Goal: Information Seeking & Learning: Learn about a topic

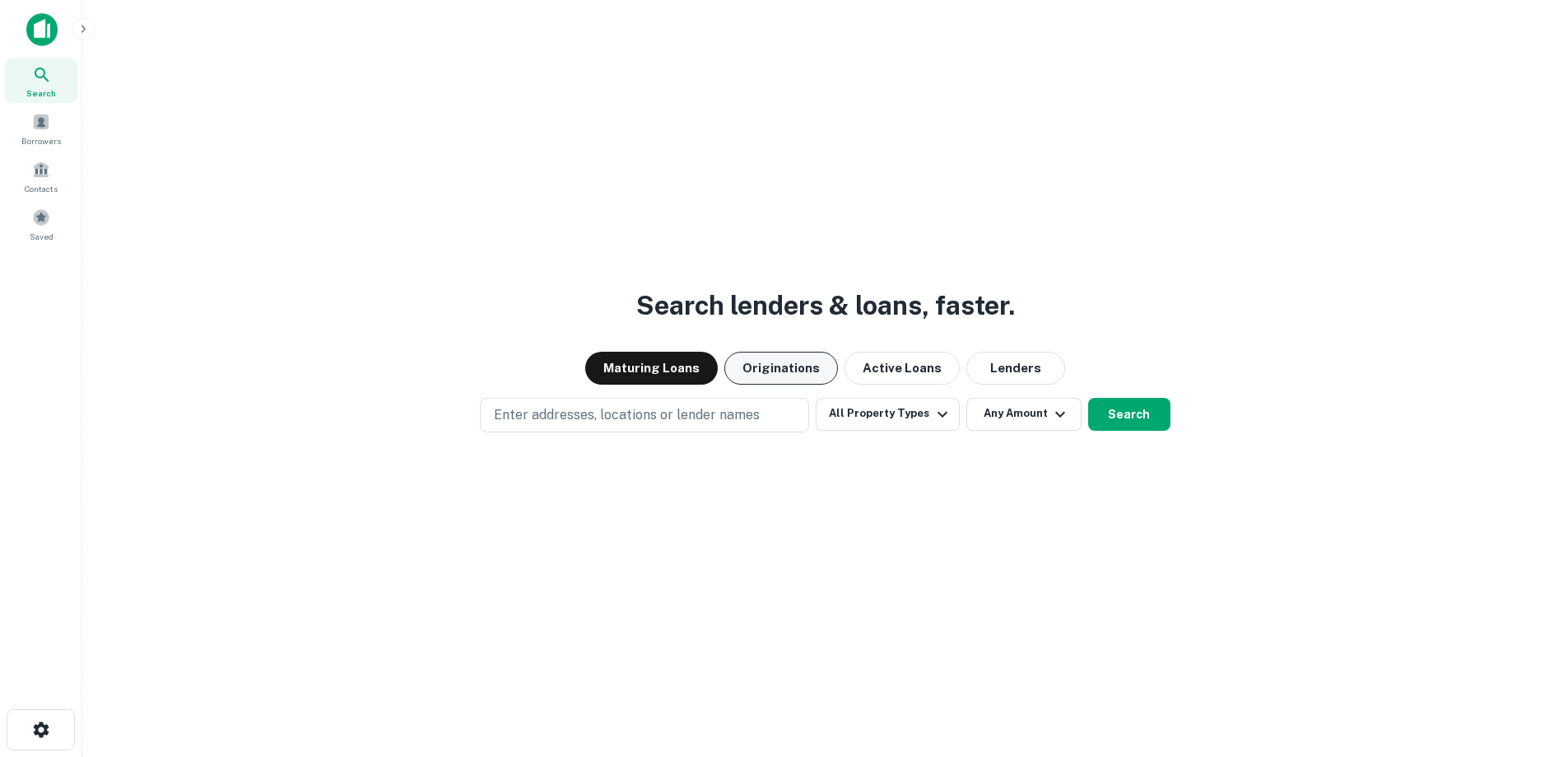
click at [798, 372] on button "Originations" at bounding box center [781, 368] width 114 height 33
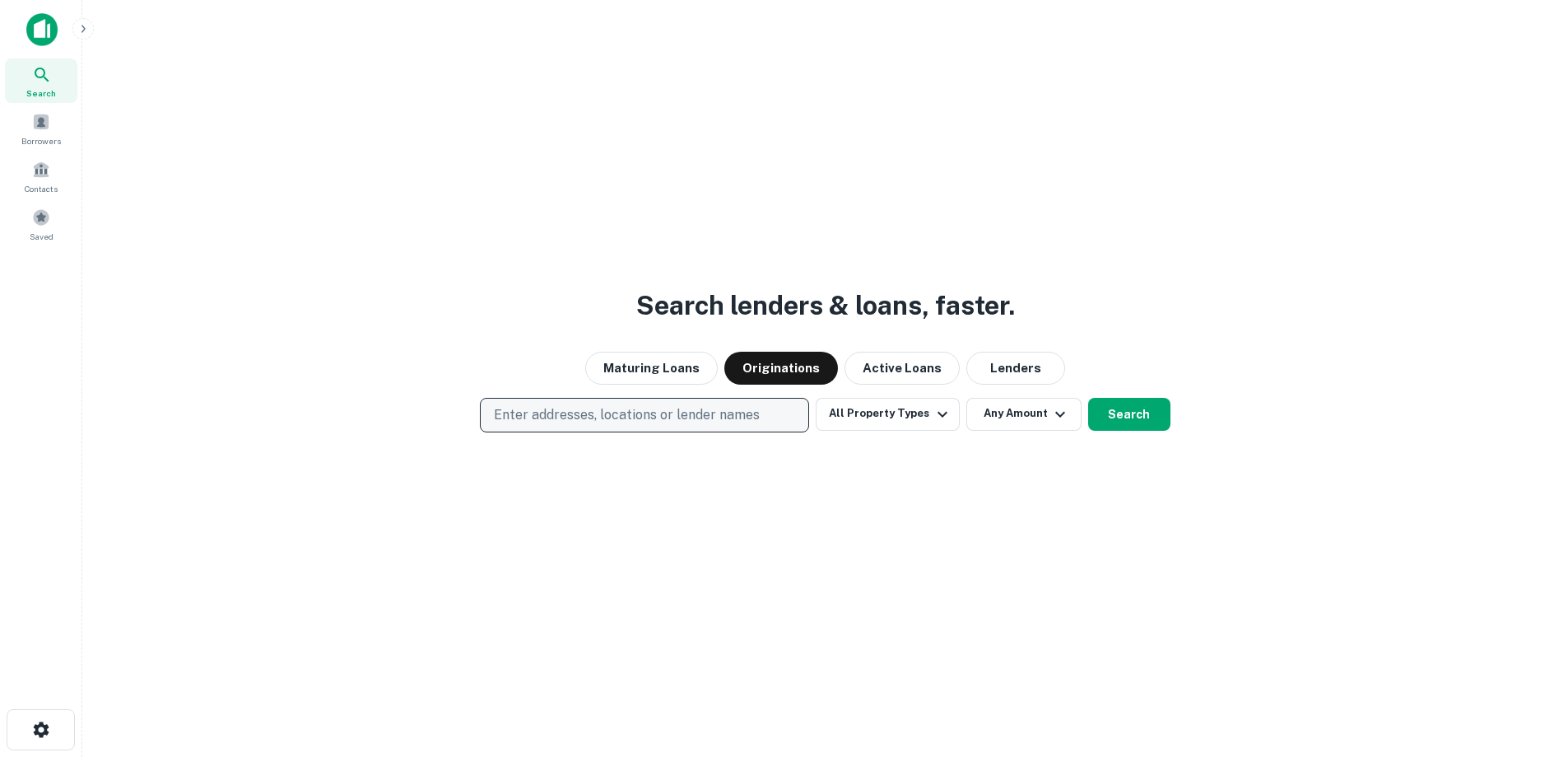
click at [684, 425] on button "Enter addresses, locations or lender names" at bounding box center [645, 415] width 330 height 35
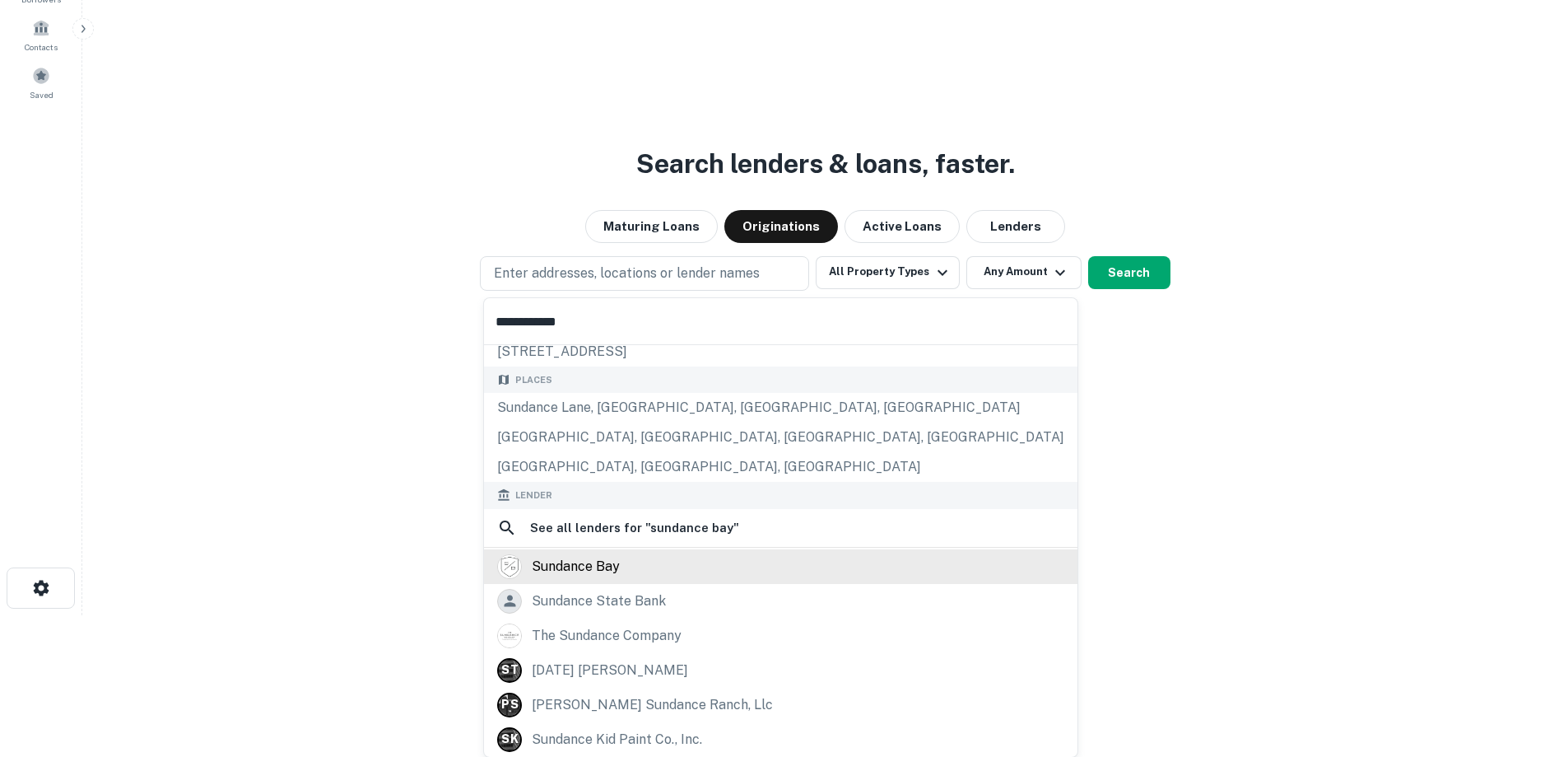
scroll to position [143, 0]
type input "**********"
click at [635, 576] on div "sundance bay" at bounding box center [781, 565] width 567 height 25
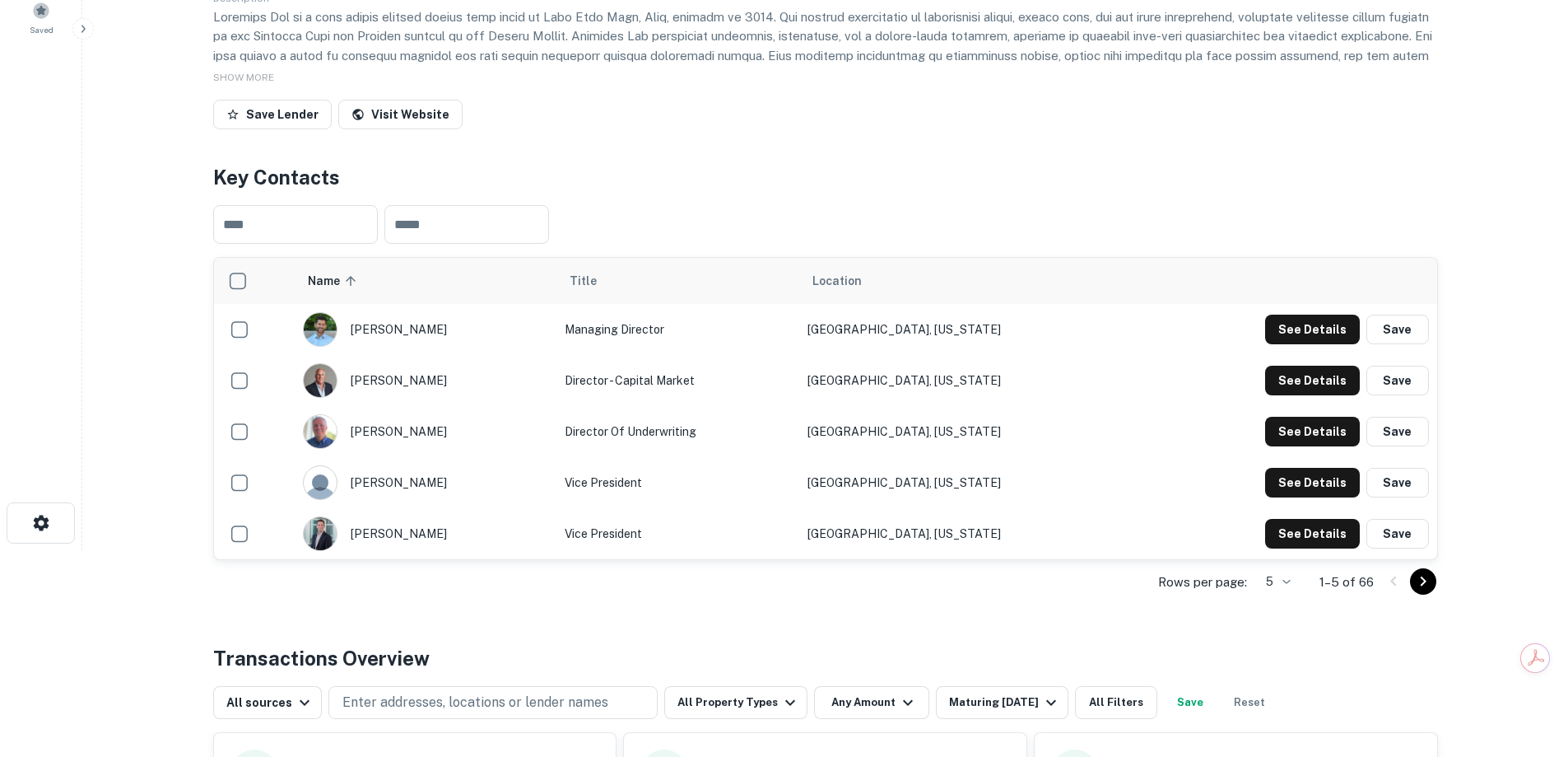
scroll to position [619, 0]
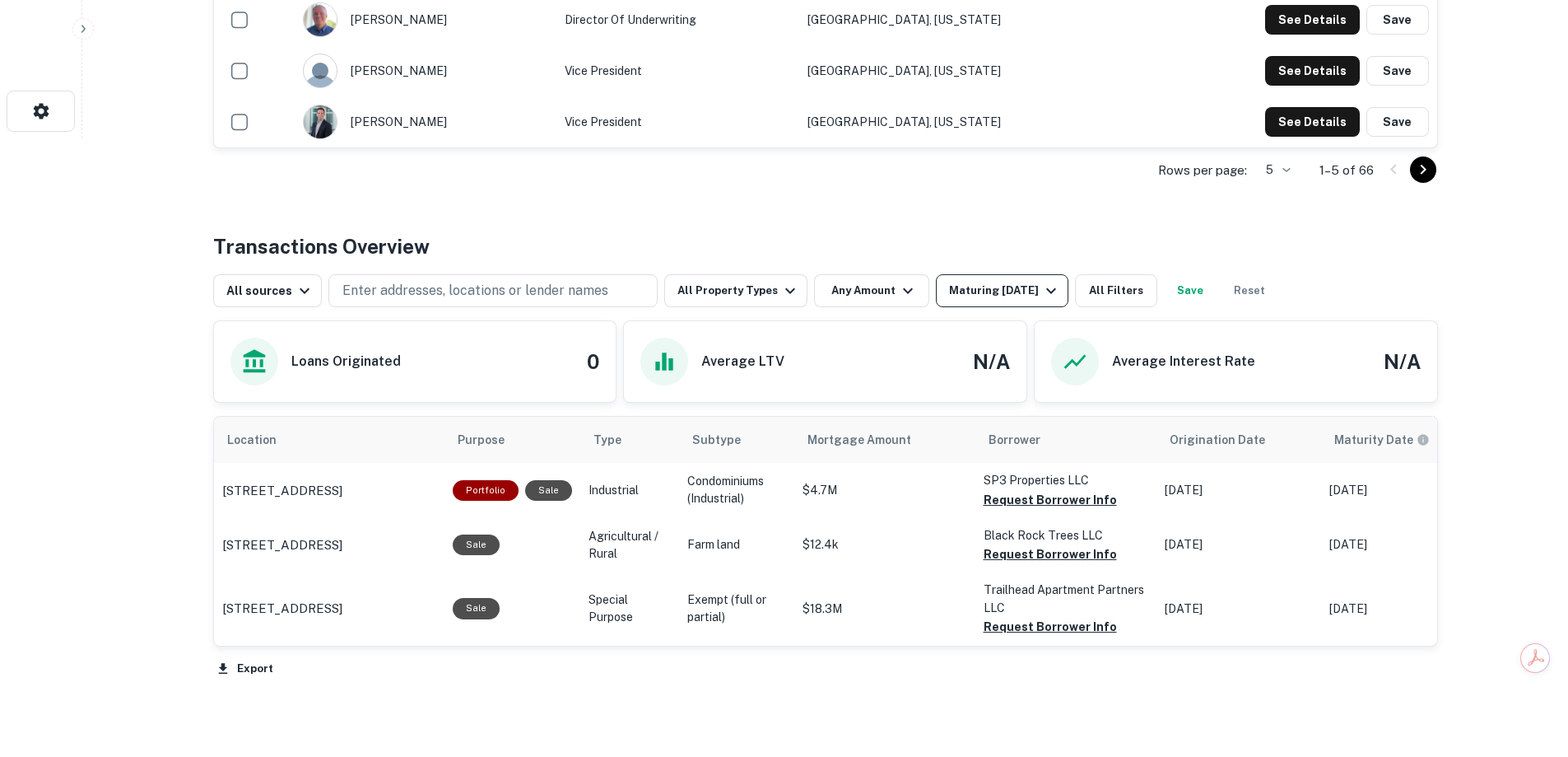
click at [950, 297] on div "Maturing In 1 Year" at bounding box center [1006, 291] width 112 height 20
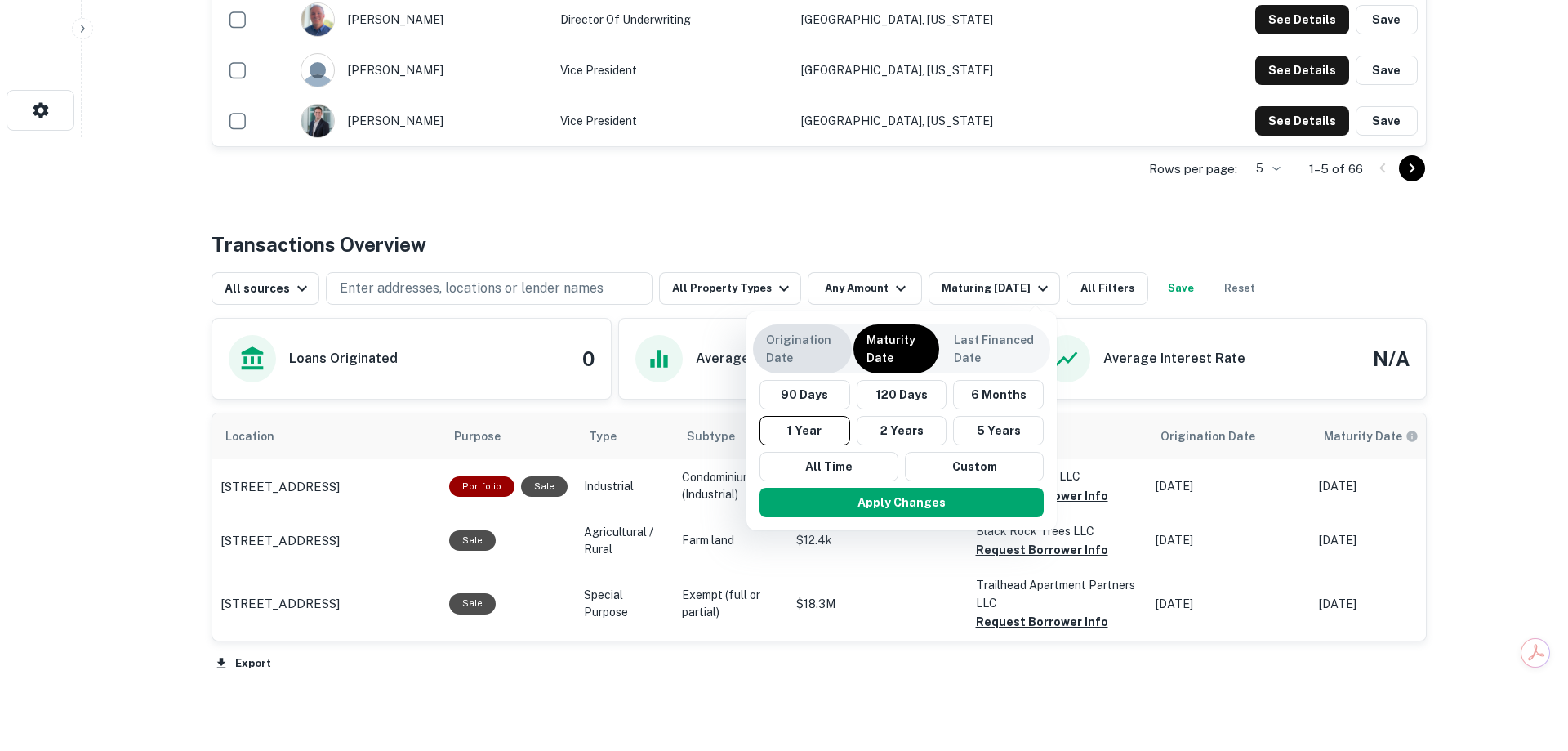
click at [801, 346] on p "Origination Date" at bounding box center [802, 349] width 72 height 36
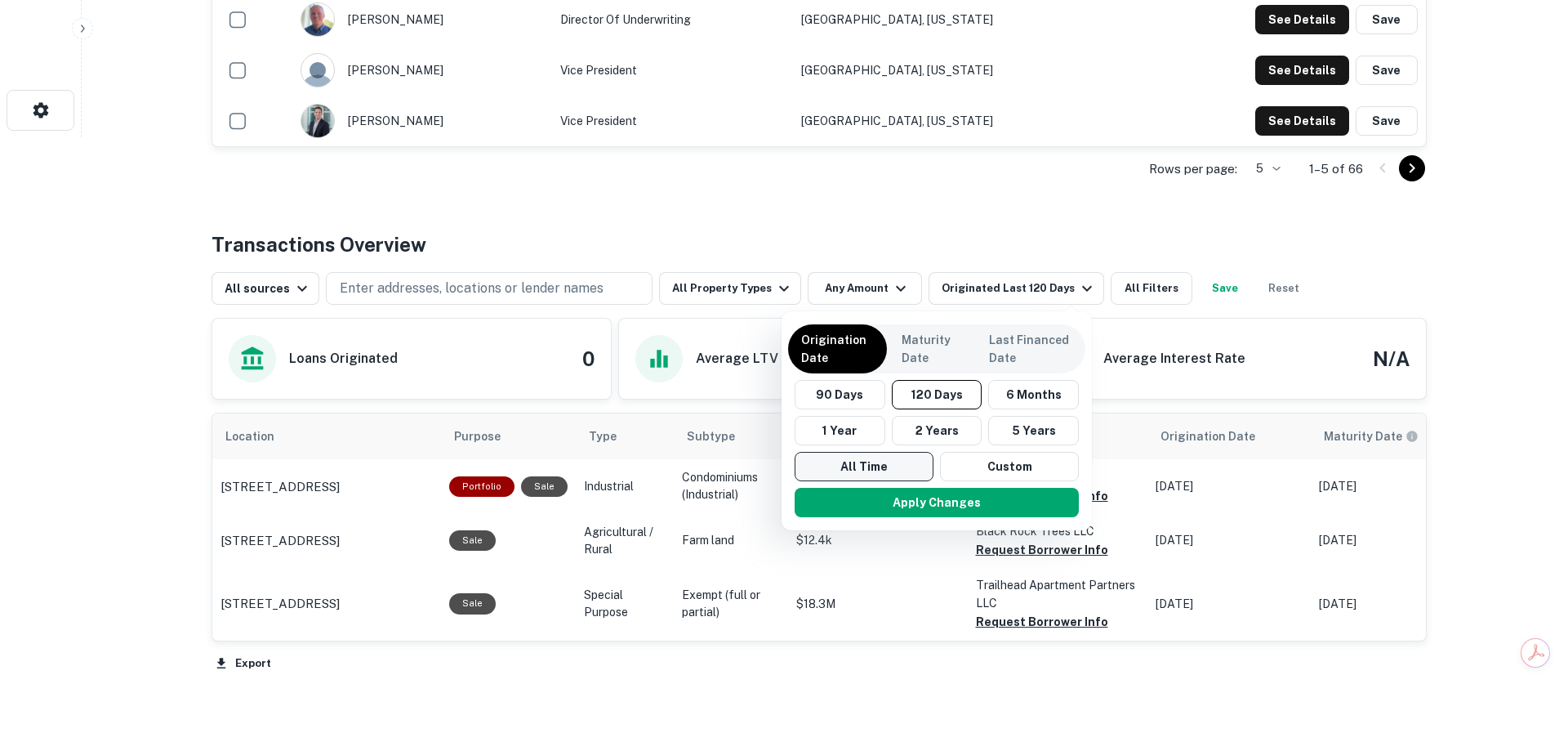
click at [857, 470] on button "All Time" at bounding box center [864, 466] width 139 height 30
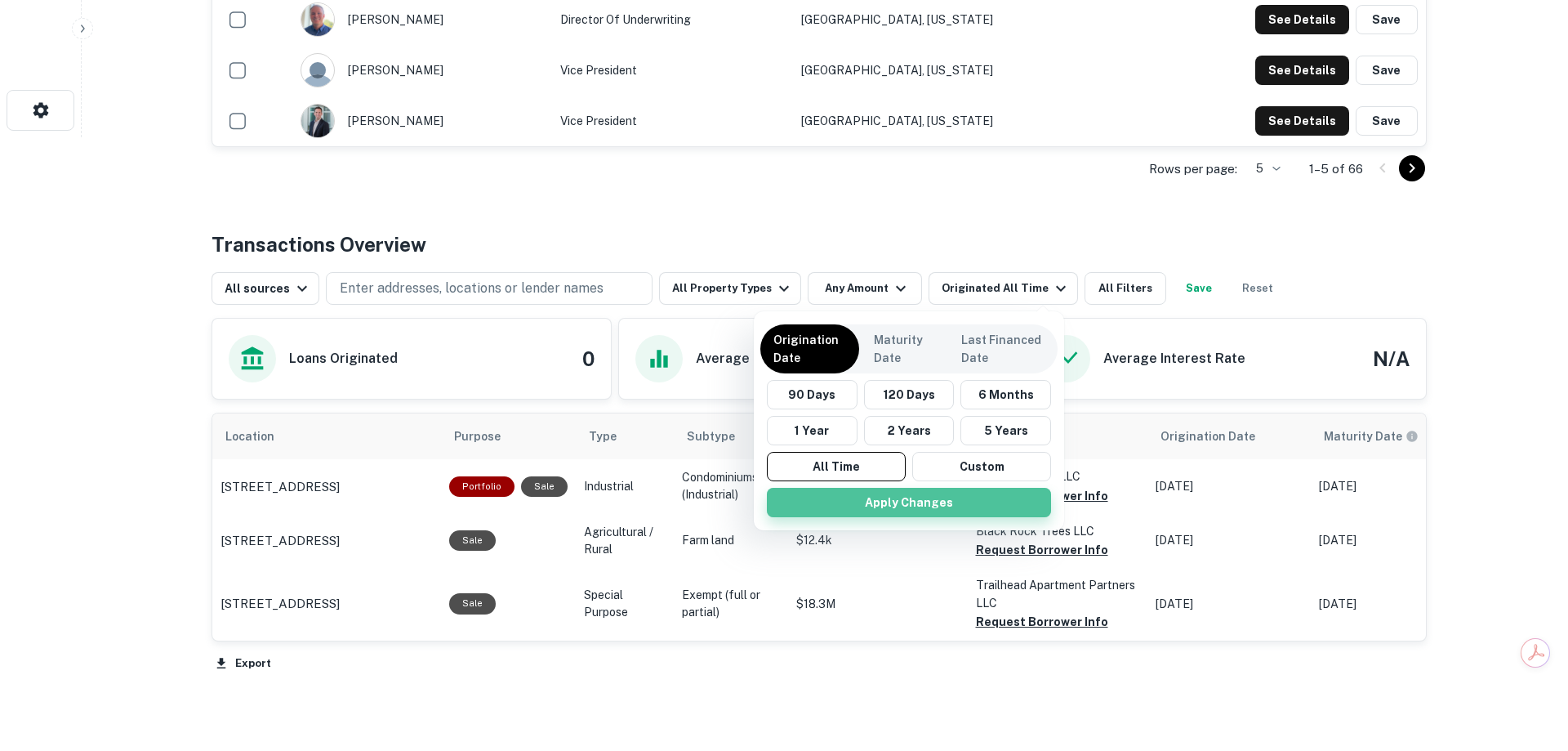
click at [858, 498] on button "Apply Changes" at bounding box center [908, 502] width 284 height 30
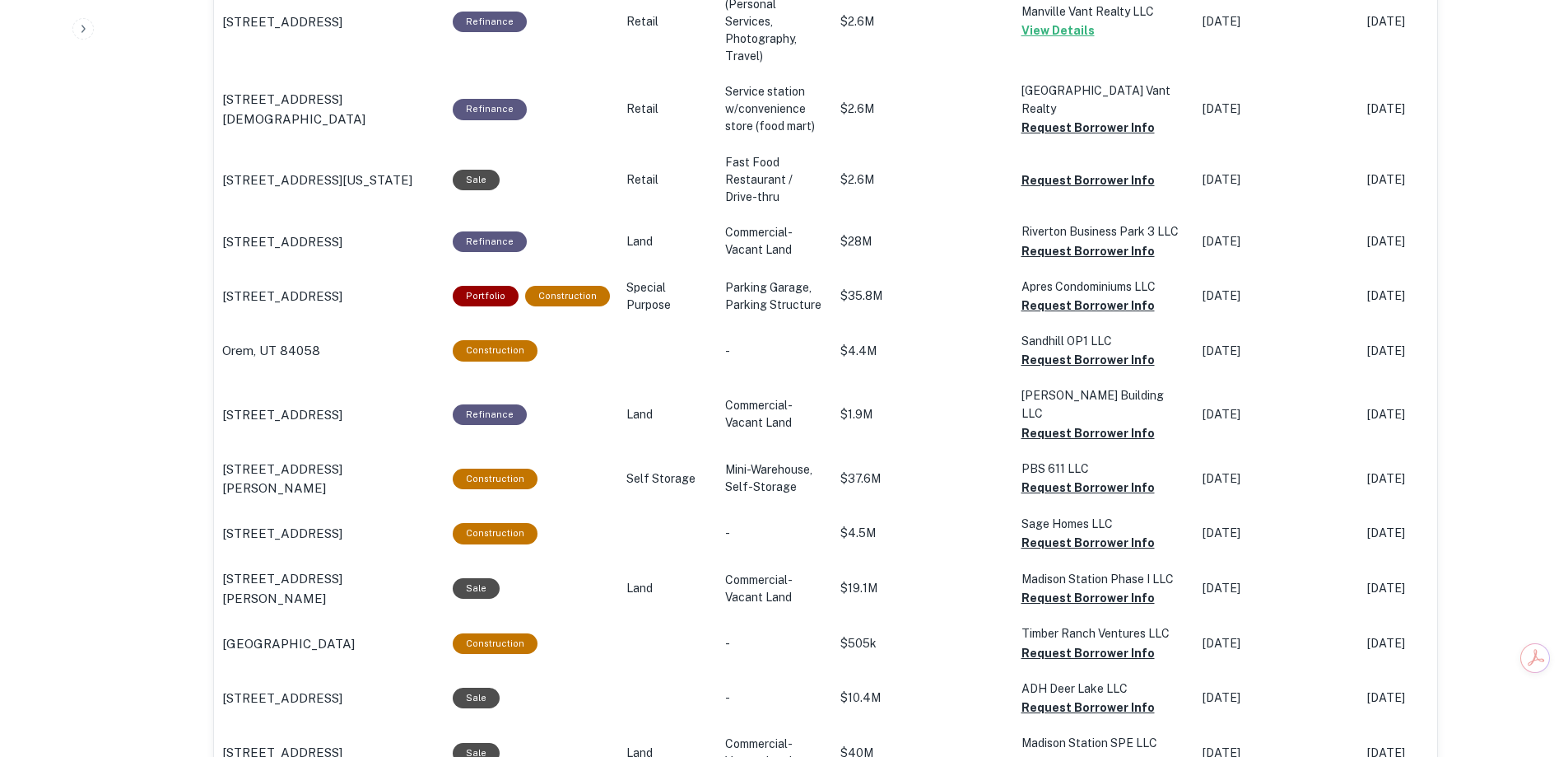
scroll to position [1485, 0]
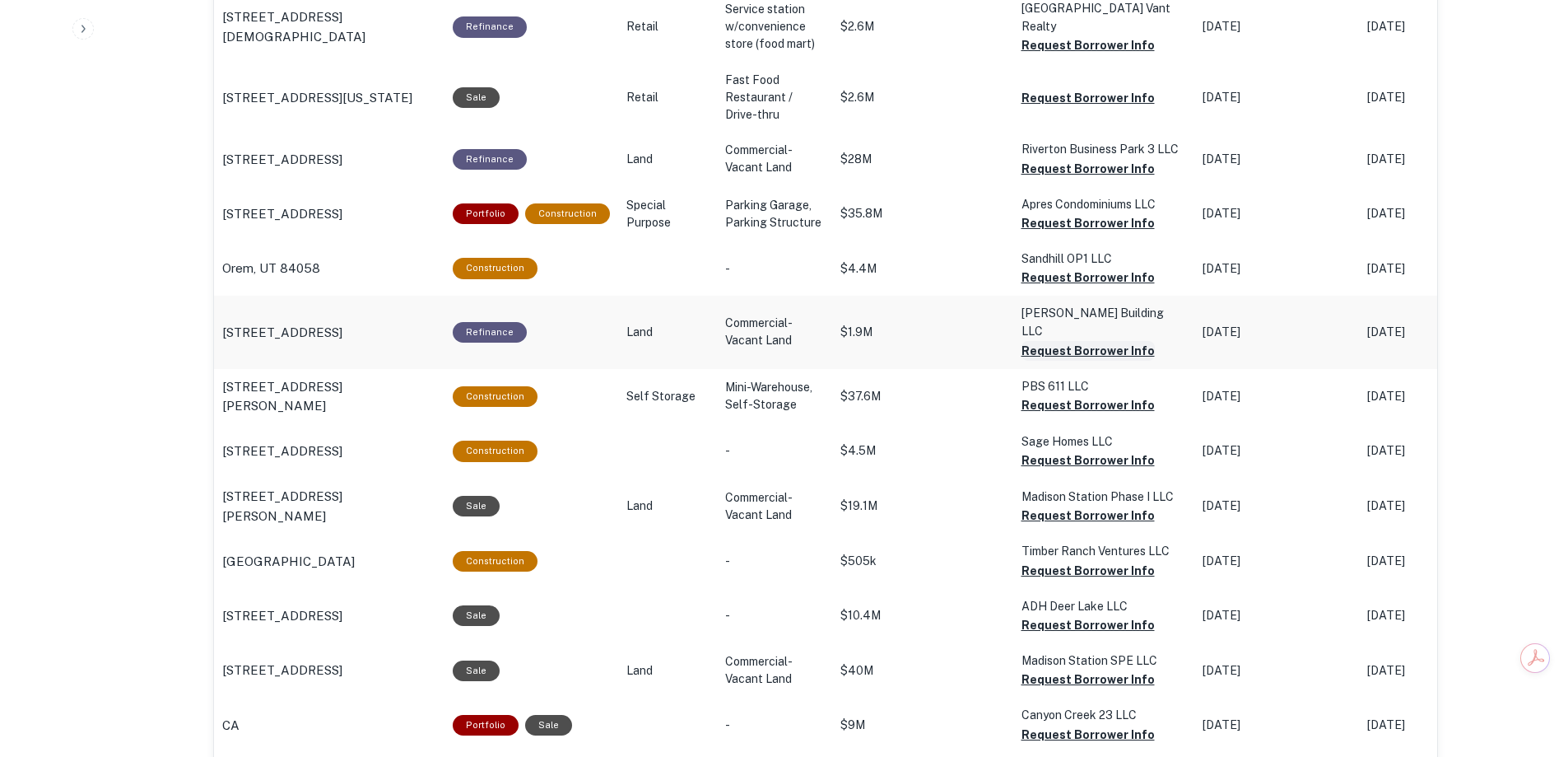
click at [1057, 341] on button "Request Borrower Info" at bounding box center [1088, 350] width 133 height 20
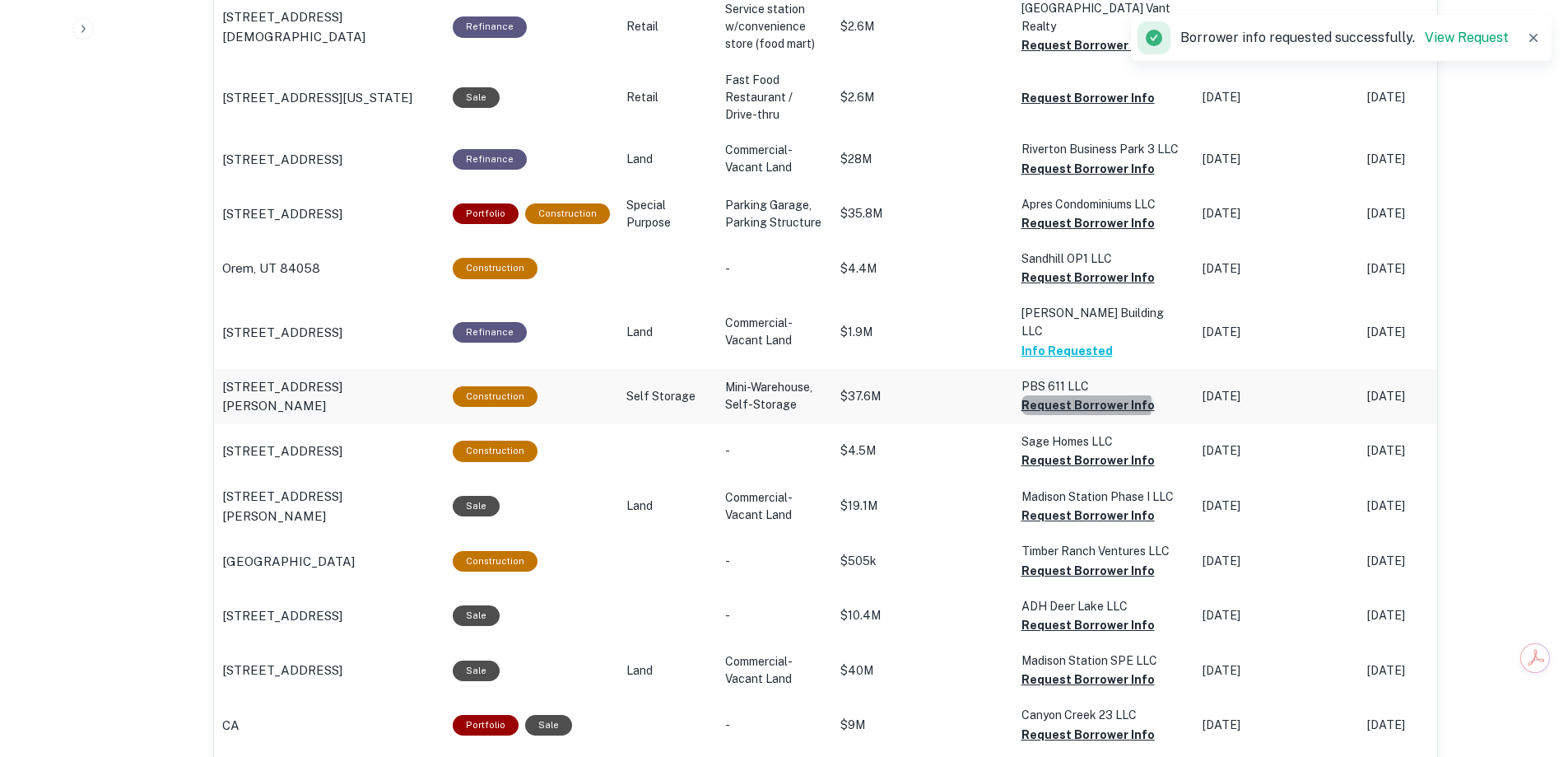
click at [1078, 395] on button "Request Borrower Info" at bounding box center [1088, 404] width 133 height 20
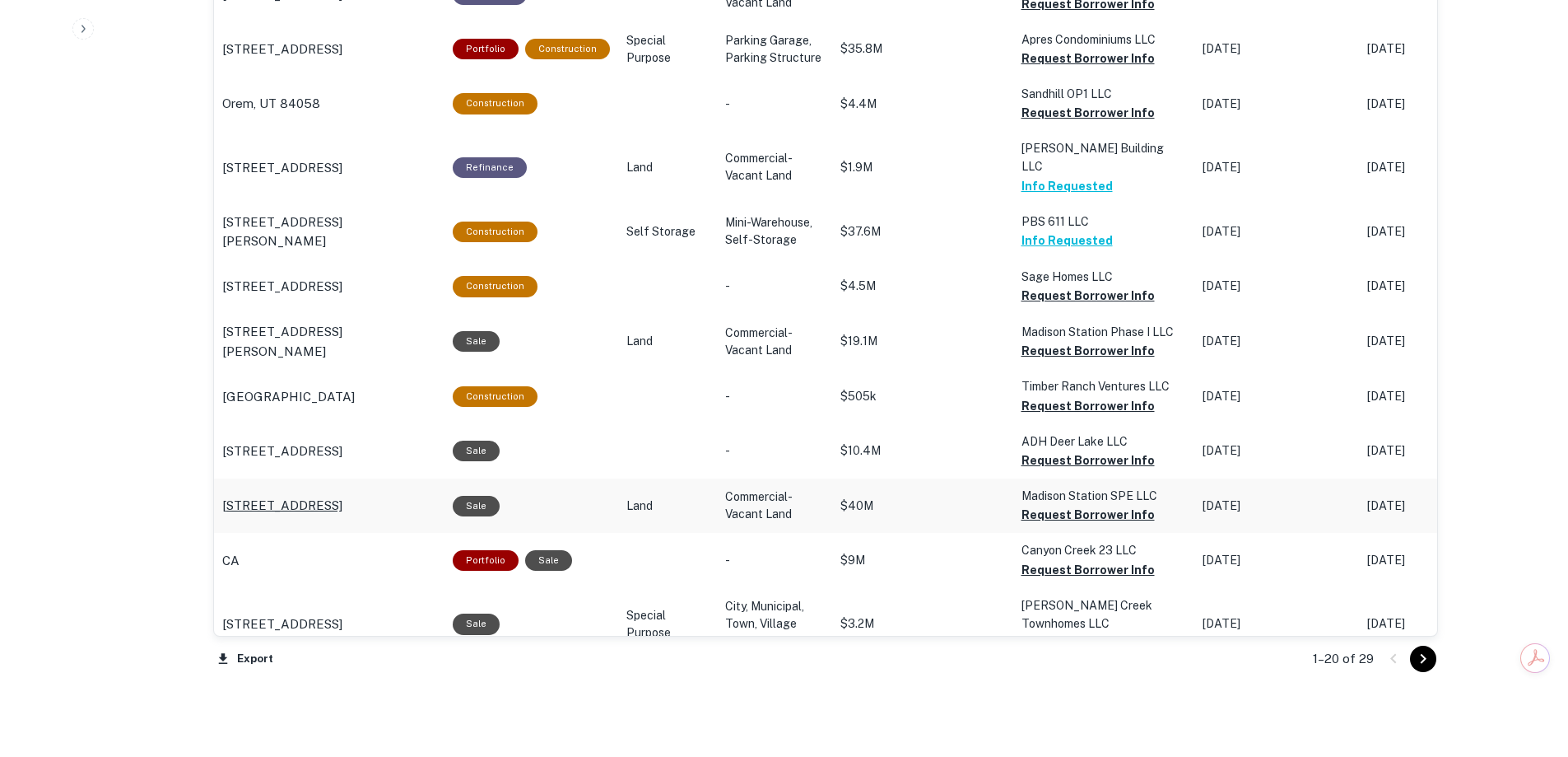
scroll to position [1732, 0]
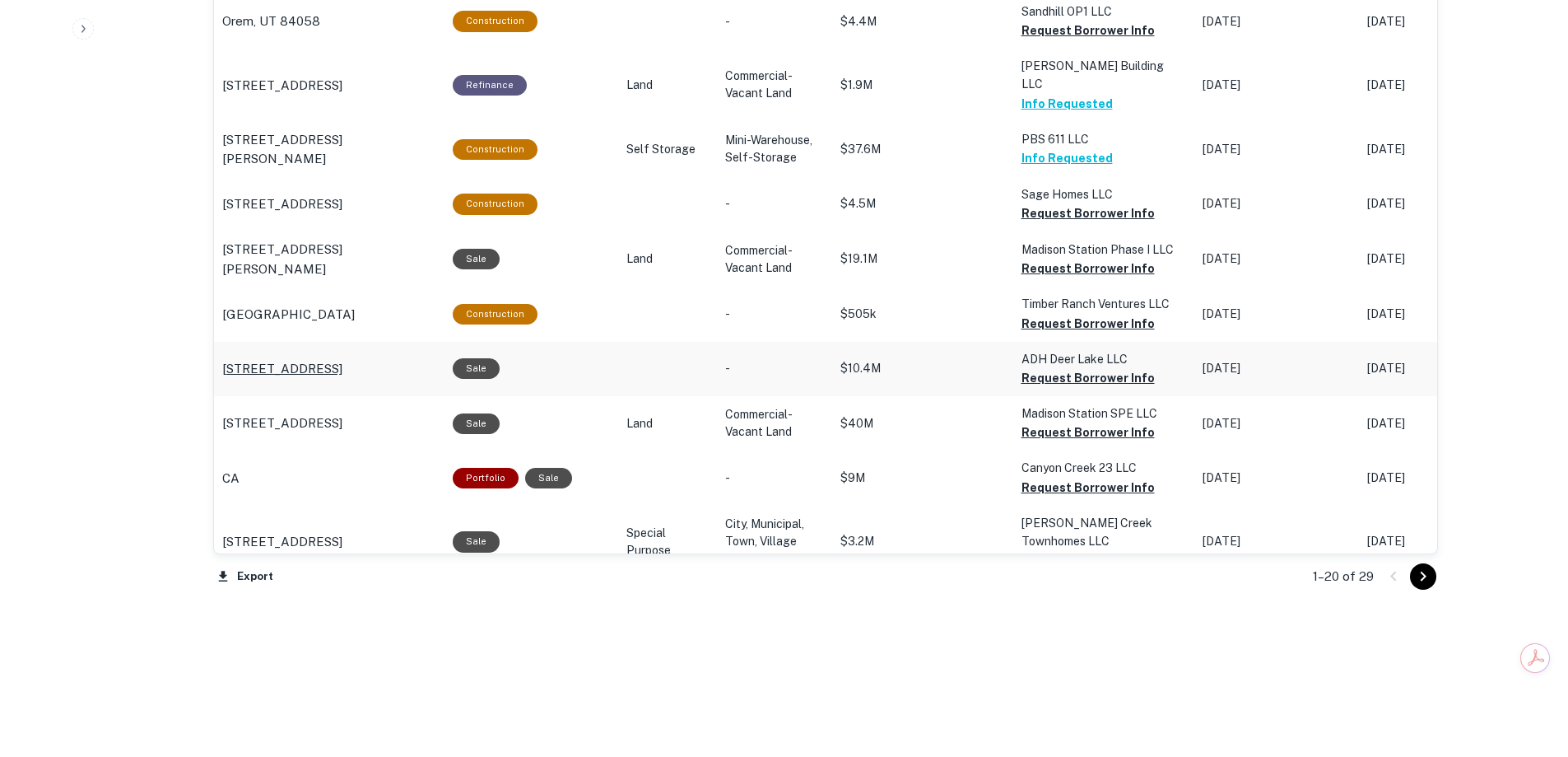
click at [240, 359] on p "[STREET_ADDRESS]" at bounding box center [283, 369] width 121 height 20
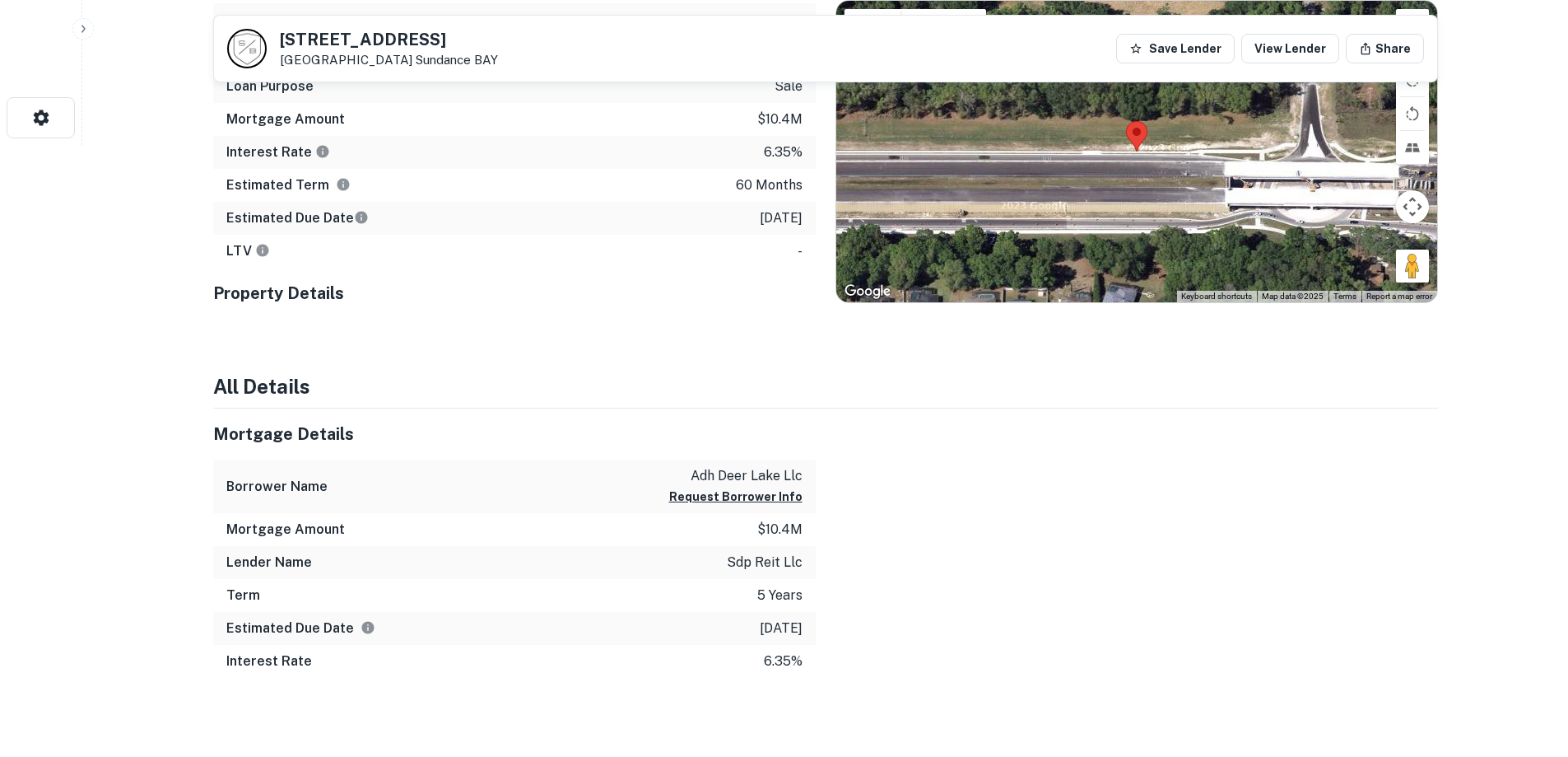
scroll to position [364, 0]
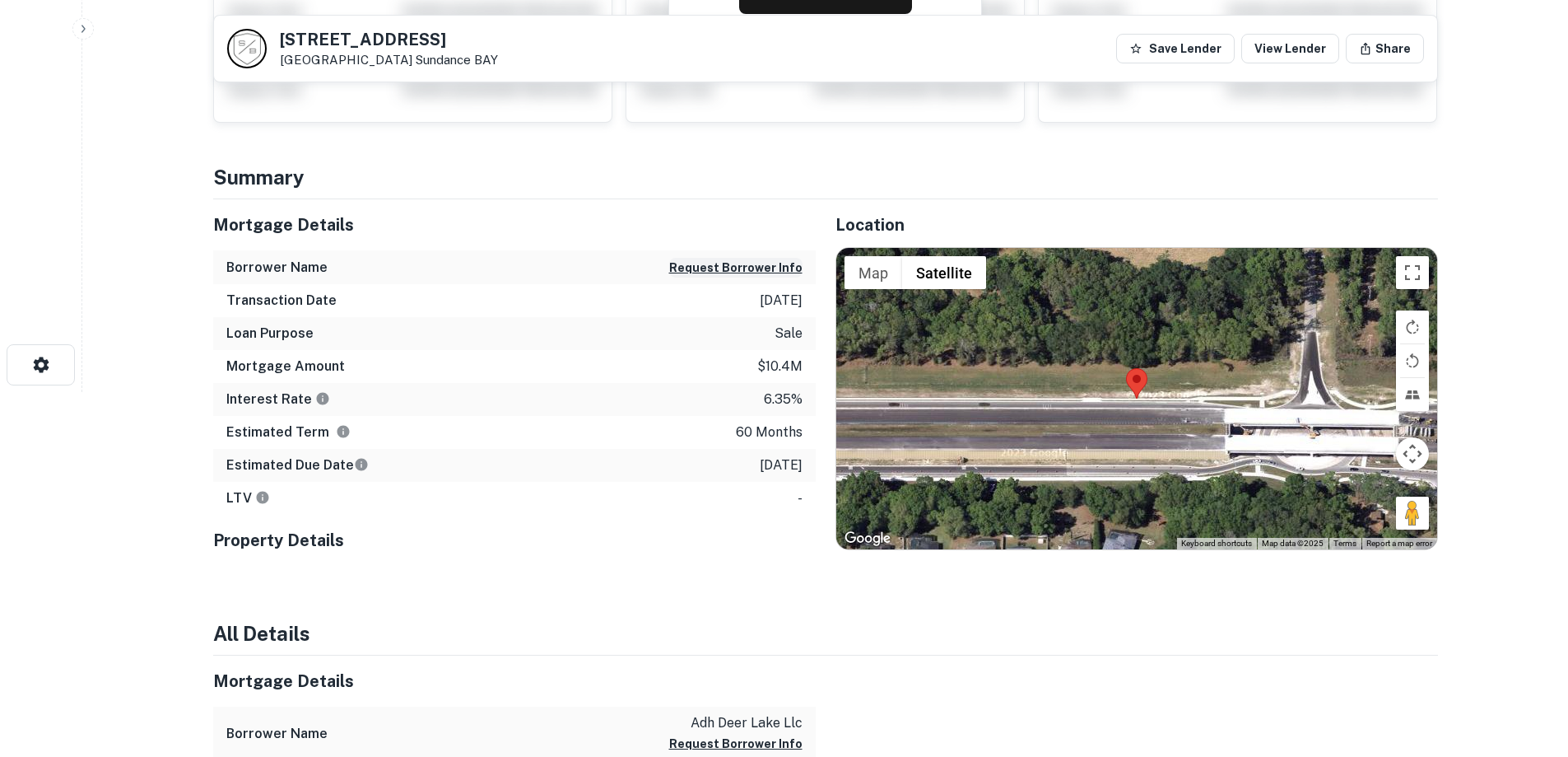
click at [732, 267] on button "Request Borrower Info" at bounding box center [736, 267] width 133 height 20
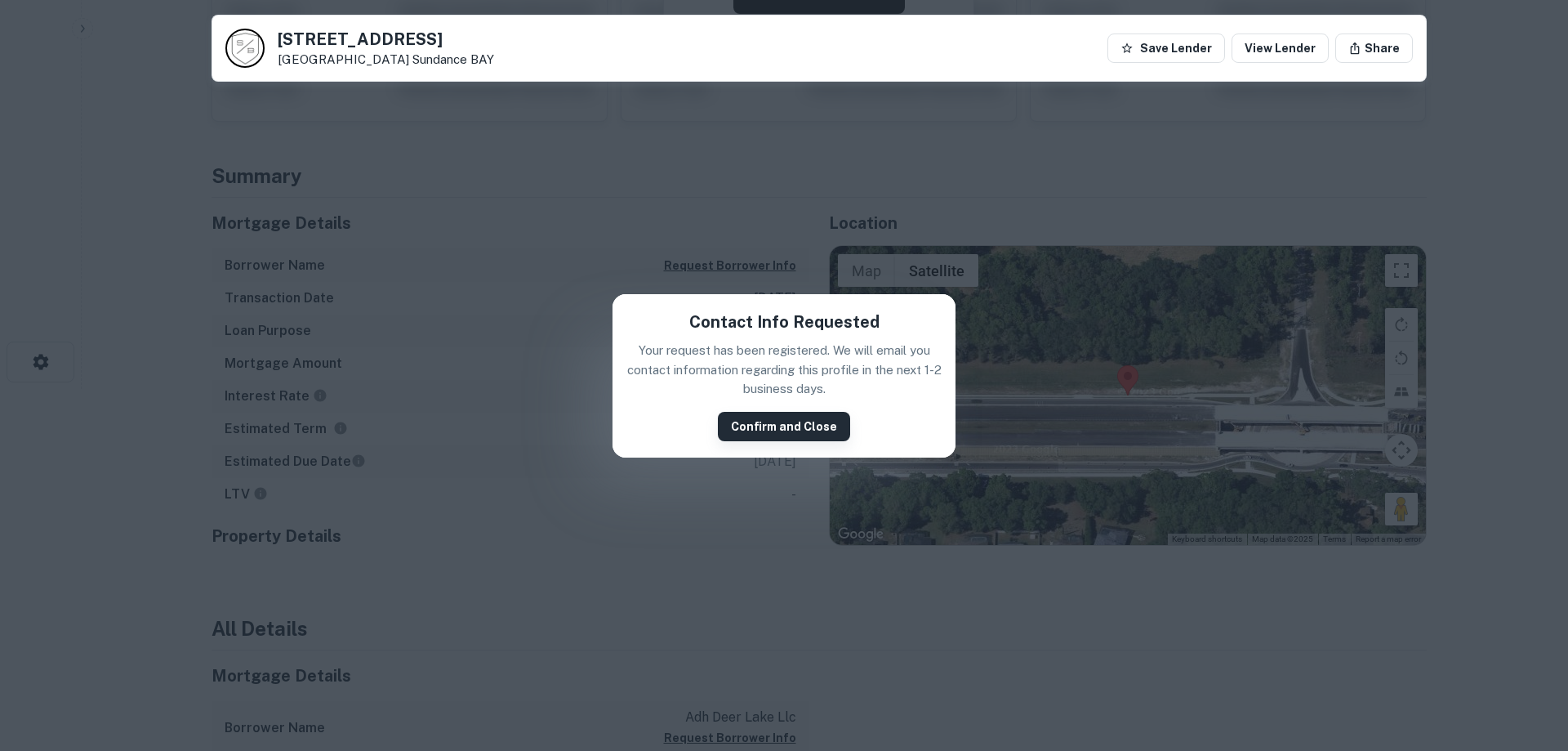
click at [761, 429] on button "Confirm and Close" at bounding box center [784, 426] width 132 height 30
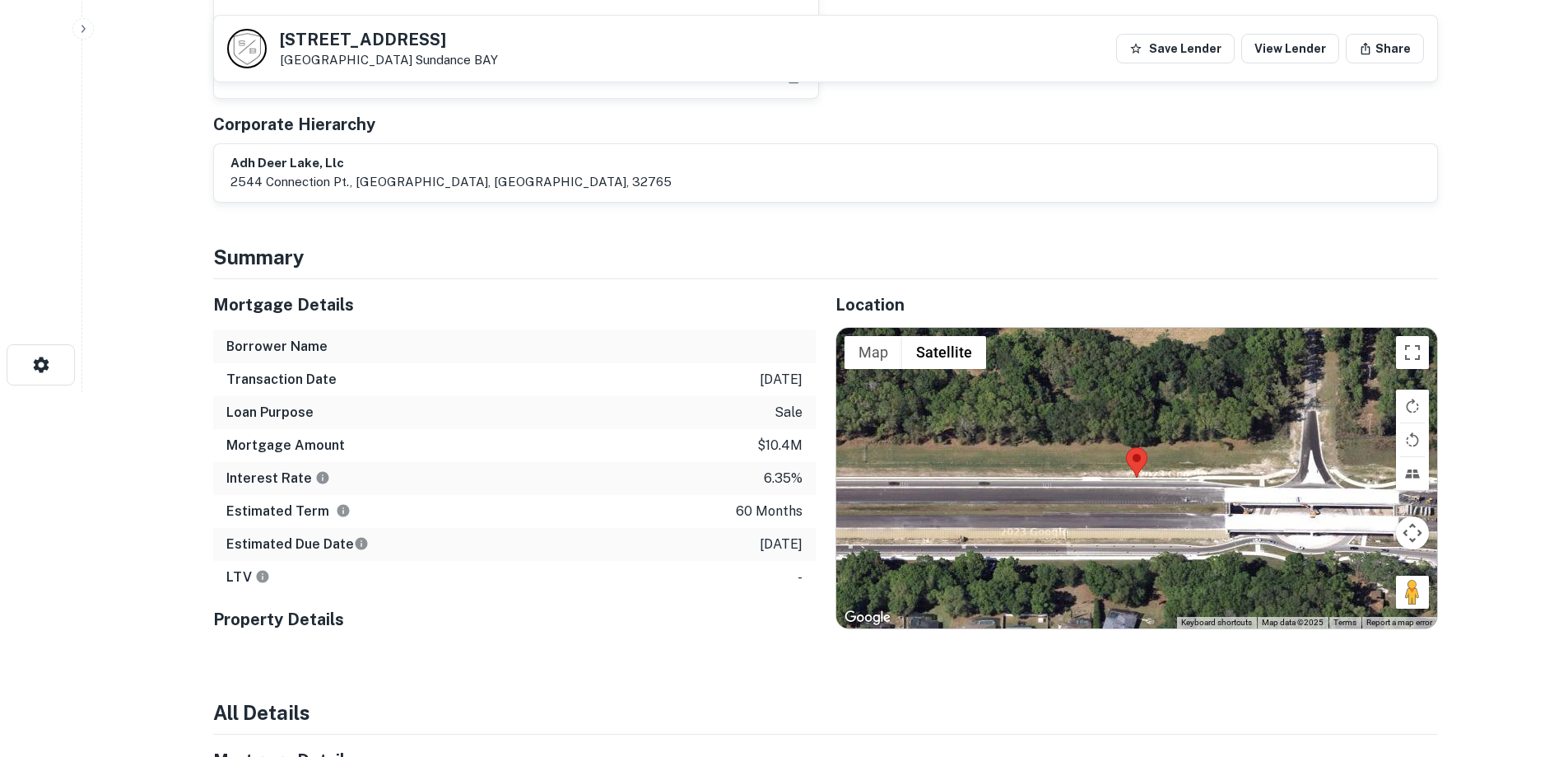
scroll to position [0, 0]
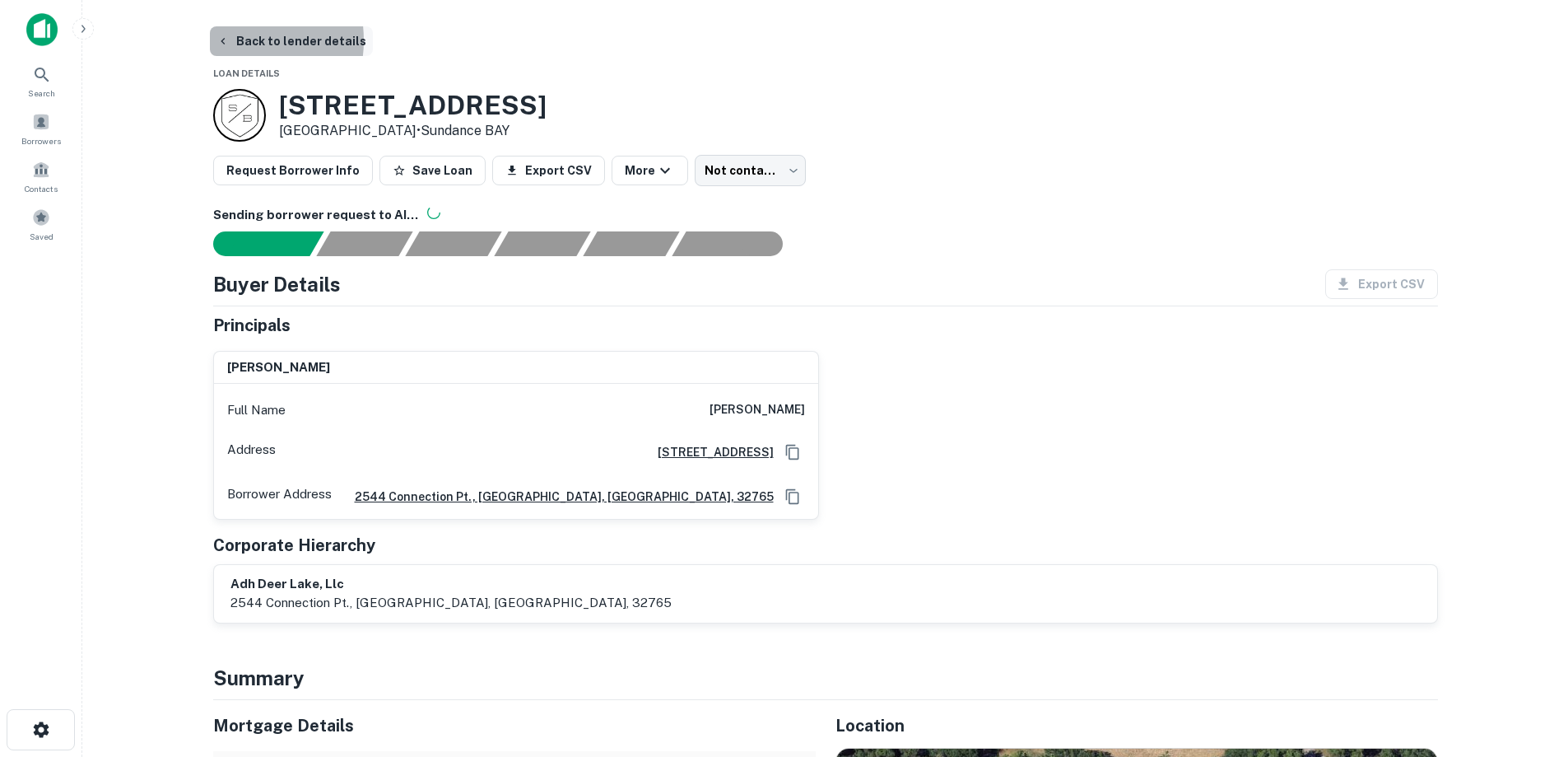
click at [229, 40] on button "Back to lender details" at bounding box center [291, 41] width 163 height 30
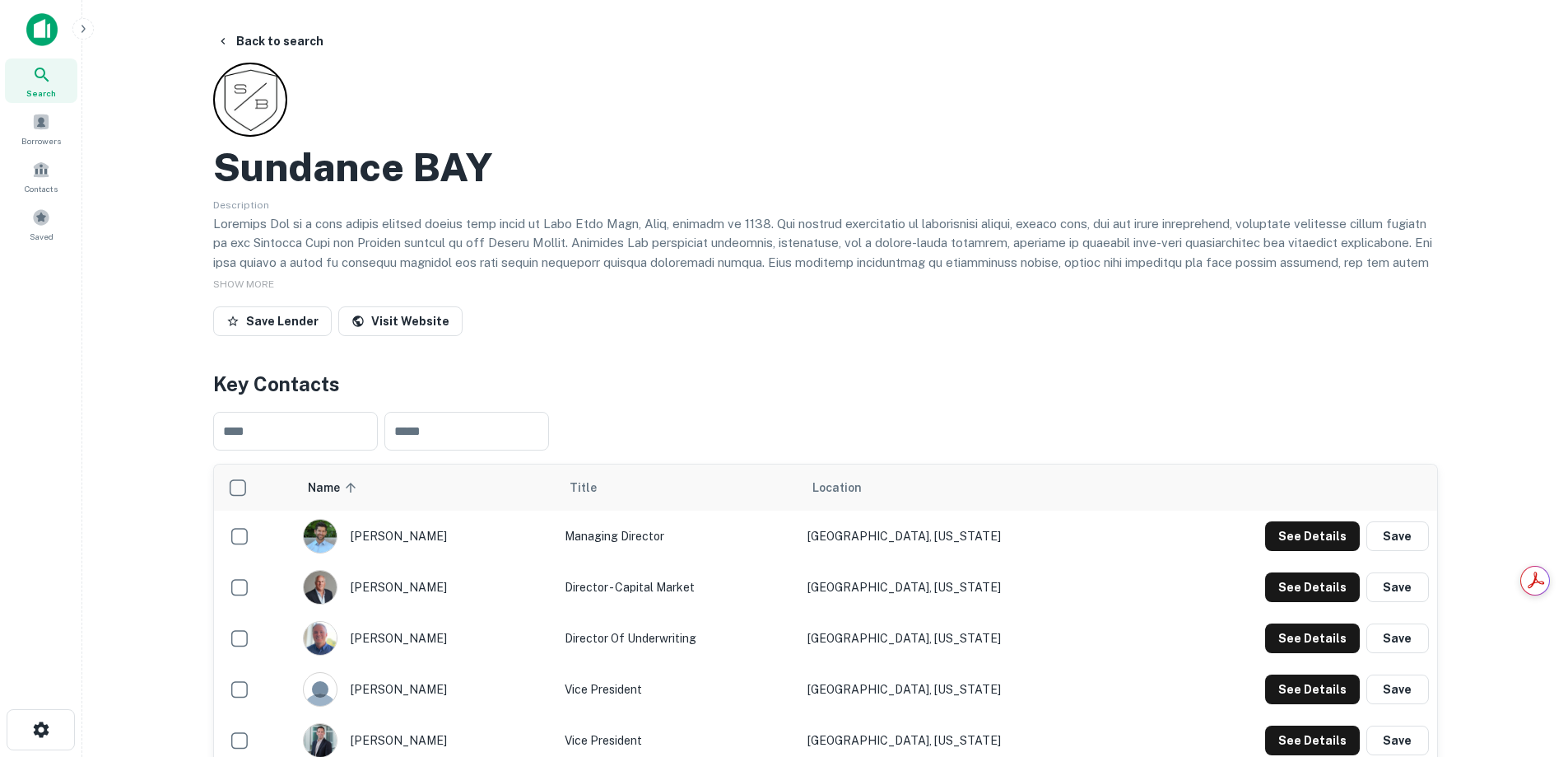
click at [54, 76] on div "Search" at bounding box center [41, 81] width 72 height 44
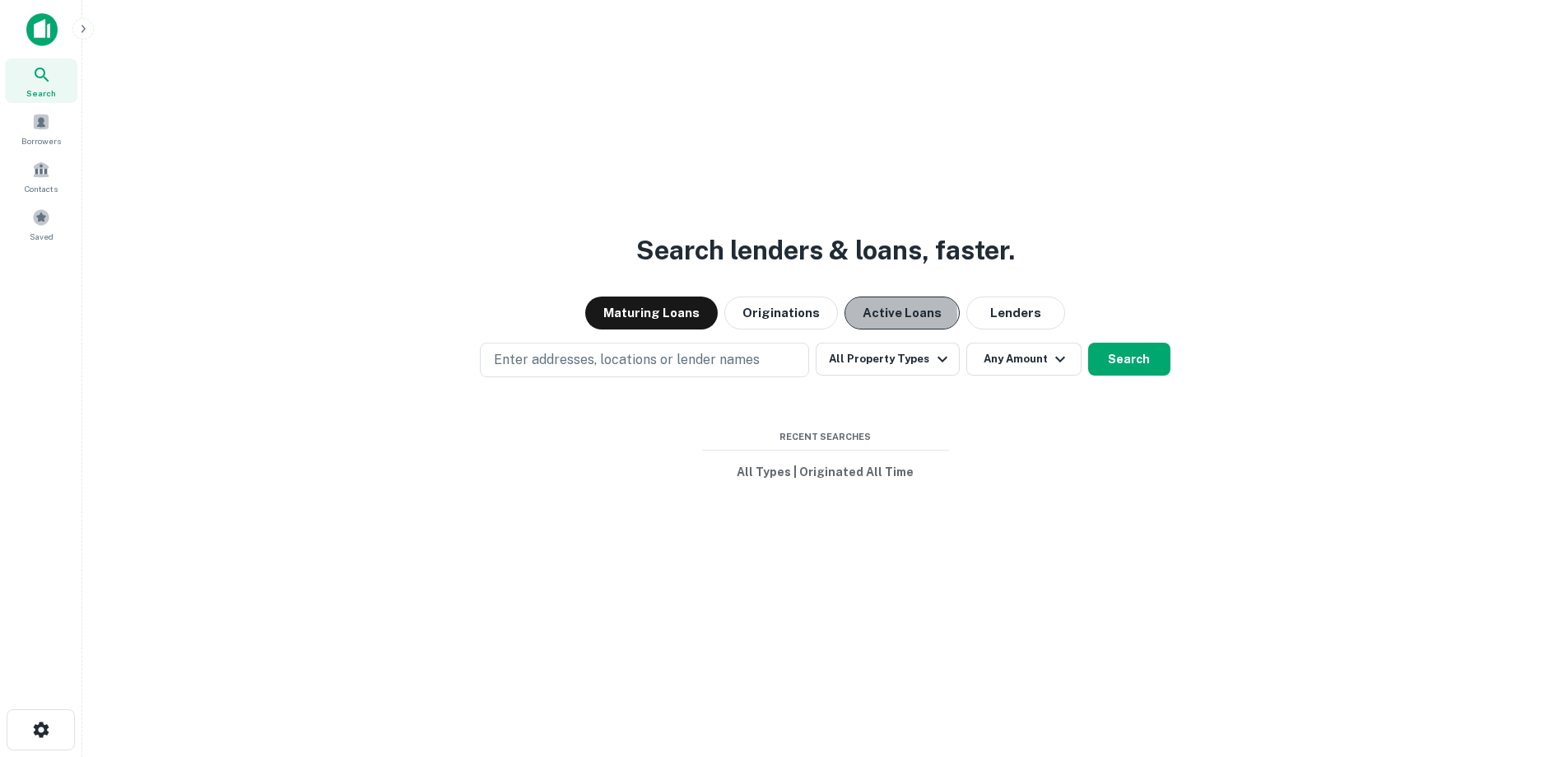
click at [873, 314] on button "Active Loans" at bounding box center [902, 313] width 116 height 33
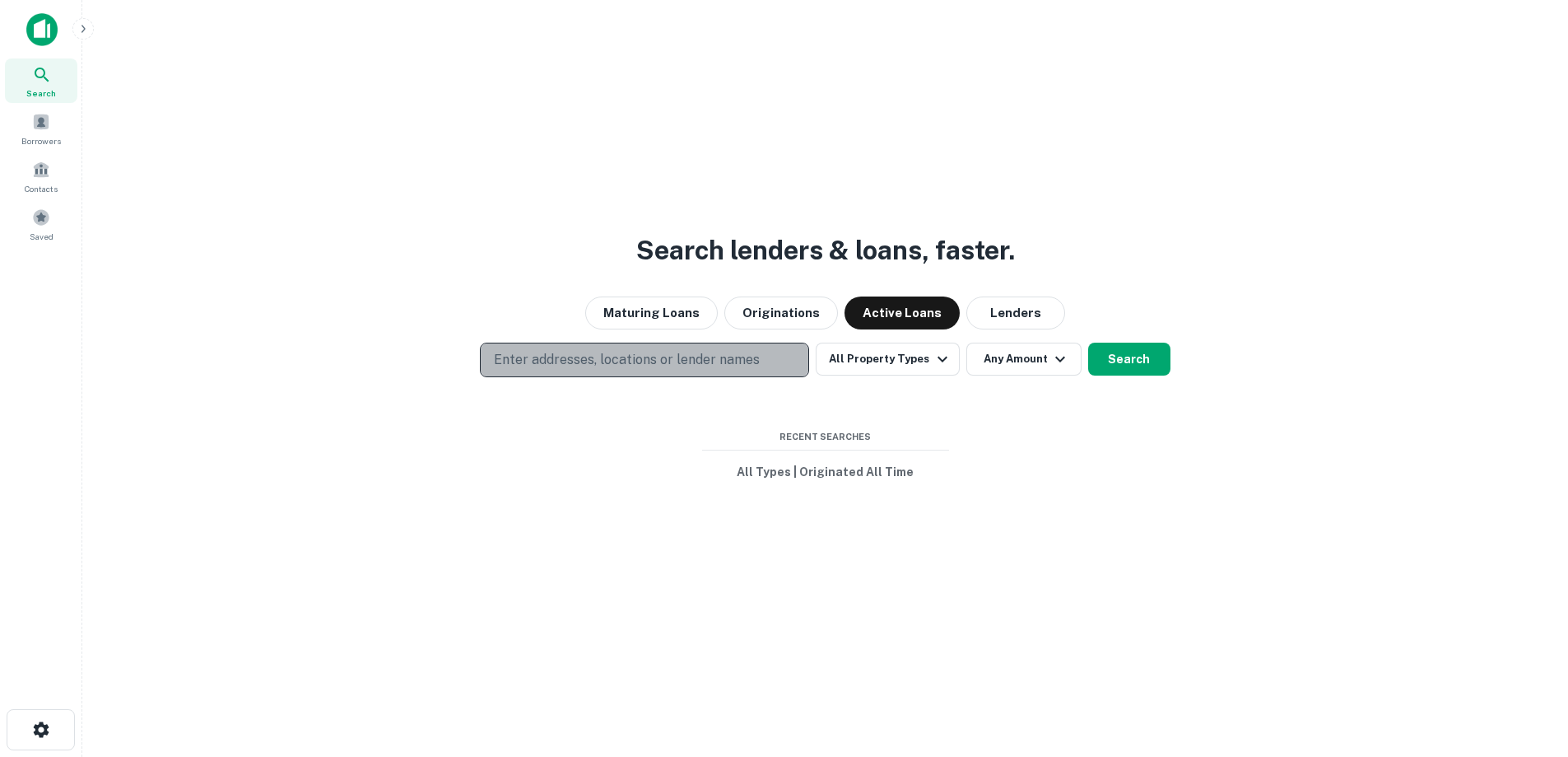
click at [704, 364] on p "Enter addresses, locations or lender names" at bounding box center [627, 359] width 266 height 20
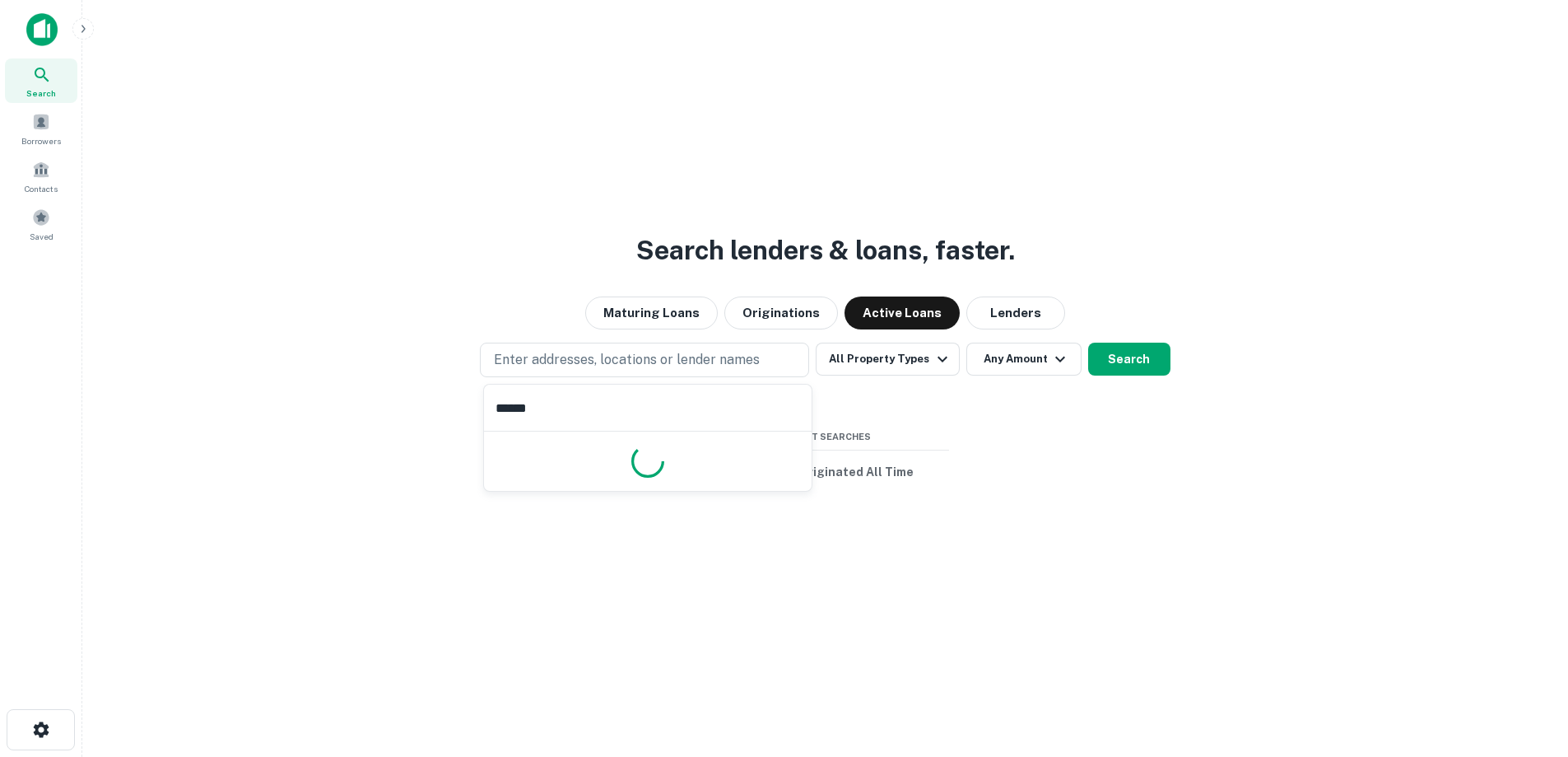
type input "*******"
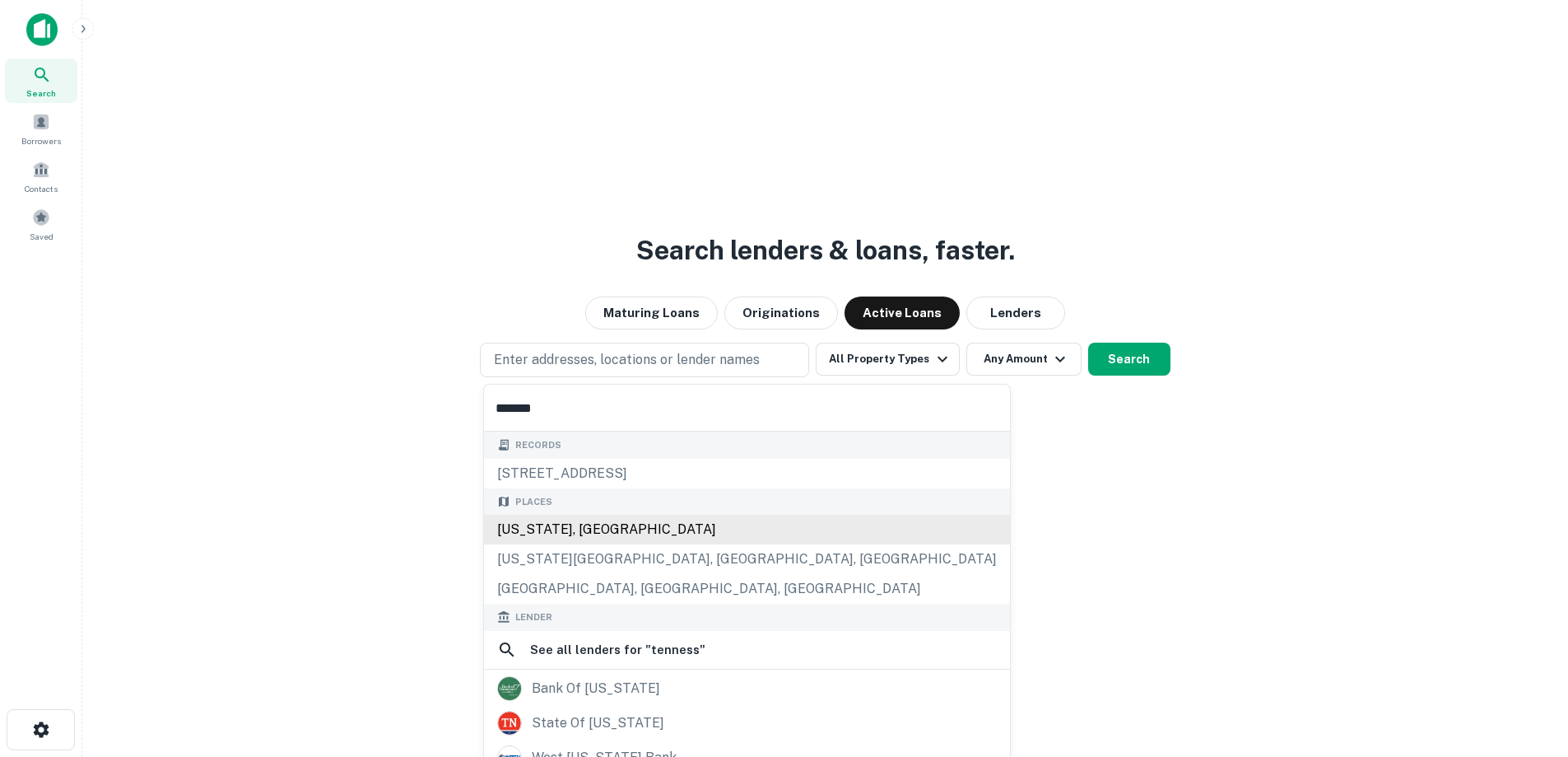
click at [599, 536] on div "Tennessee, USA" at bounding box center [747, 529] width 526 height 30
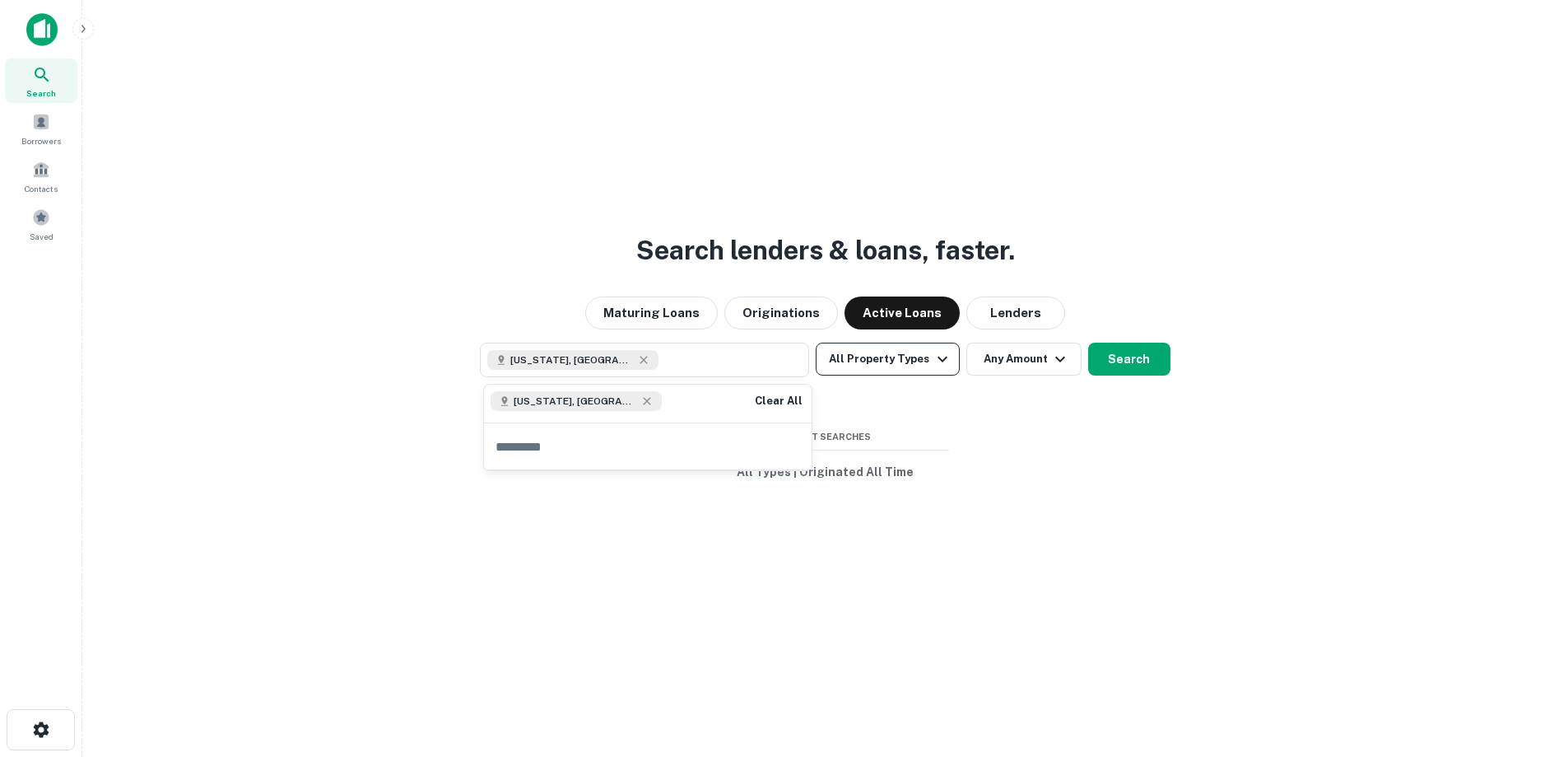
click at [933, 361] on icon "button" at bounding box center [942, 359] width 20 height 20
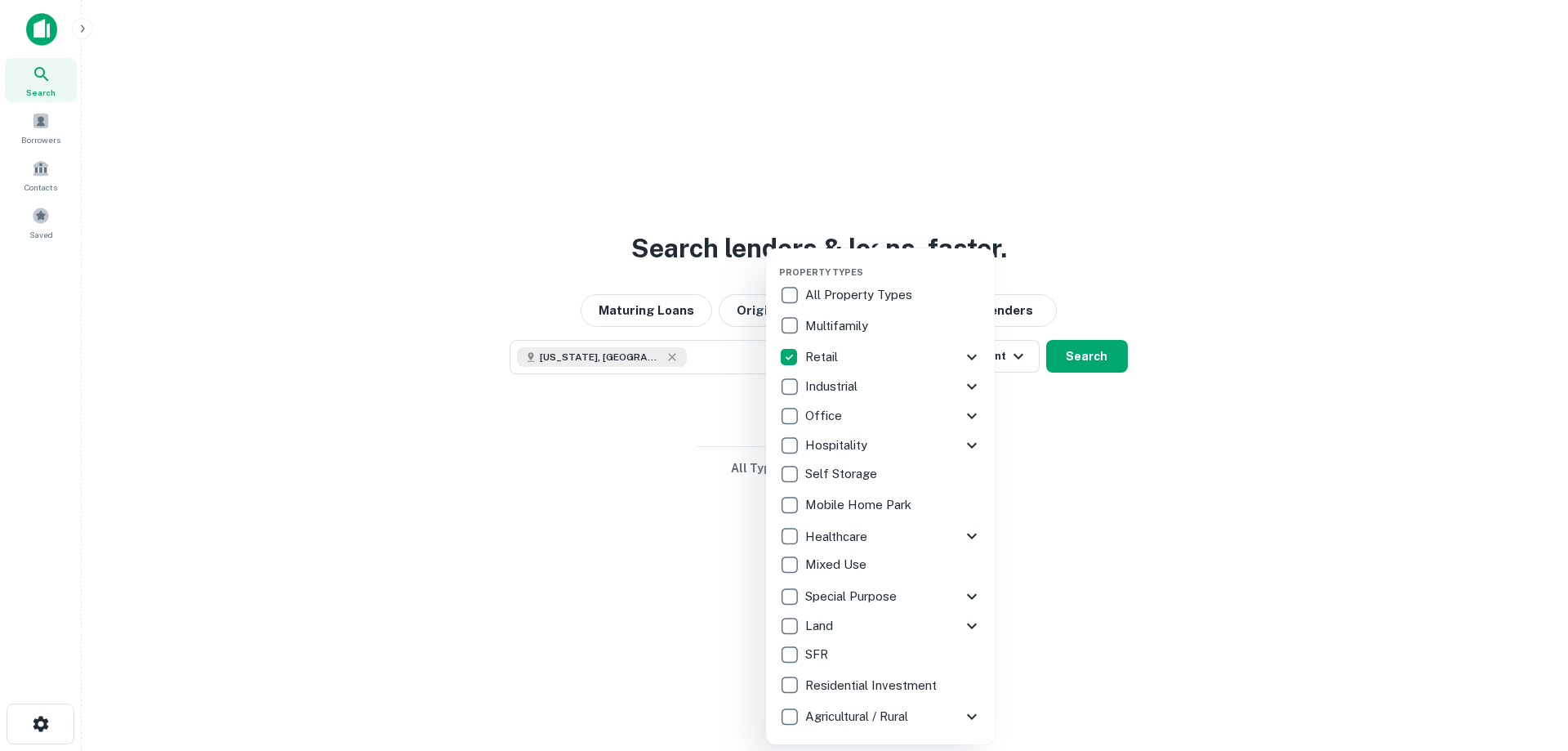
click at [694, 411] on div at bounding box center [784, 375] width 1568 height 751
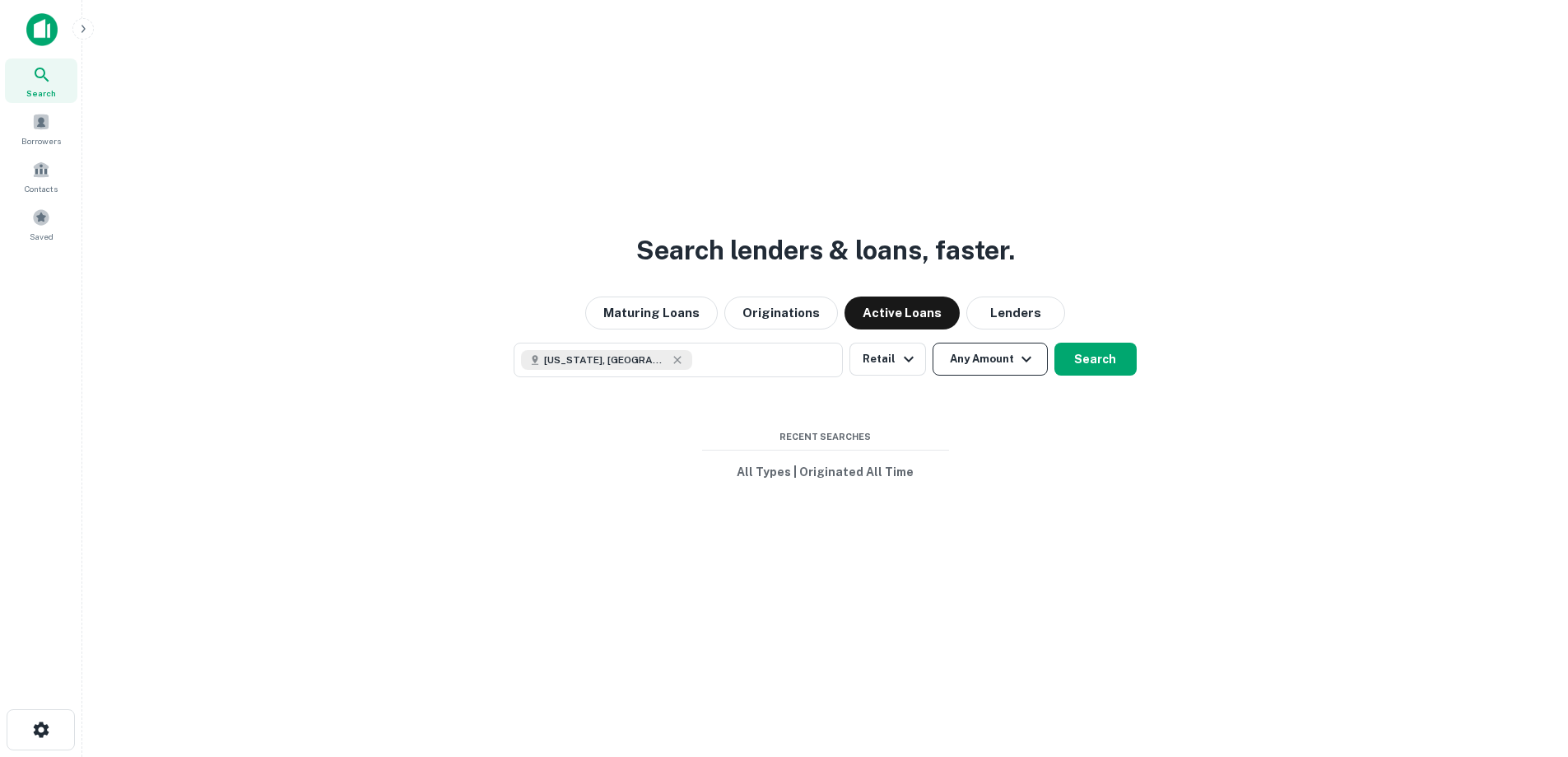
click at [995, 357] on button "Any Amount" at bounding box center [990, 359] width 116 height 33
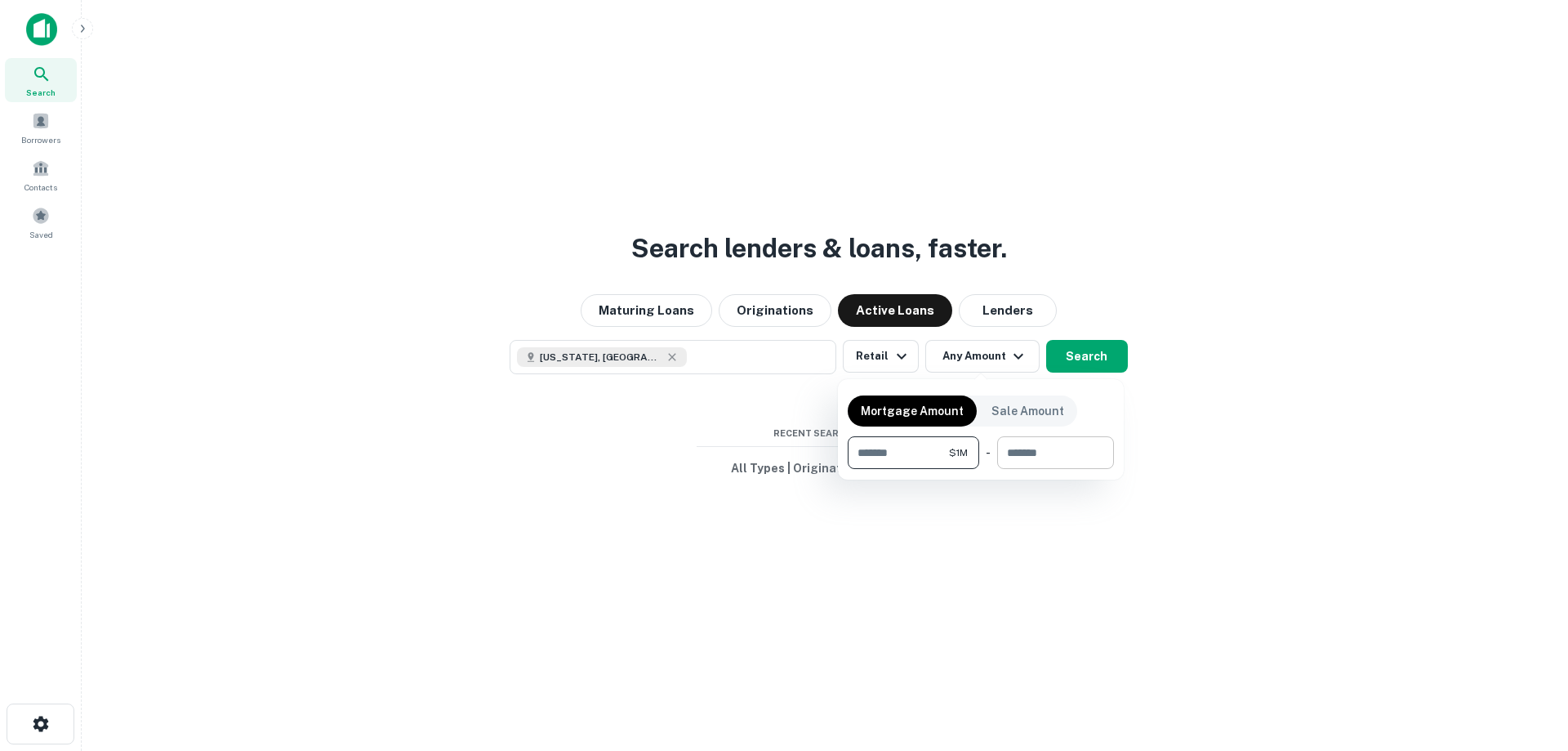
type input "*******"
click at [1047, 443] on input "number" at bounding box center [1049, 453] width 105 height 33
type input "********"
click at [1062, 358] on div at bounding box center [784, 375] width 1568 height 751
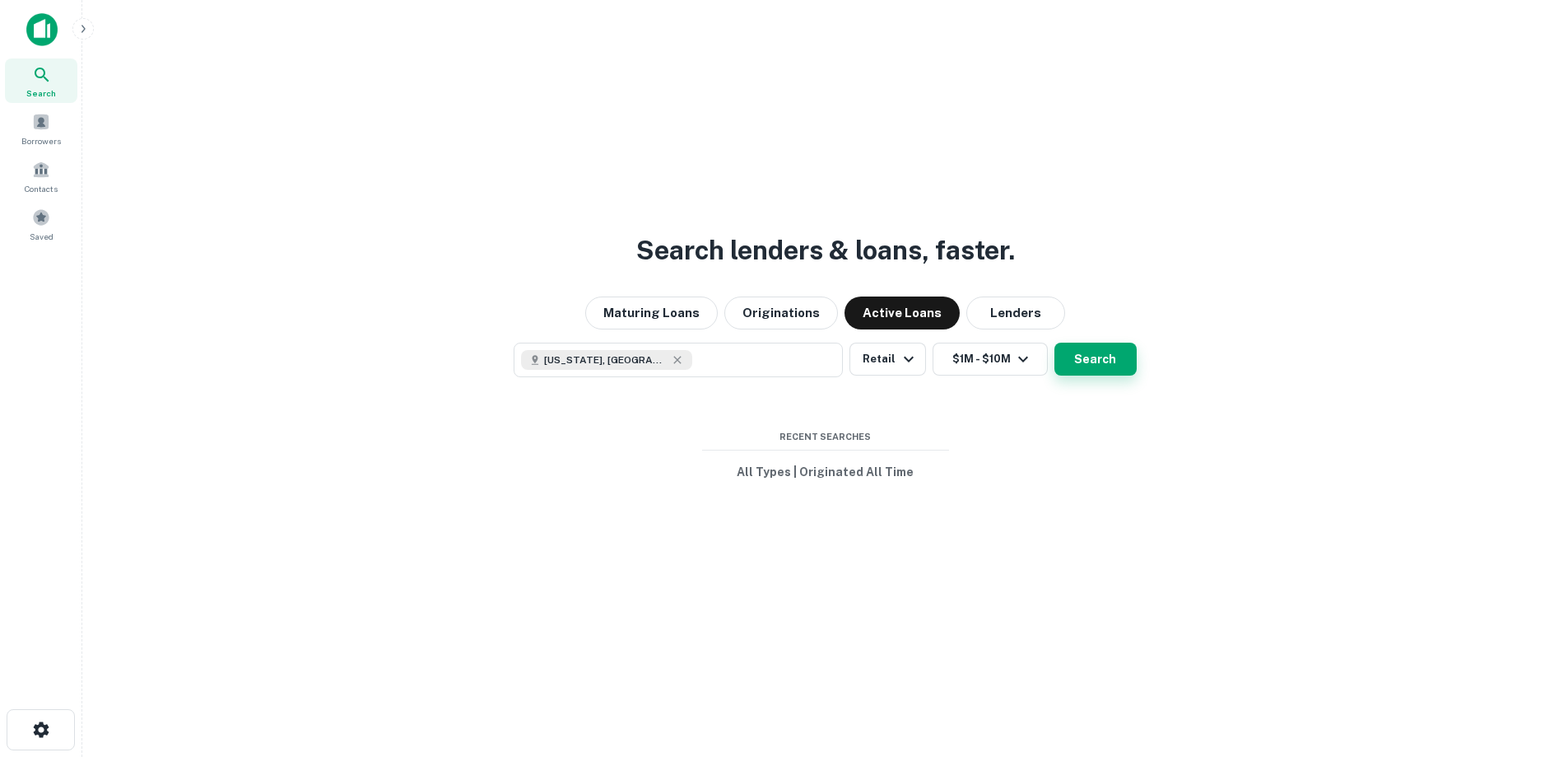
click at [1080, 361] on button "Search" at bounding box center [1096, 359] width 82 height 33
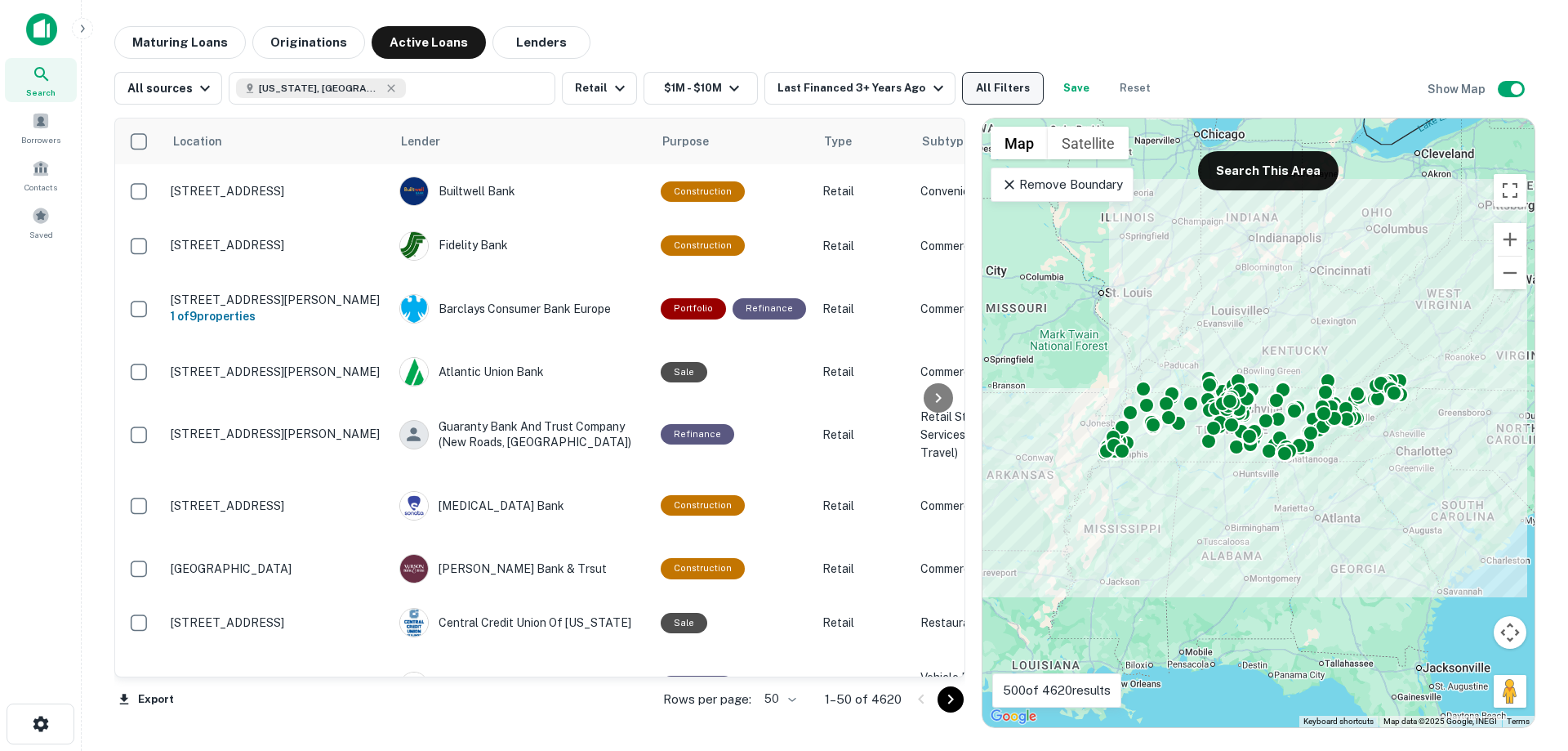
click at [991, 92] on button "All Filters" at bounding box center [1003, 88] width 82 height 33
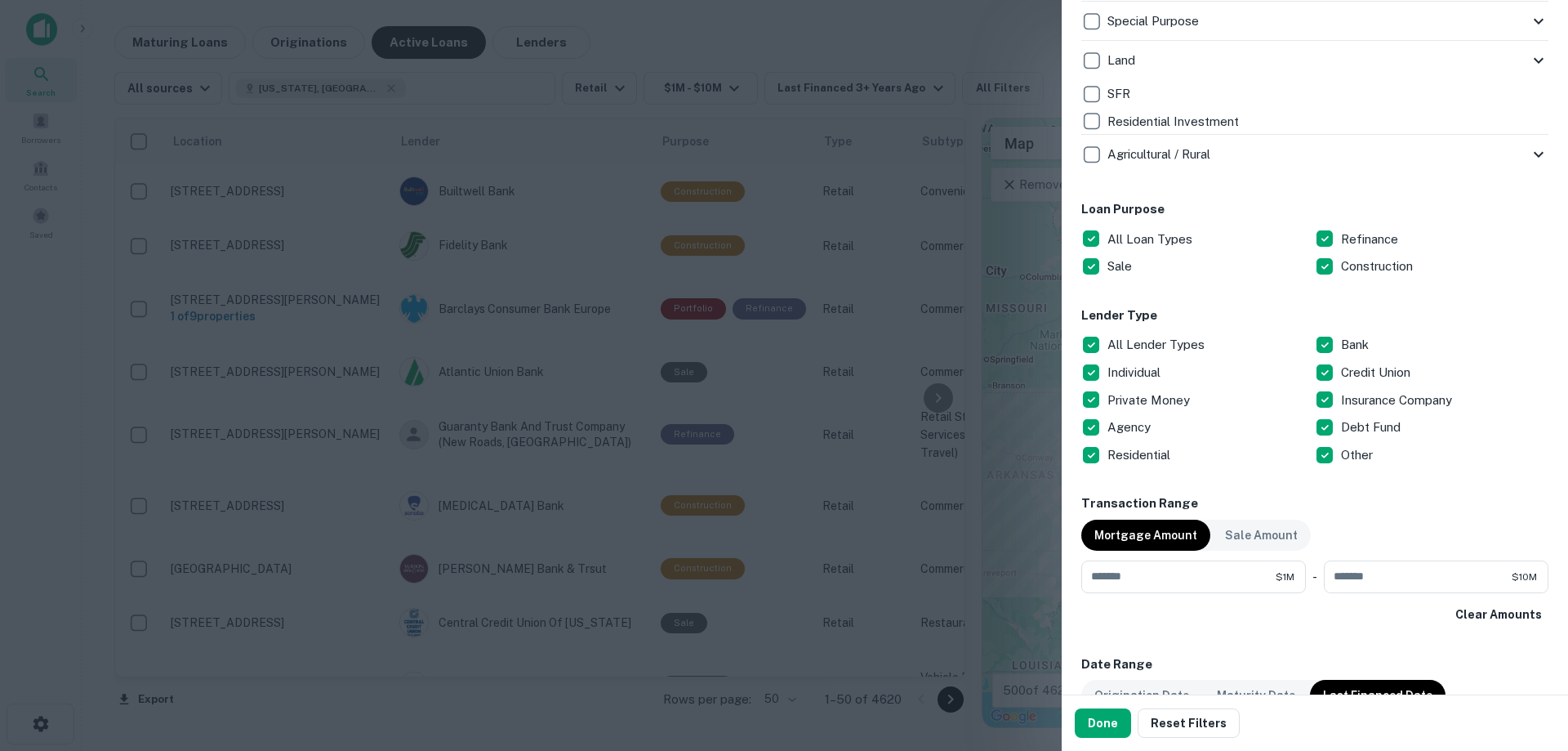
scroll to position [735, 0]
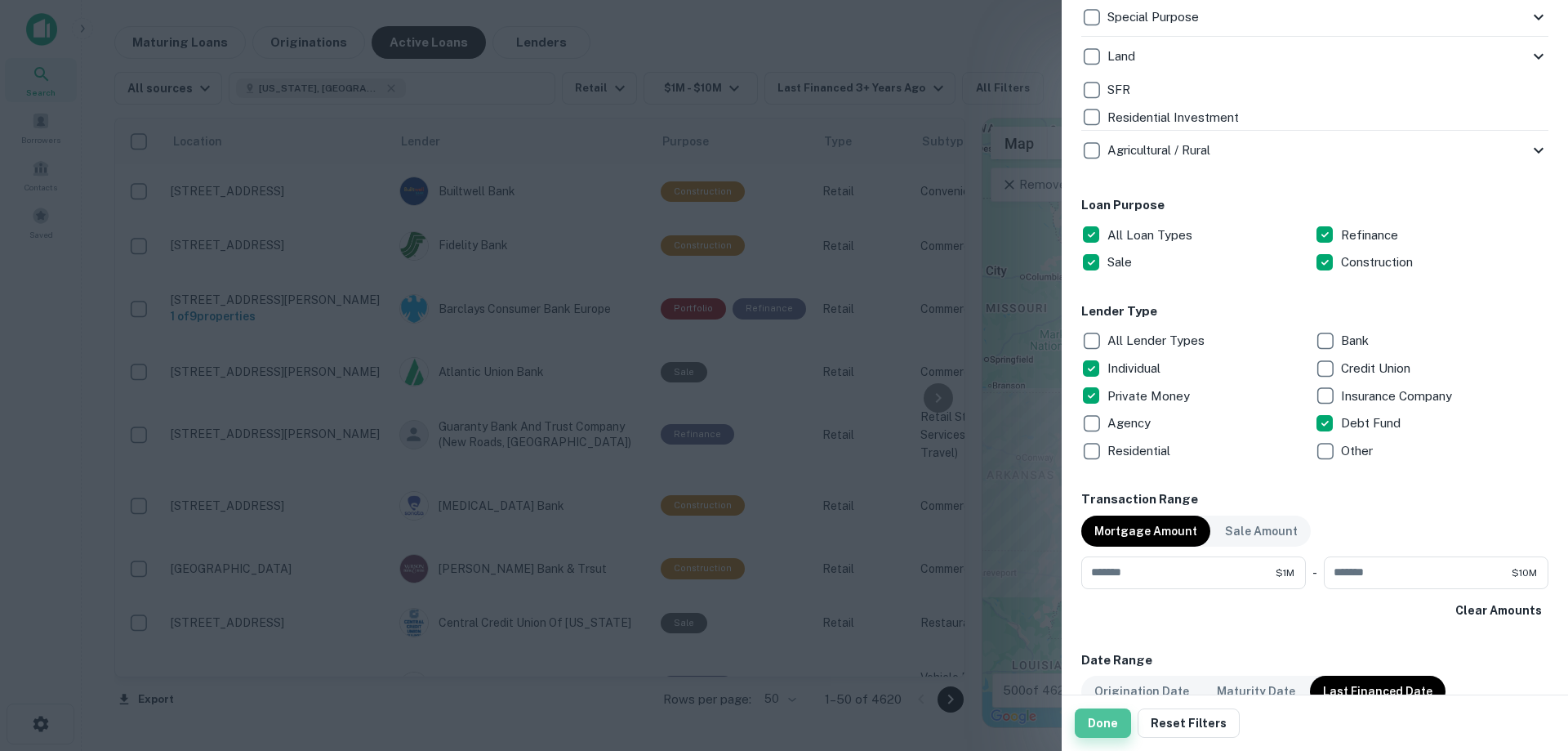
click at [1090, 730] on button "Done" at bounding box center [1102, 722] width 56 height 30
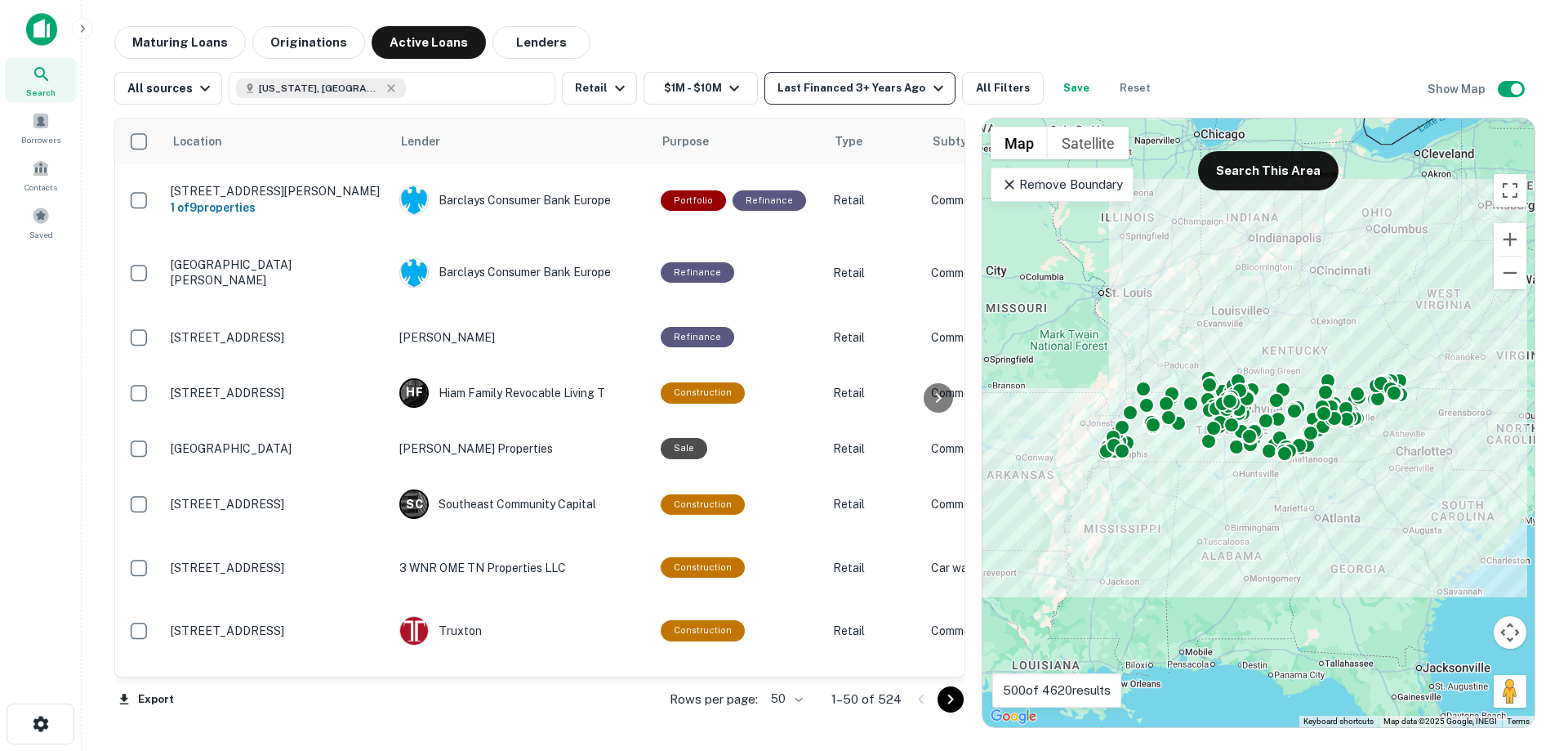
click at [928, 85] on icon "button" at bounding box center [938, 88] width 19 height 19
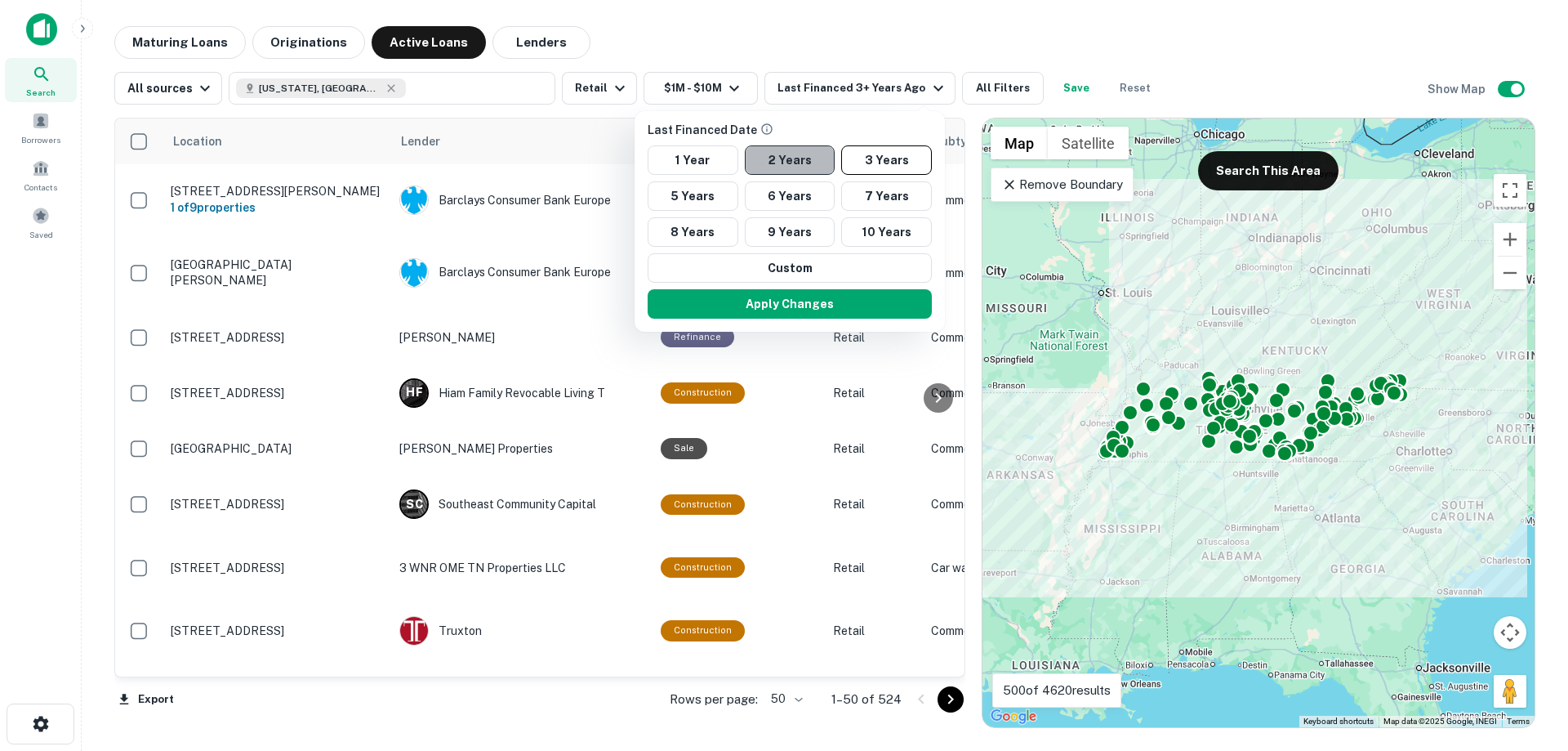
click at [772, 165] on button "2 Years" at bounding box center [790, 160] width 91 height 30
click at [772, 303] on button "Apply Changes" at bounding box center [789, 303] width 284 height 30
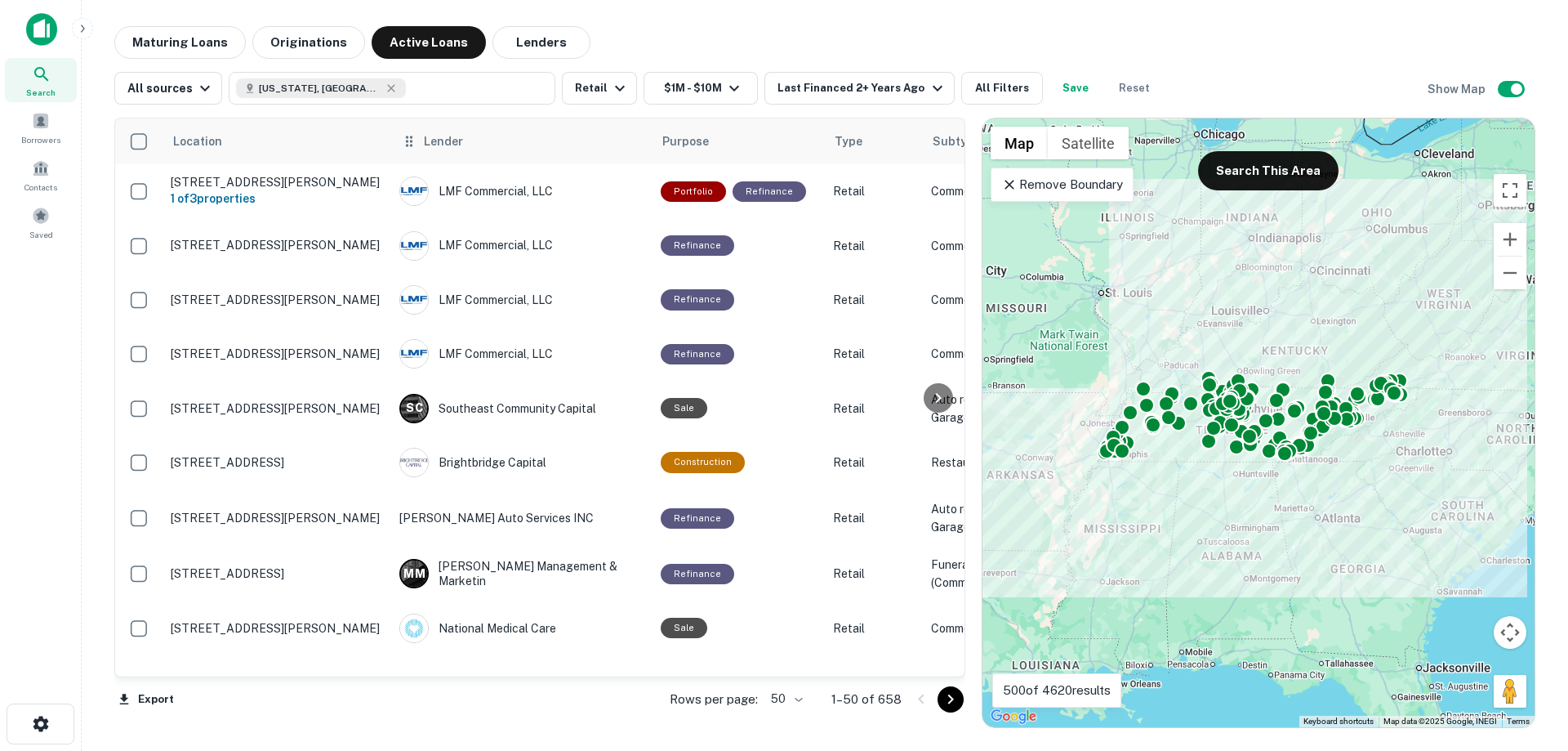
click at [458, 146] on span "Lender" at bounding box center [443, 141] width 40 height 19
click at [442, 143] on span "Lender" at bounding box center [443, 141] width 40 height 19
click at [415, 139] on icon at bounding box center [409, 141] width 16 height 19
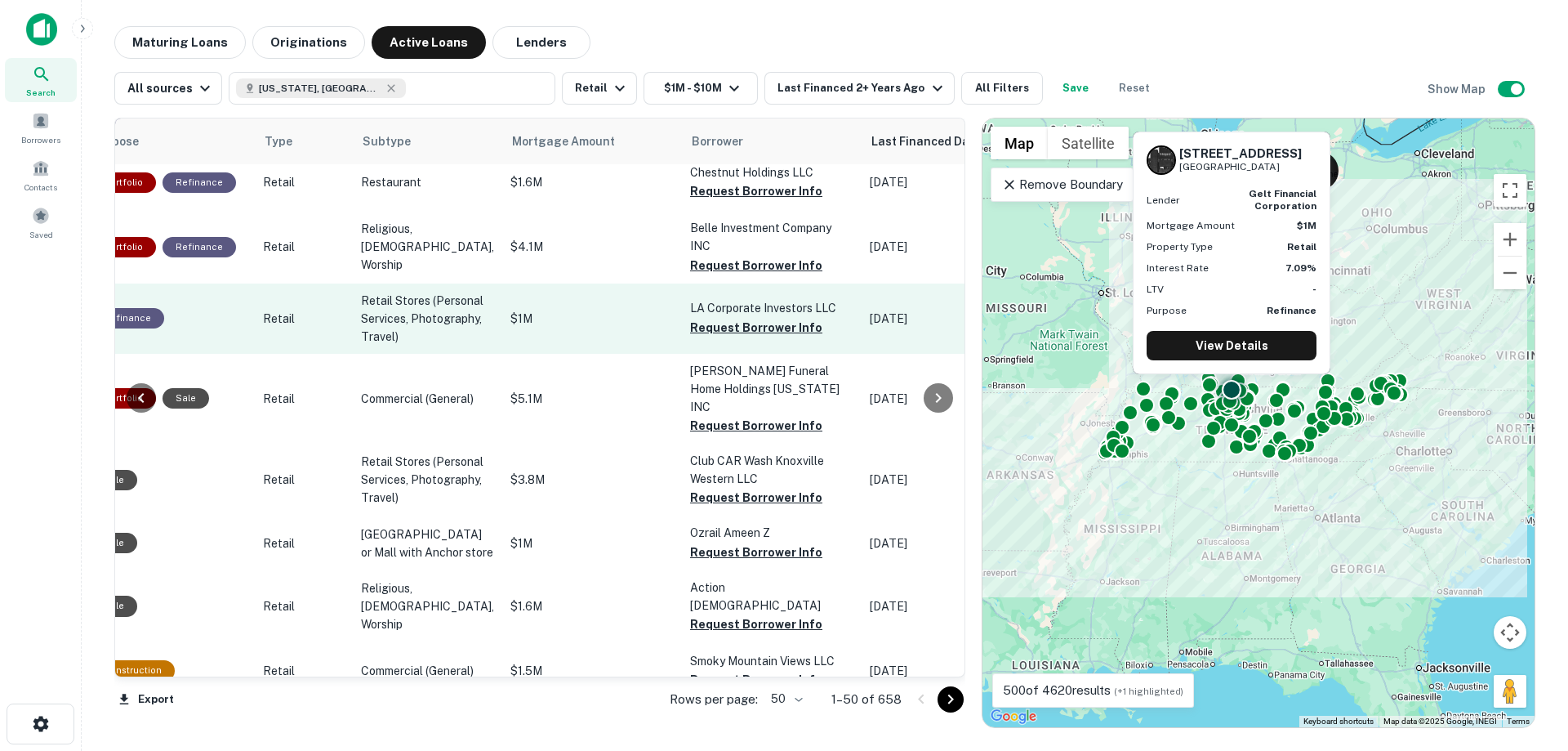
scroll to position [899, 571]
click at [688, 337] on button "Request Borrower Info" at bounding box center [754, 327] width 132 height 19
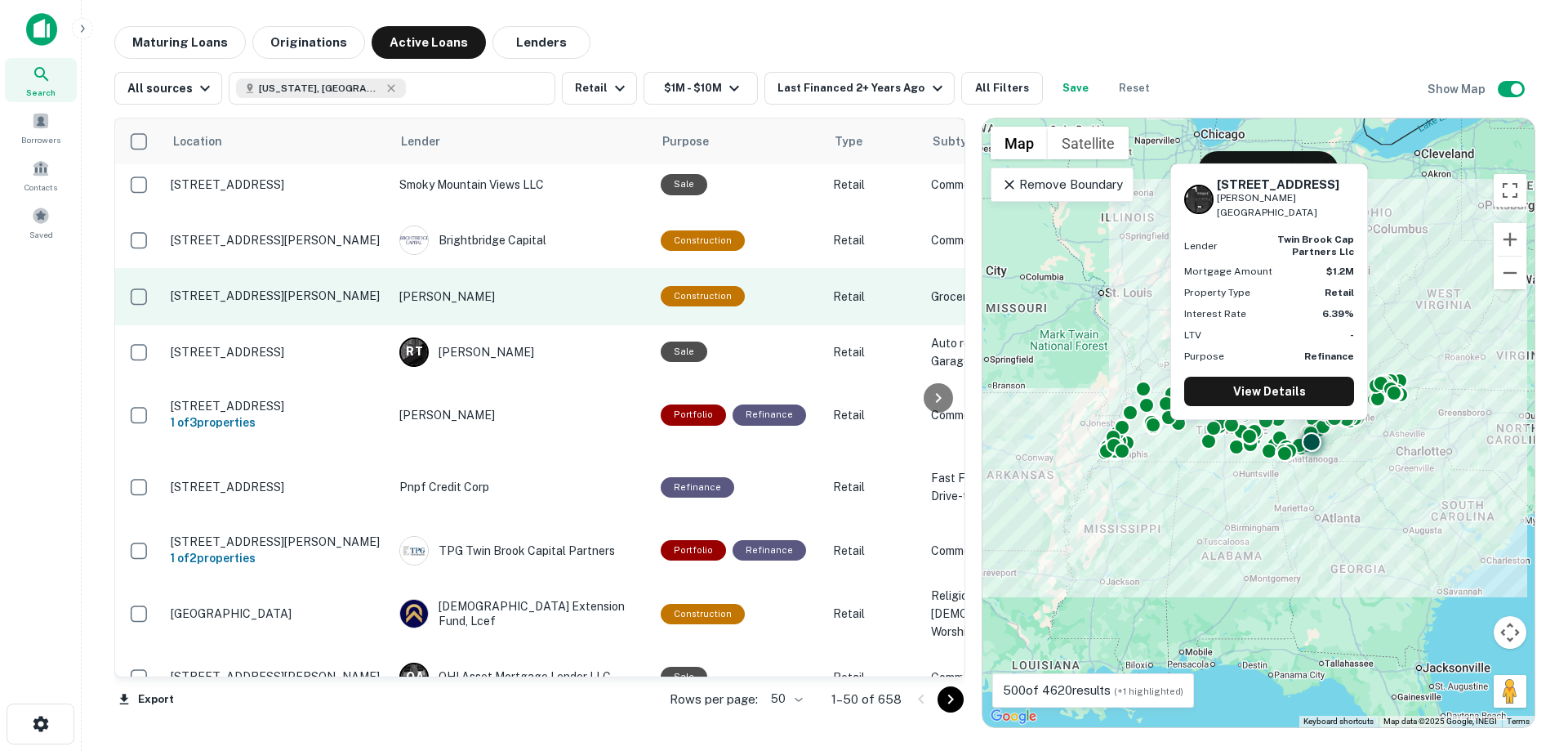
scroll to position [2042, 0]
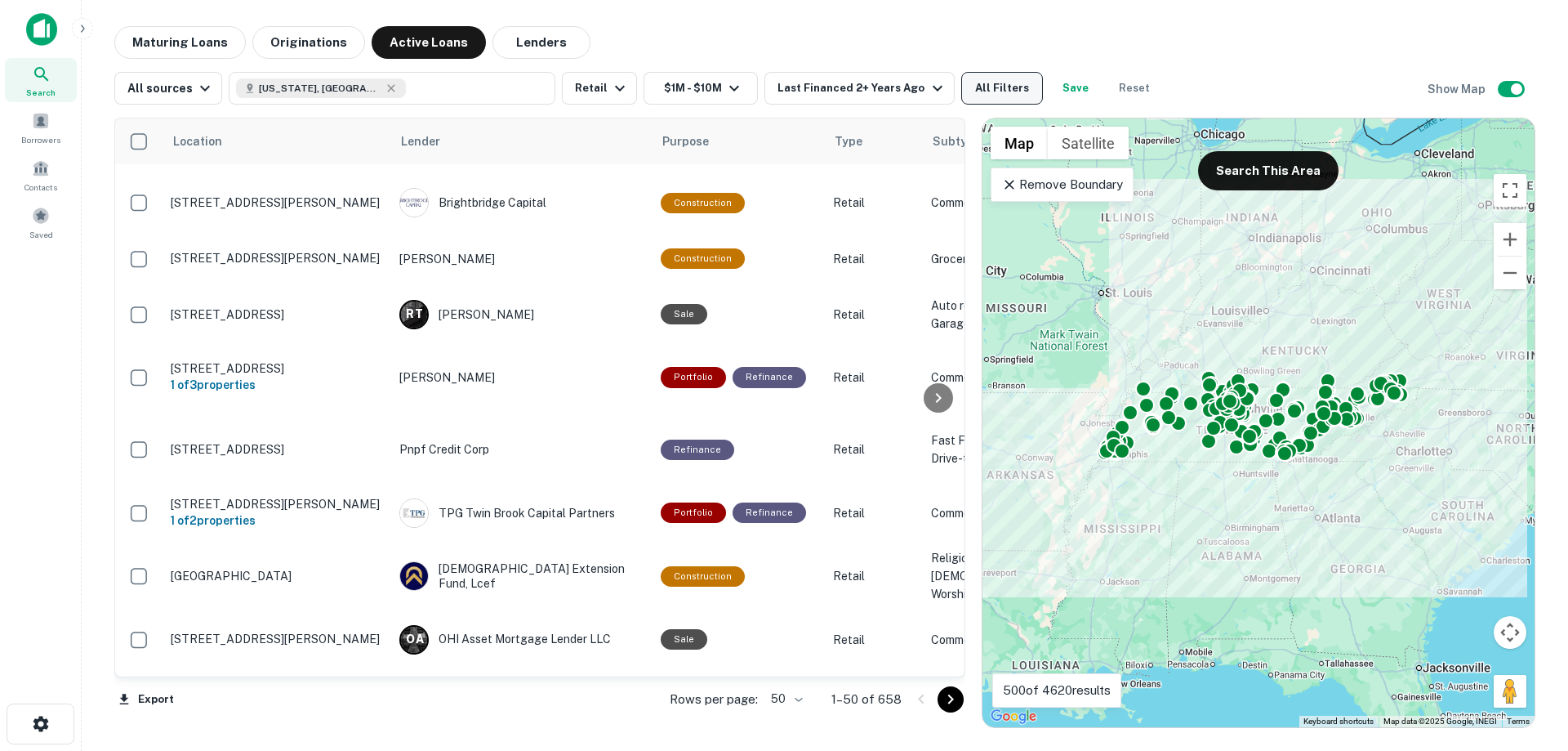
click at [977, 91] on button "All Filters" at bounding box center [1002, 88] width 82 height 33
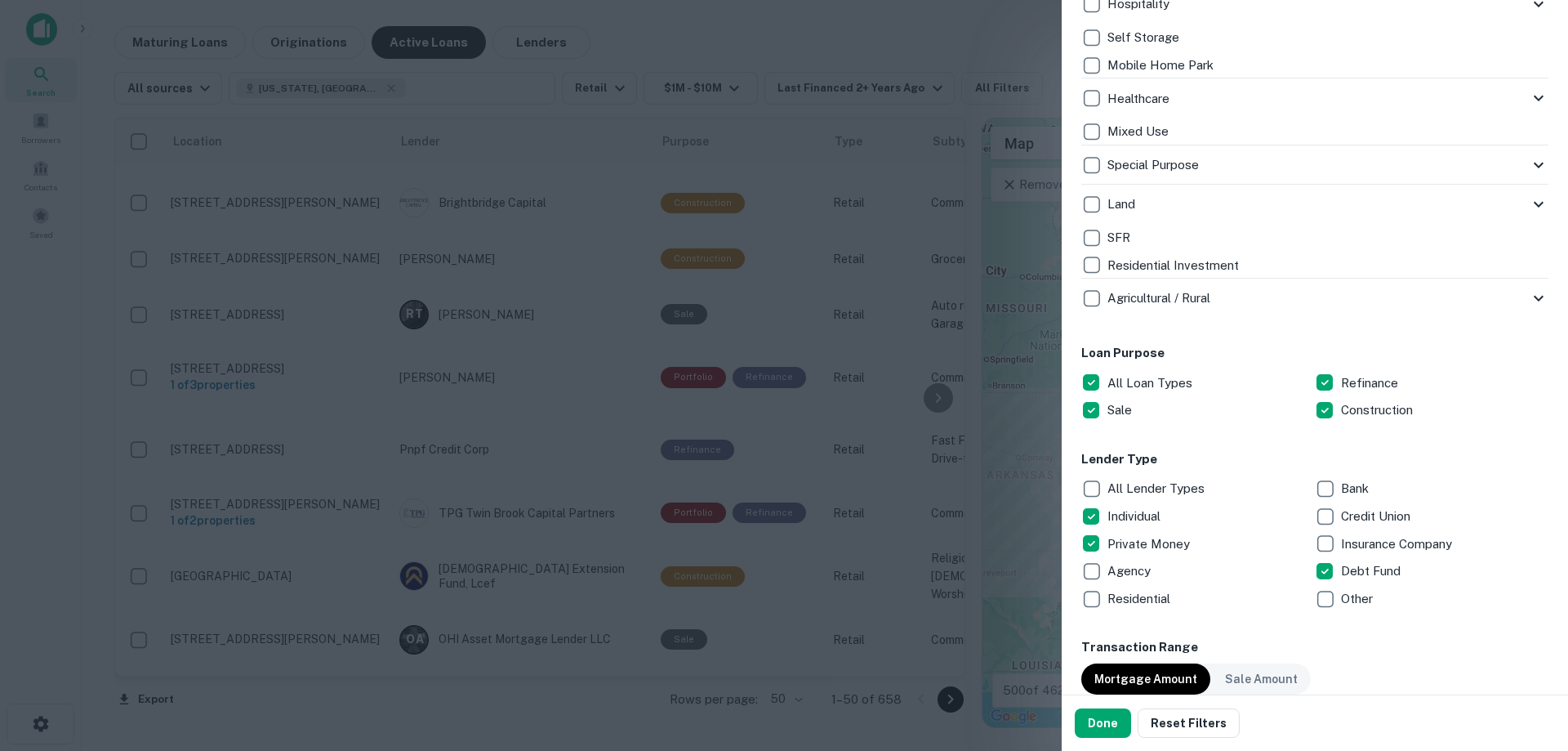
scroll to position [735, 0]
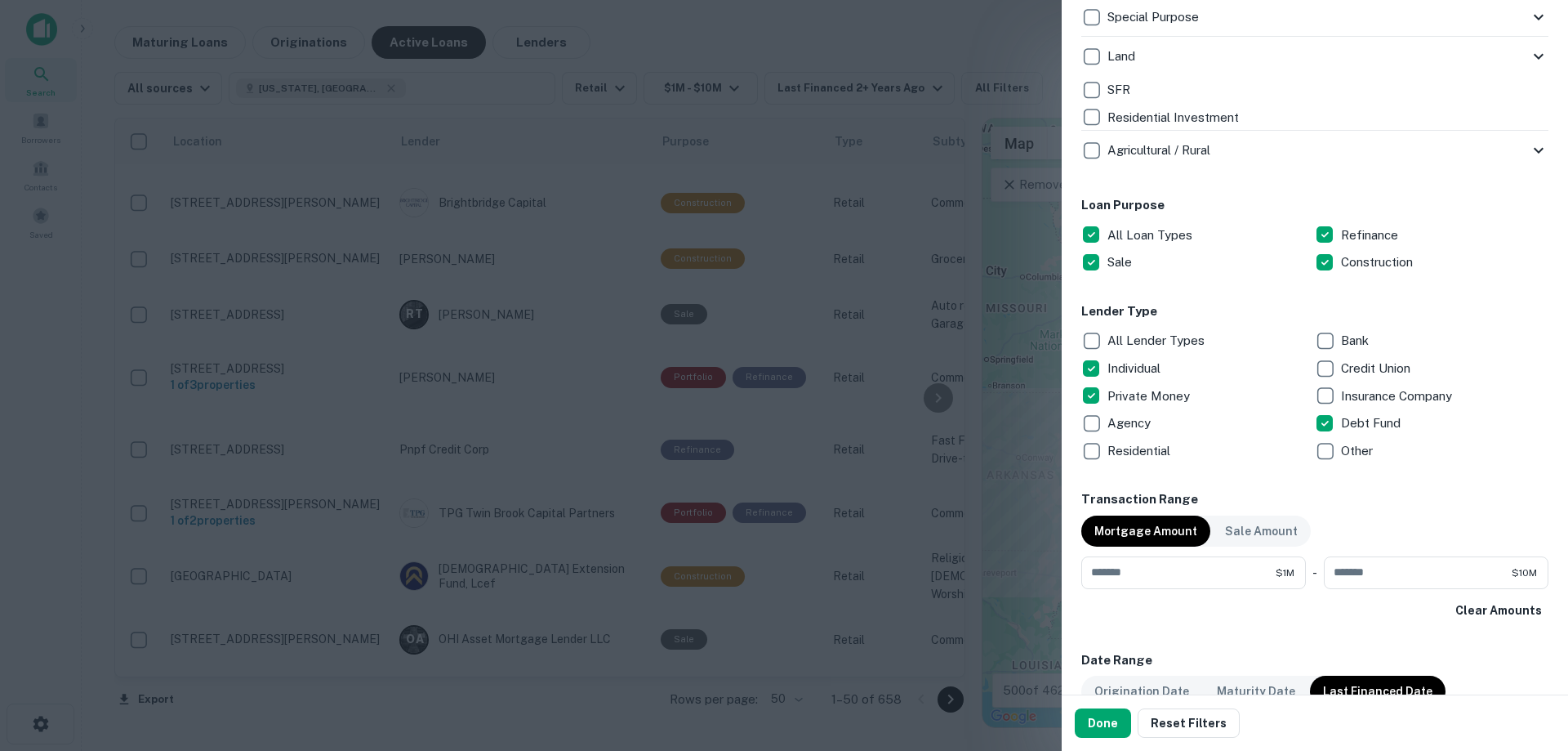
click at [1121, 368] on p "Individual" at bounding box center [1135, 367] width 56 height 19
click at [1110, 721] on button "Done" at bounding box center [1102, 722] width 56 height 30
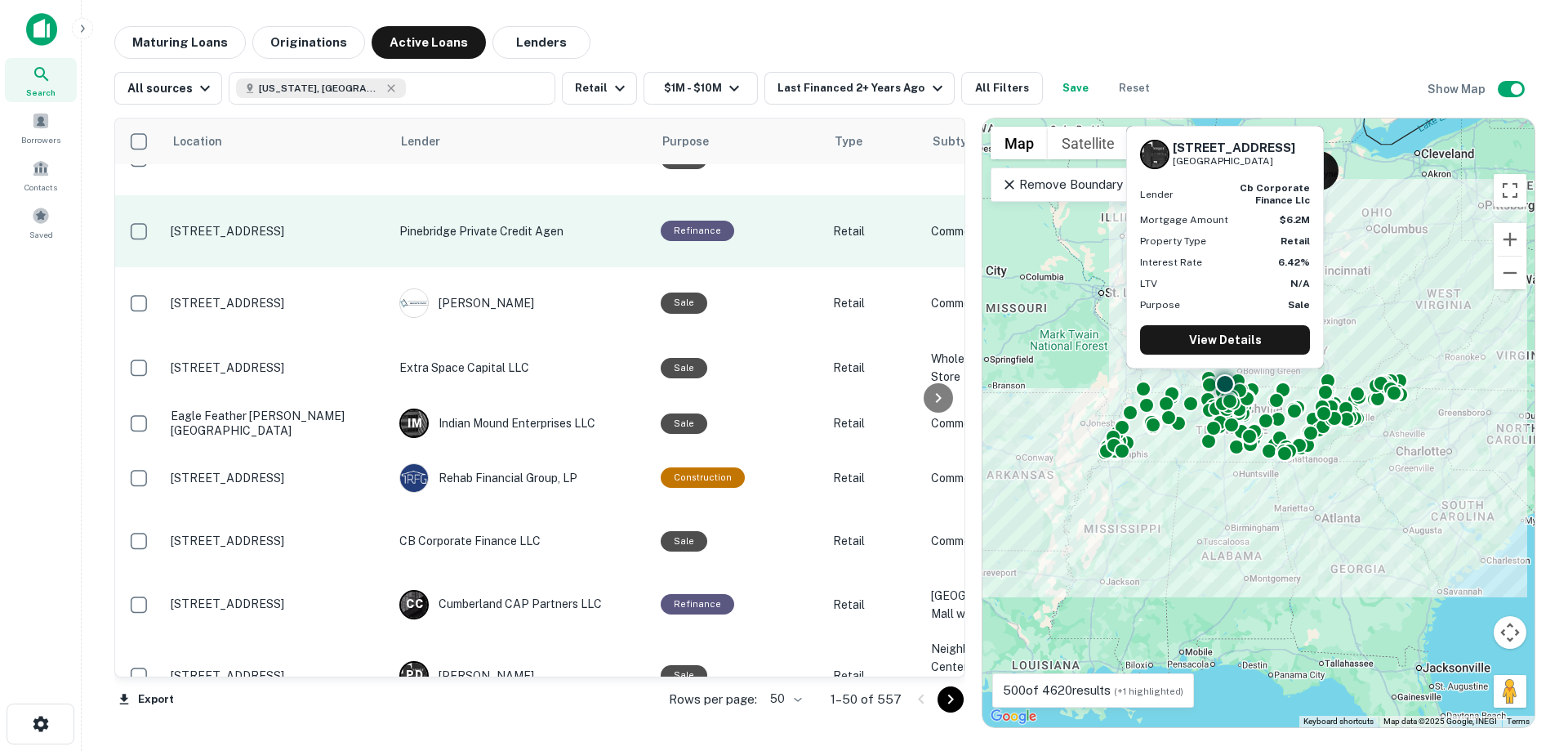
scroll to position [2658, 0]
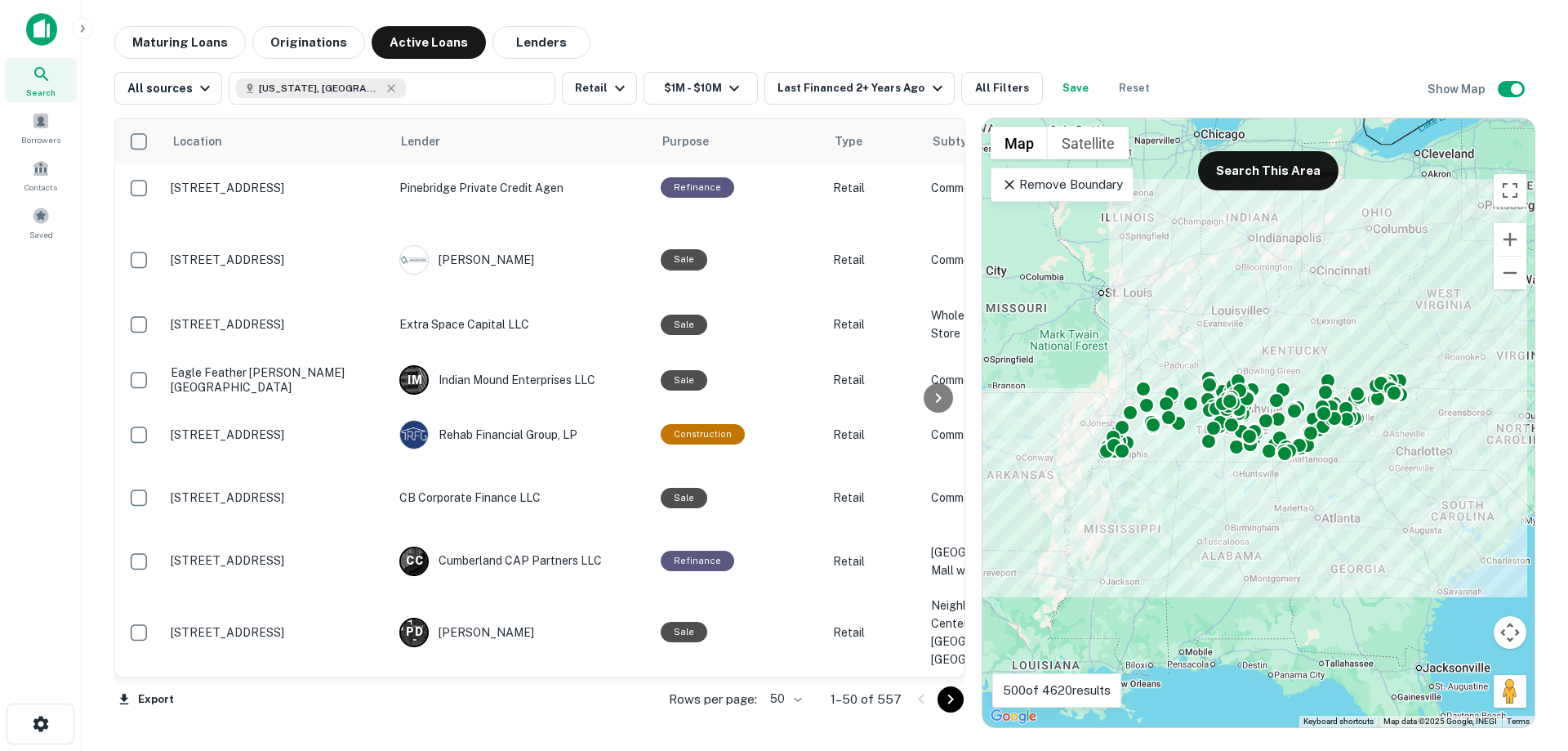
click at [944, 696] on icon "Go to next page" at bounding box center [950, 699] width 19 height 19
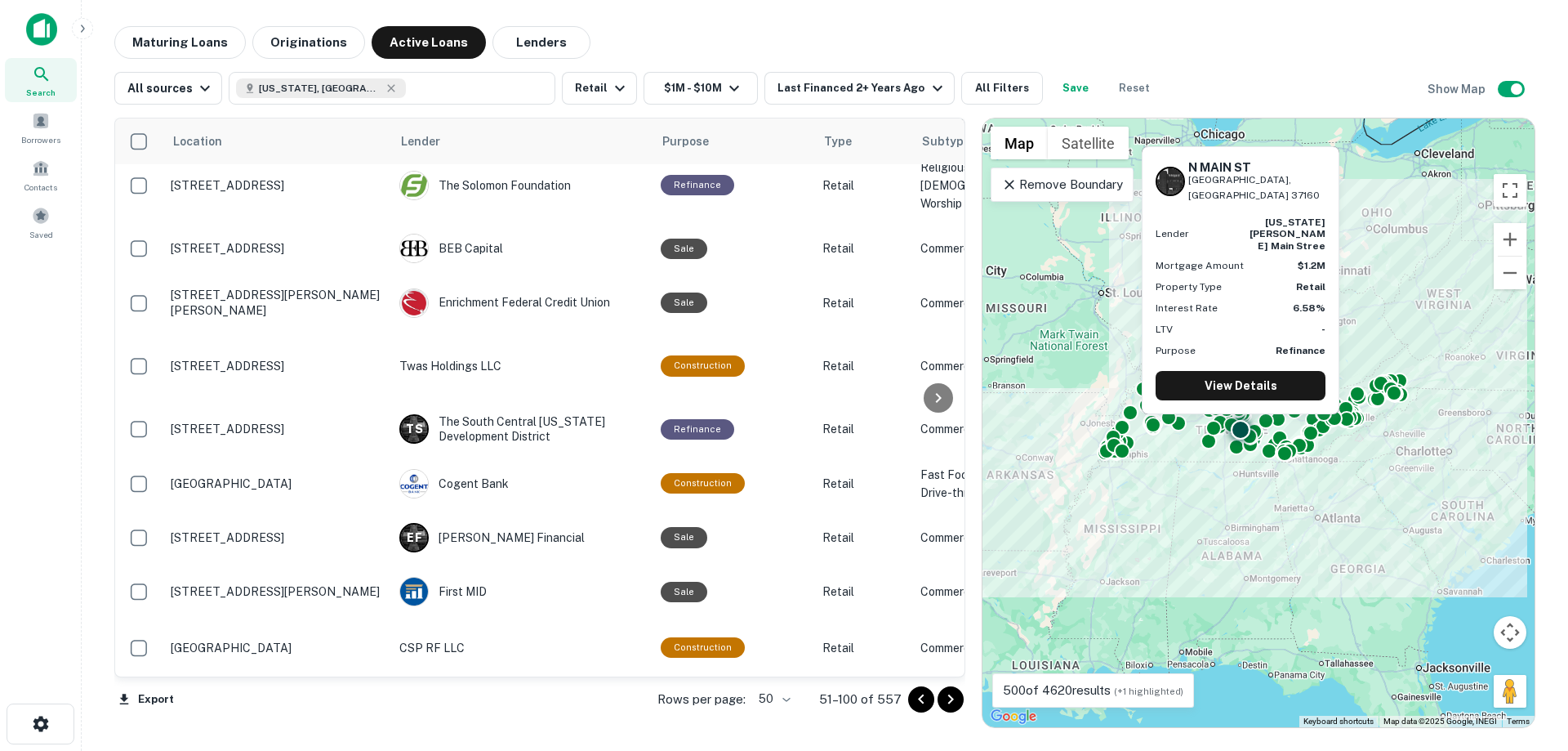
scroll to position [2708, 0]
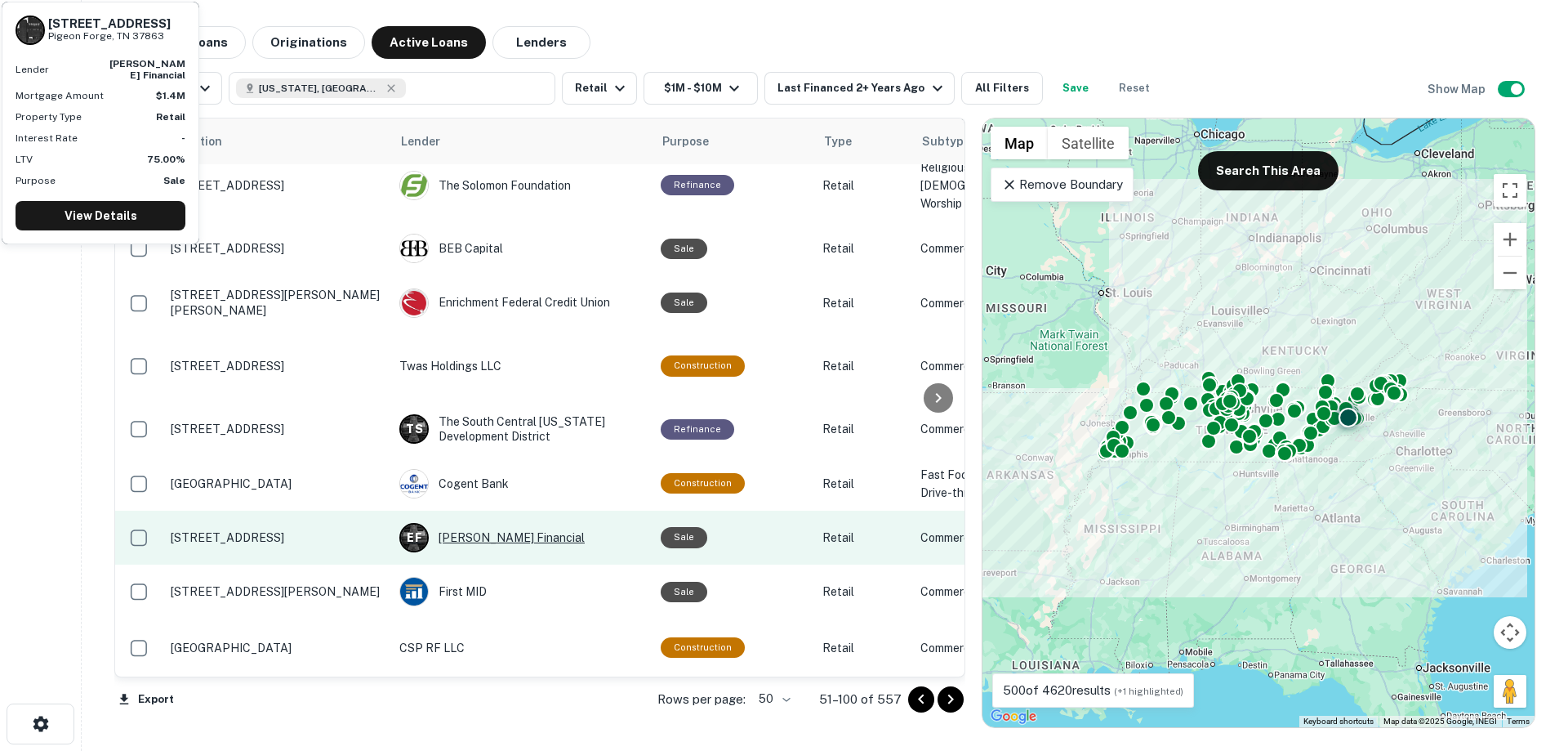
click at [495, 525] on div "E F Everett Financial" at bounding box center [522, 537] width 245 height 30
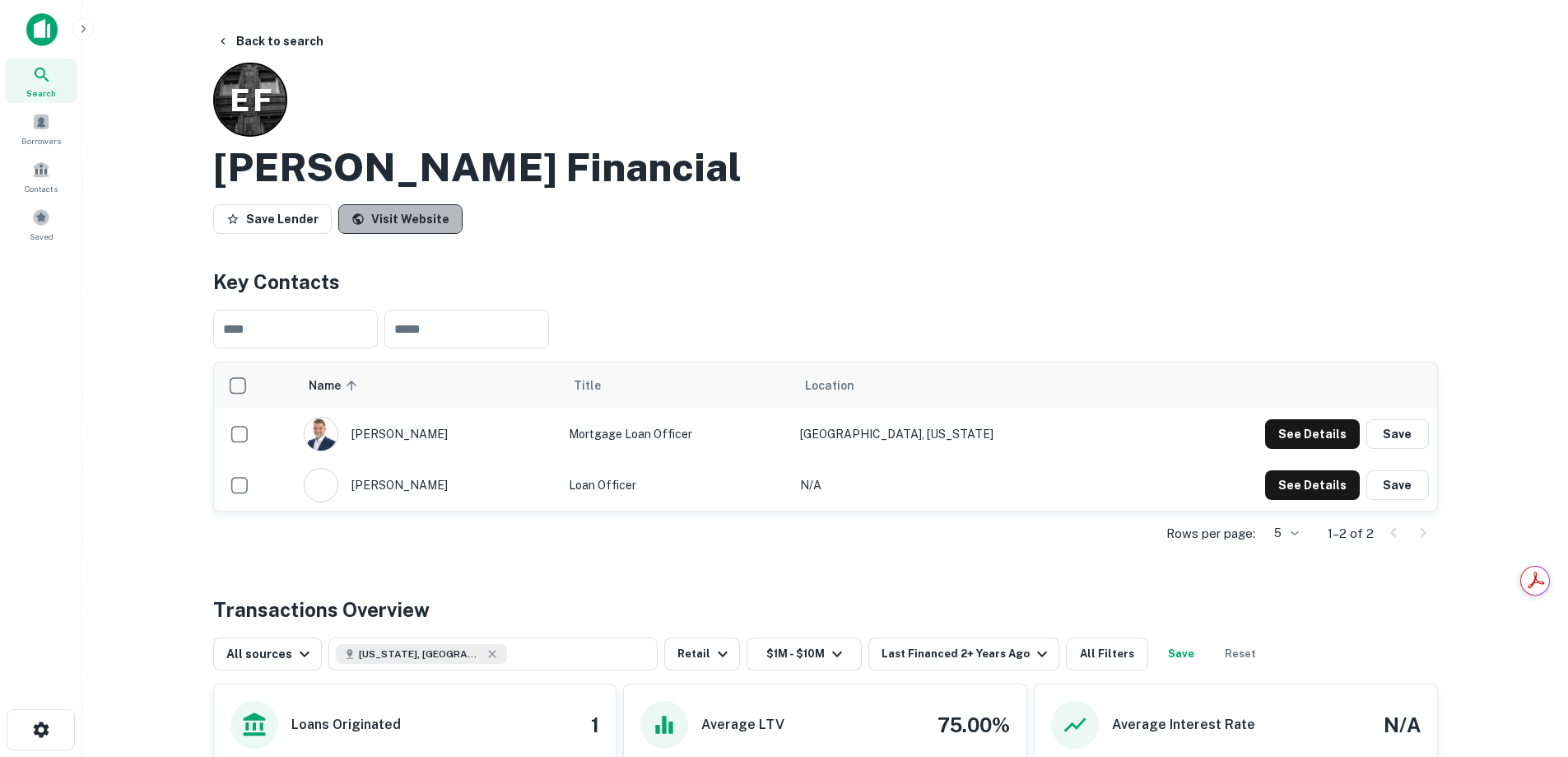
click at [401, 223] on link "Visit Website" at bounding box center [400, 218] width 124 height 30
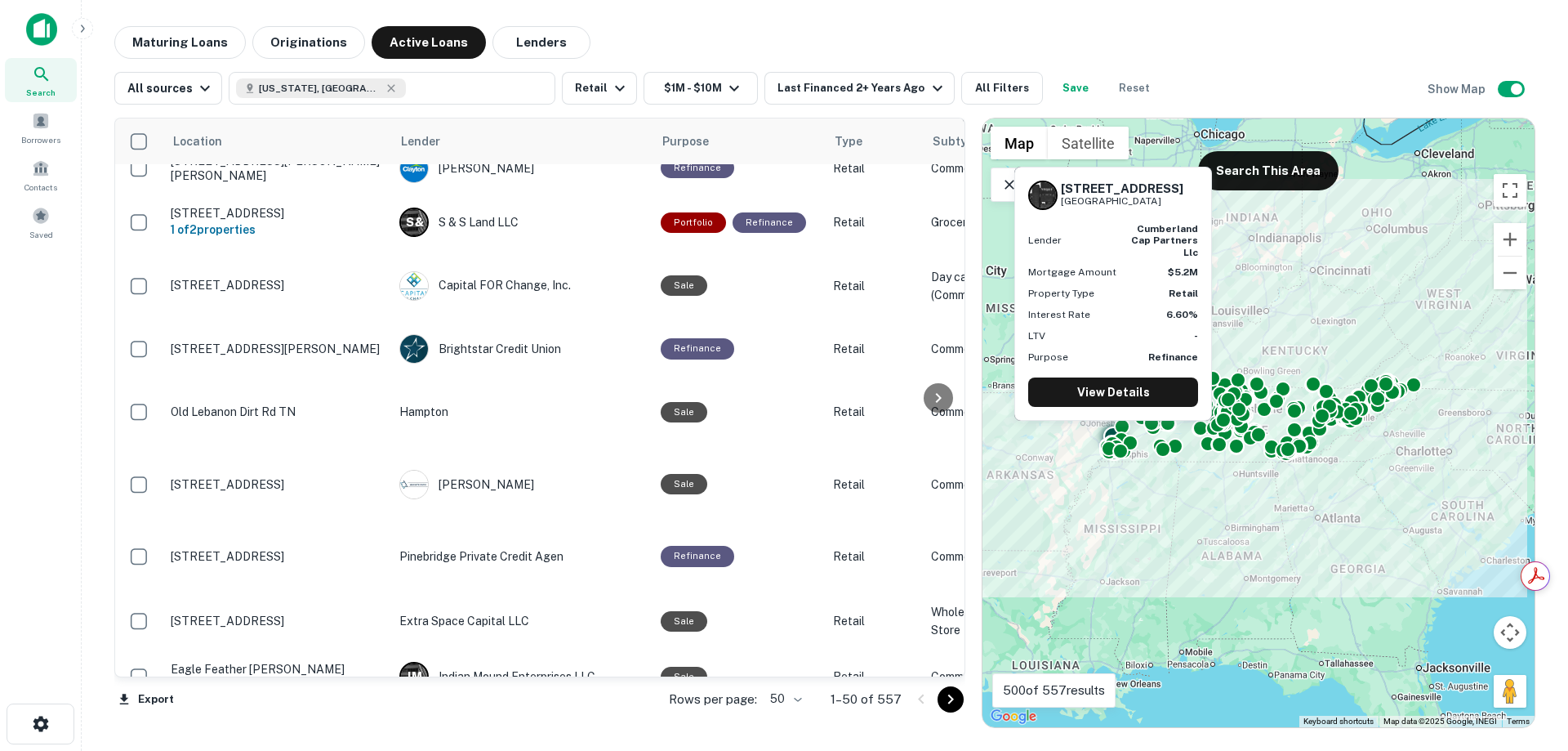
scroll to position [2331, 0]
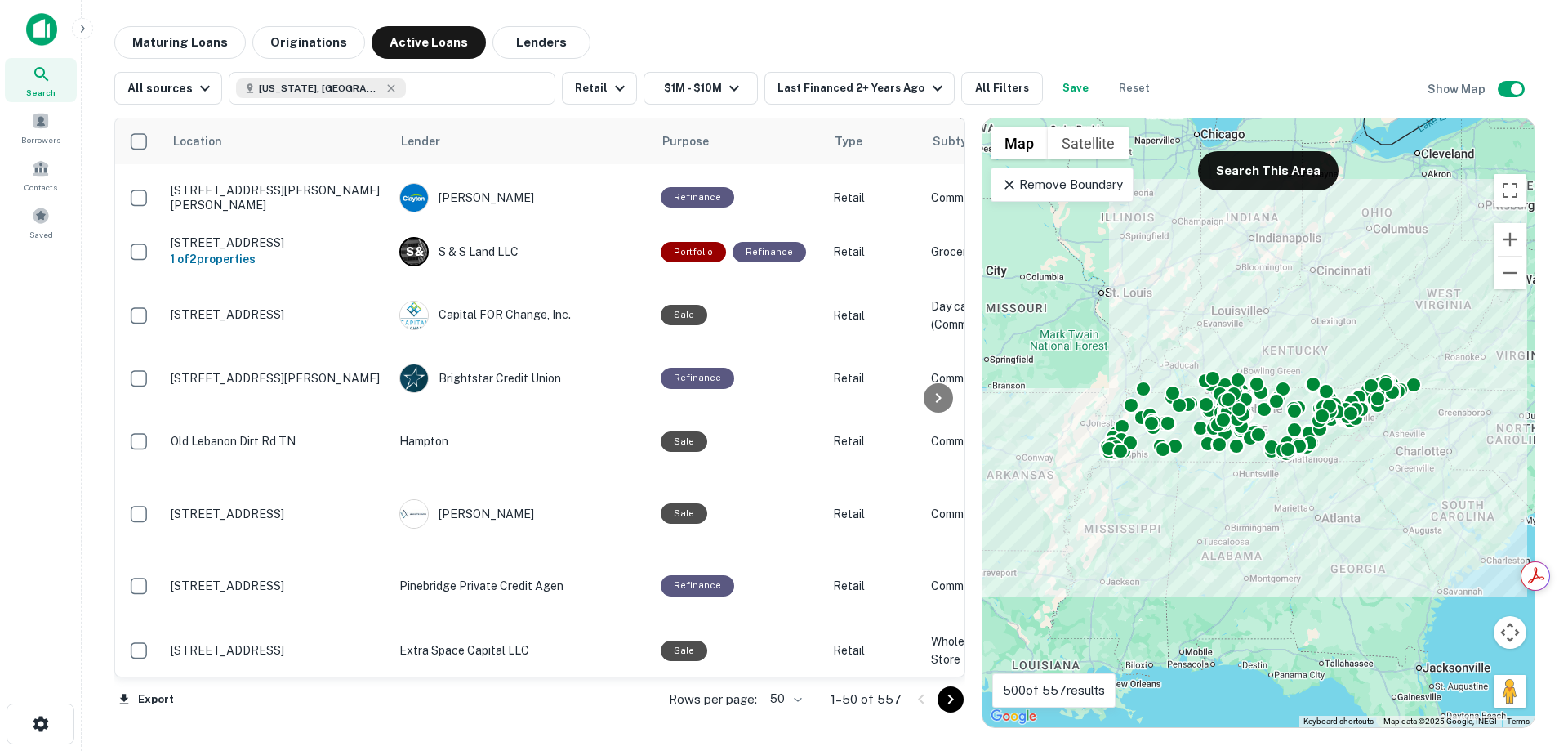
click at [955, 699] on icon "Go to next page" at bounding box center [950, 699] width 19 height 19
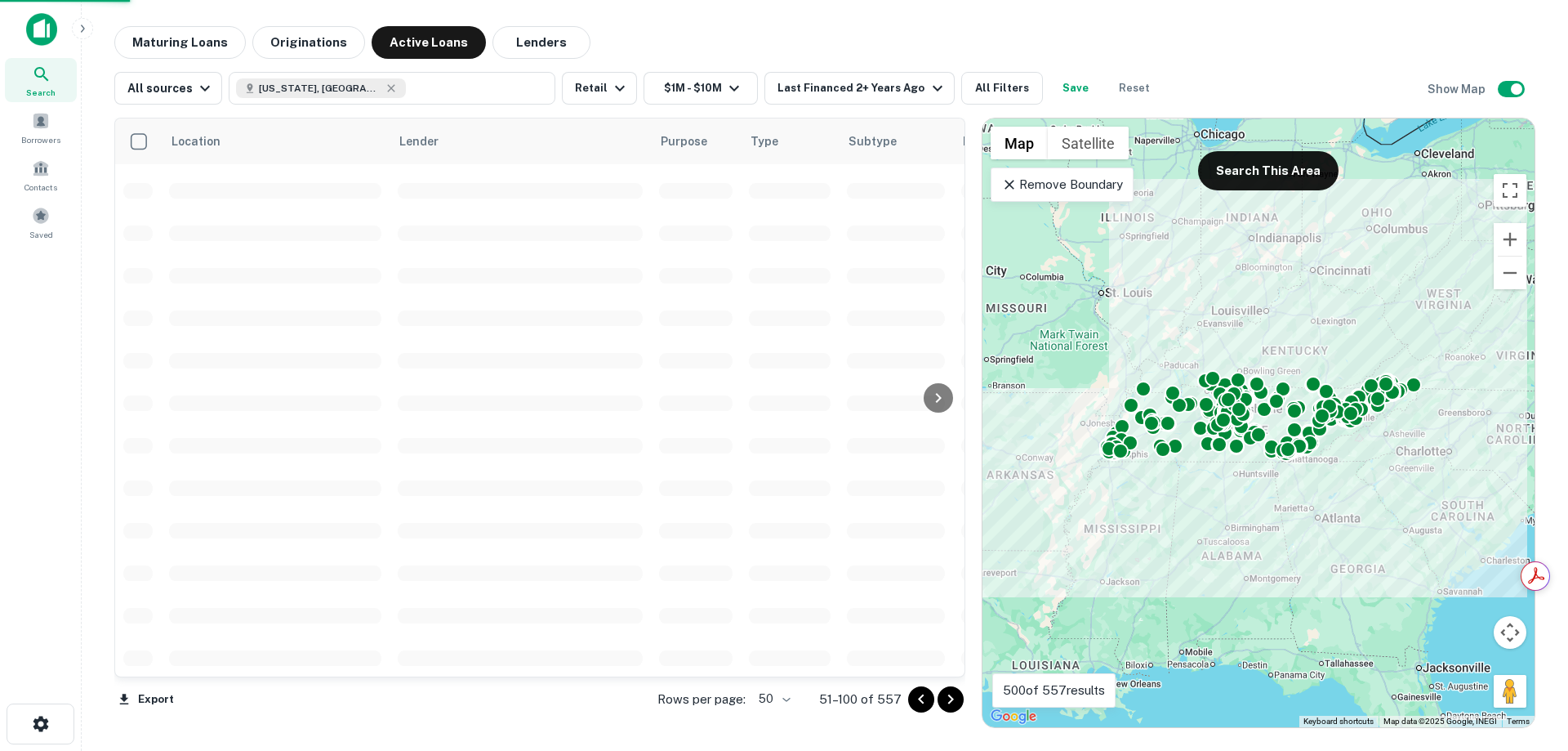
click at [955, 699] on icon "Go to next page" at bounding box center [950, 699] width 19 height 19
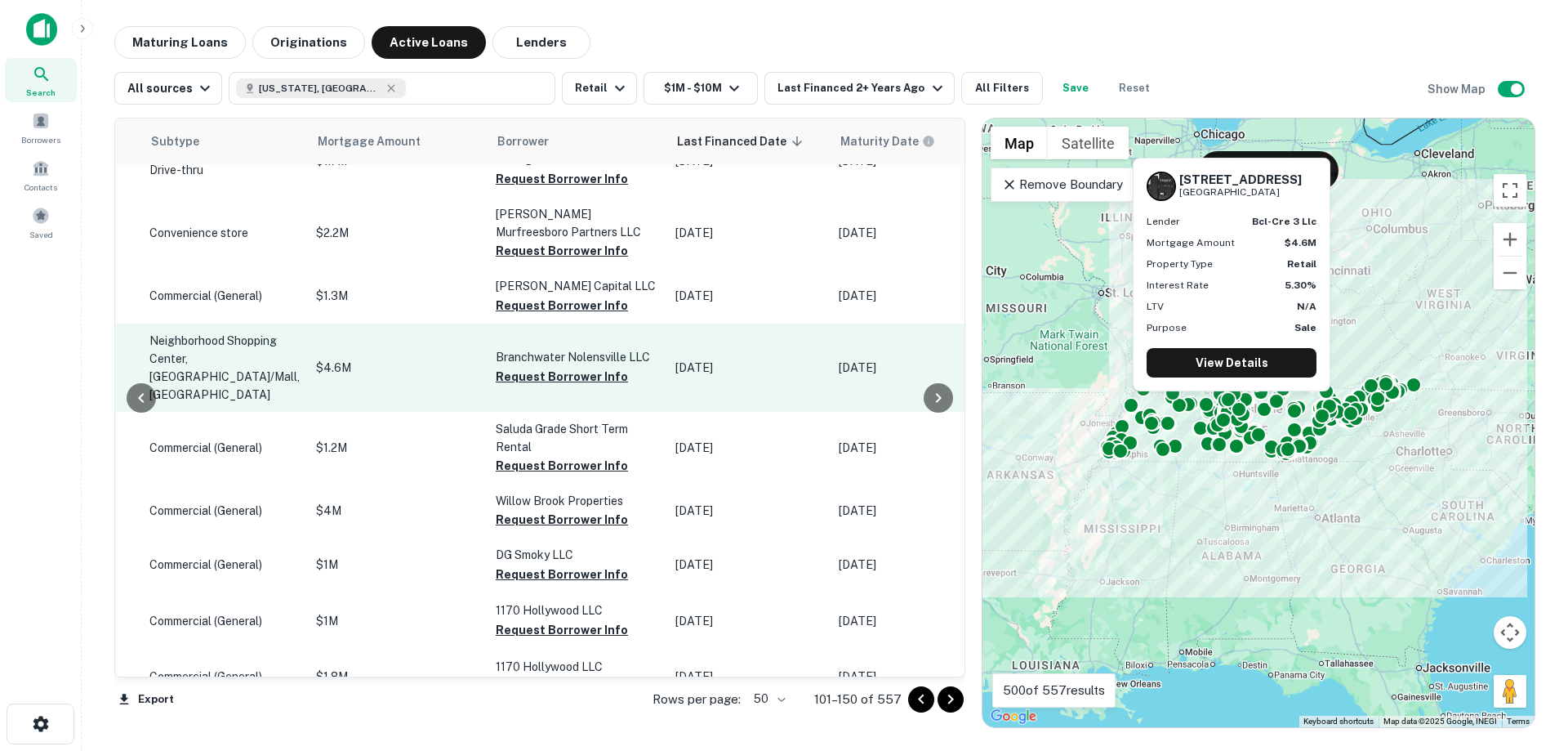
scroll to position [2451, 898]
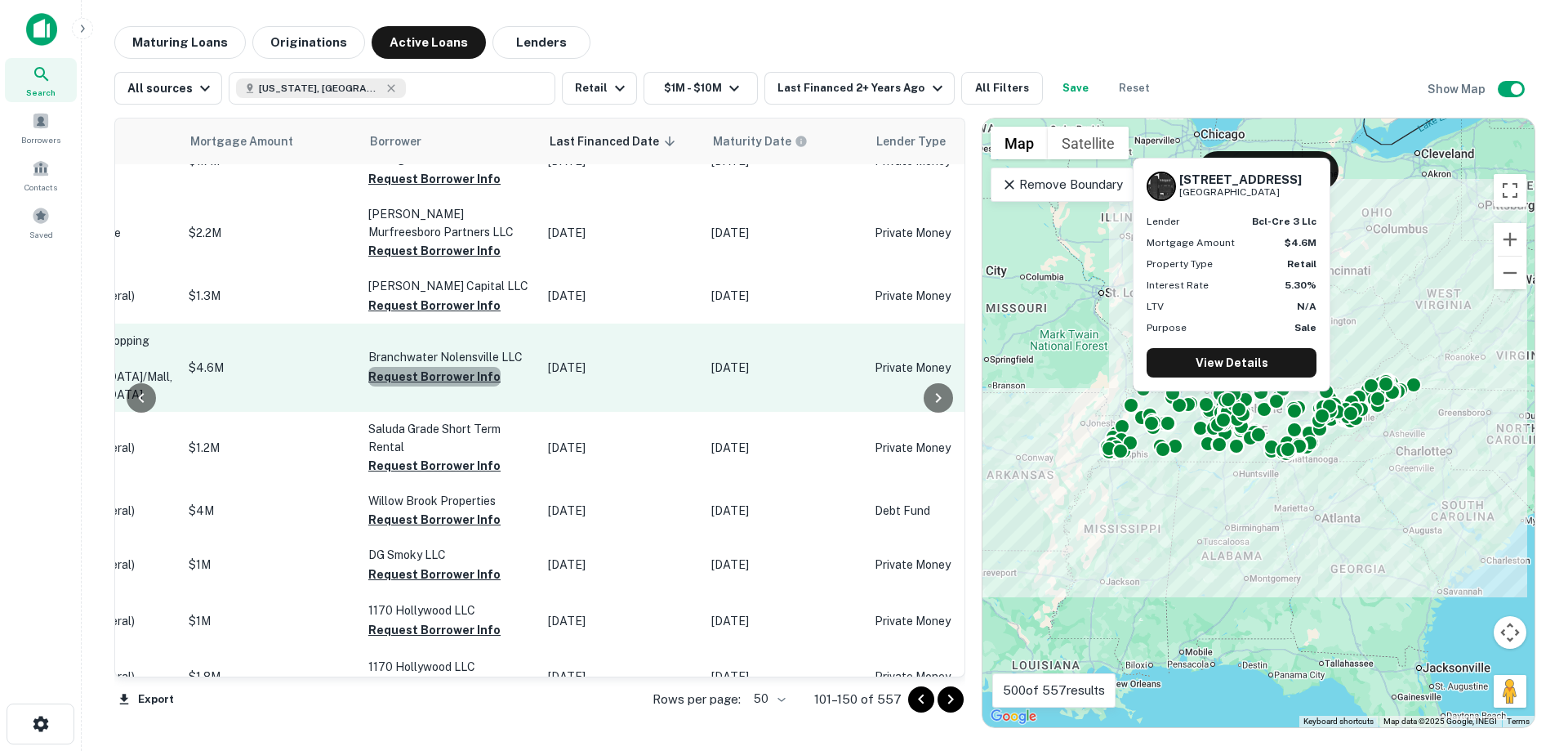
click at [382, 386] on button "Request Borrower Info" at bounding box center [434, 376] width 132 height 19
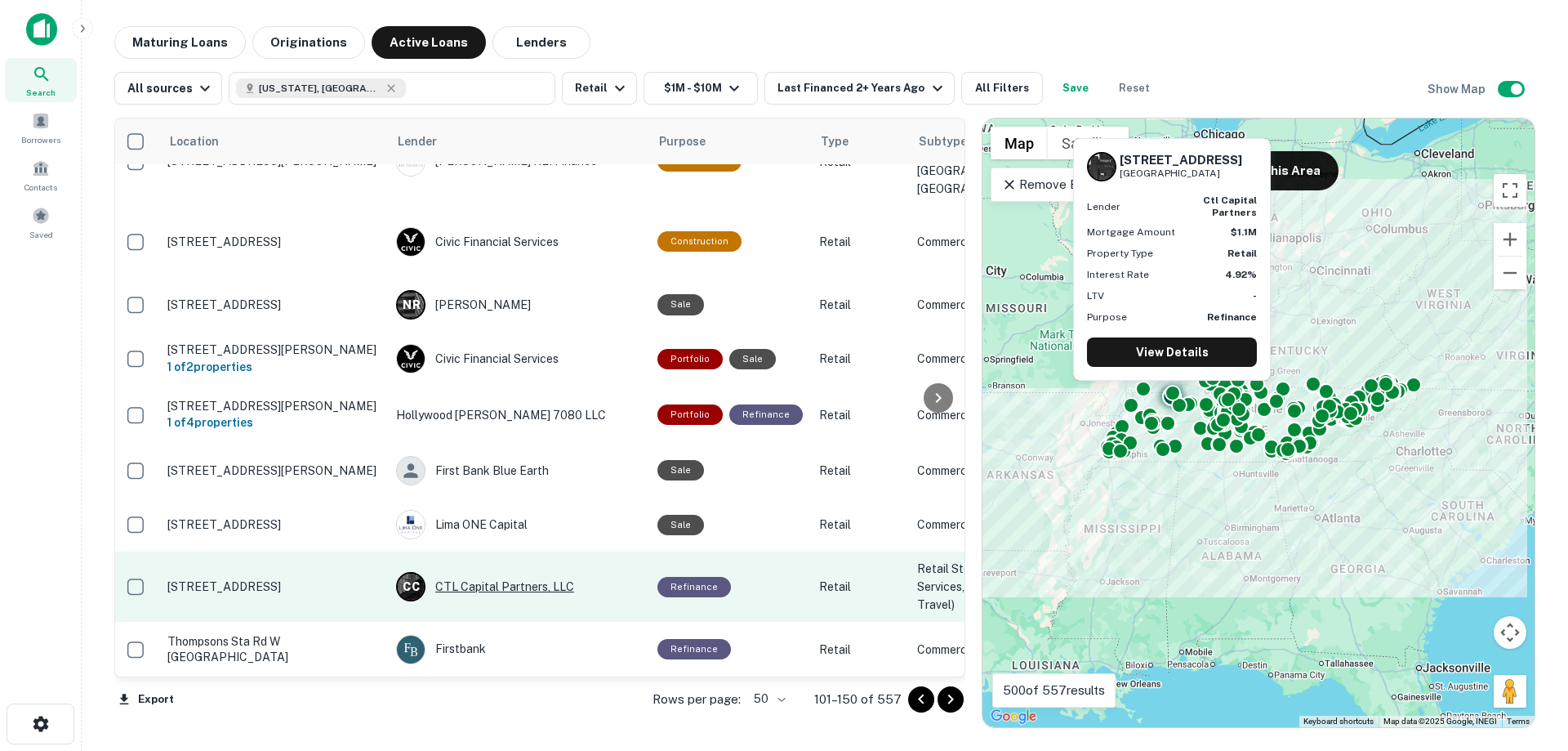
scroll to position [2787, 0]
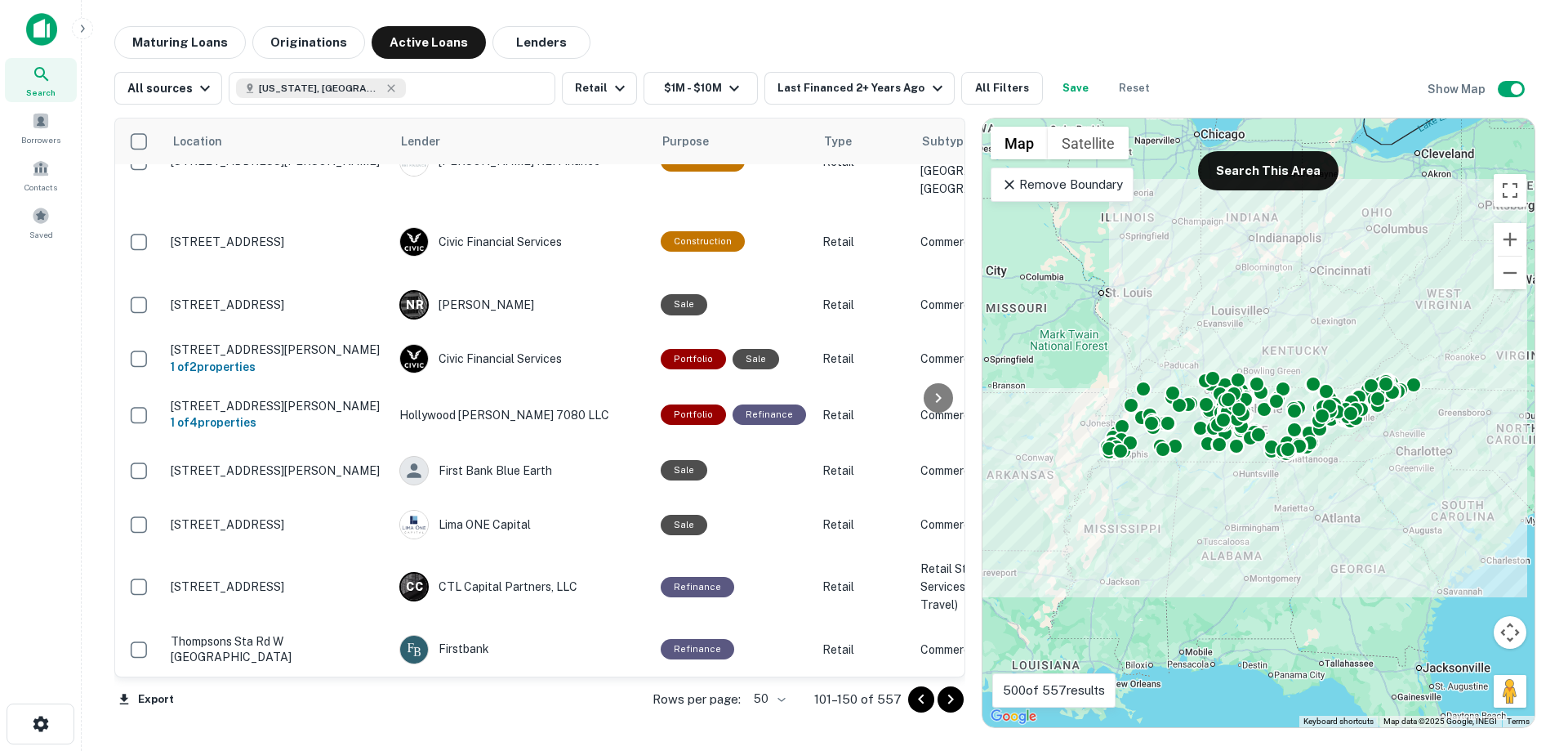
click at [948, 704] on icon "Go to next page" at bounding box center [950, 699] width 19 height 19
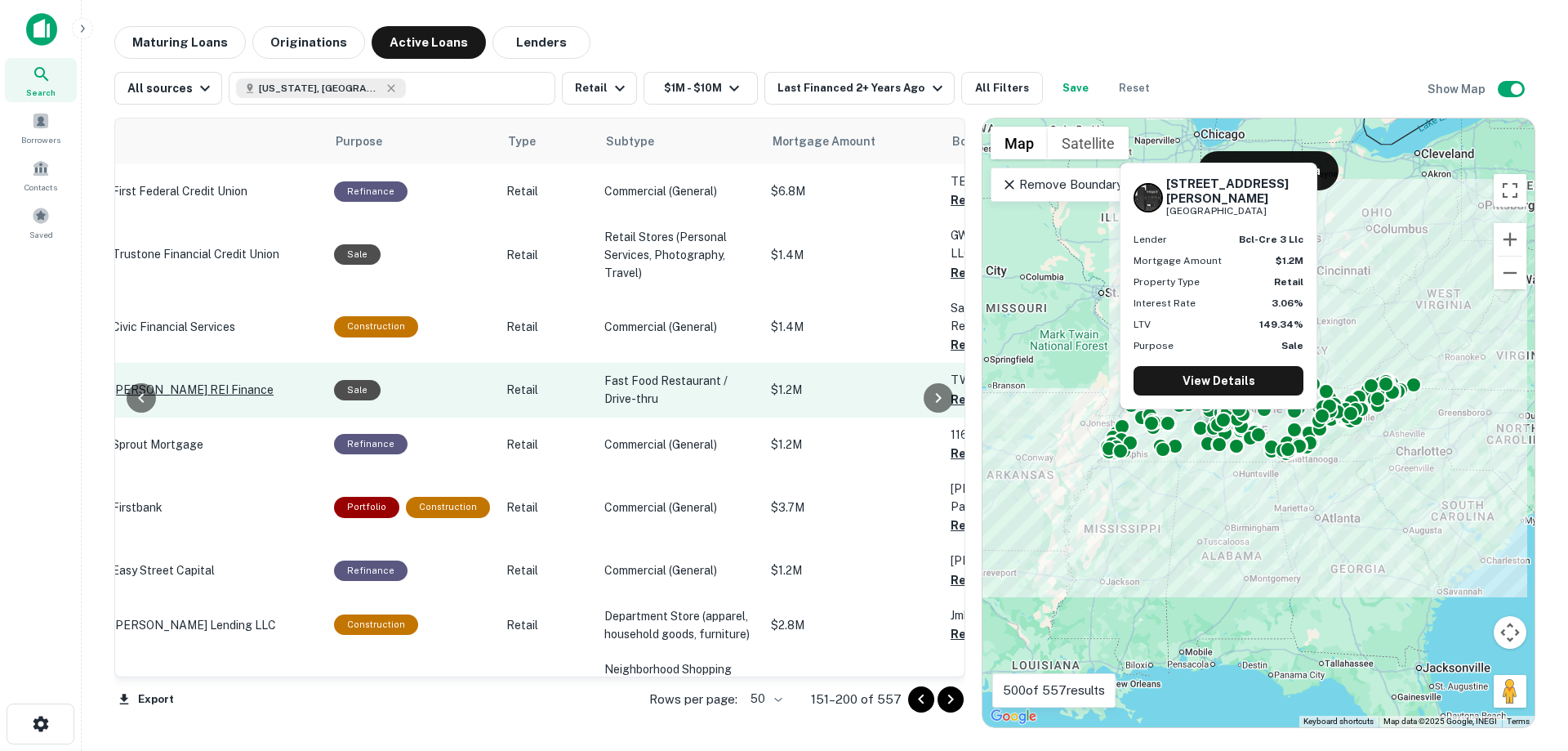
scroll to position [0, 409]
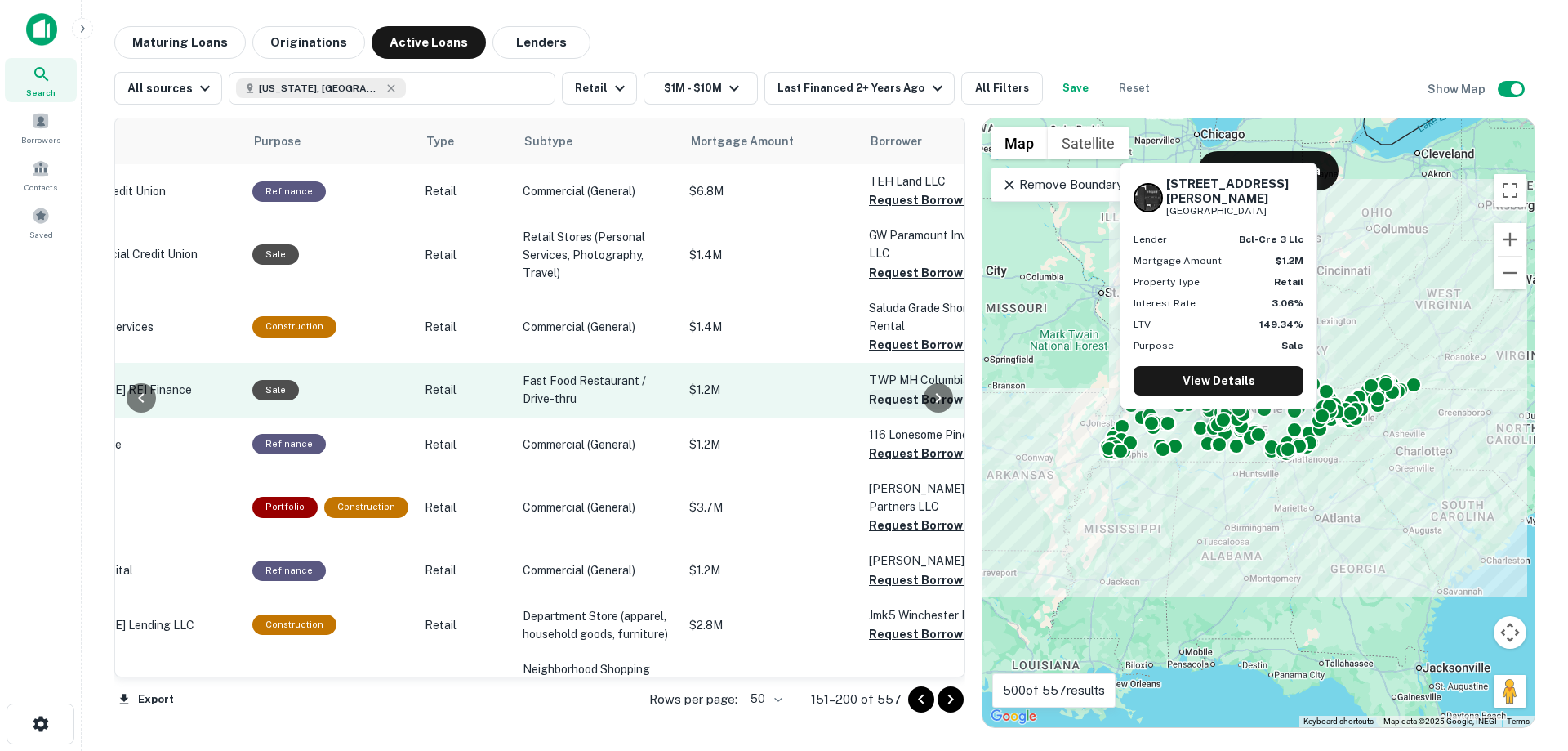
click at [869, 410] on button "Request Borrower Info" at bounding box center [934, 399] width 132 height 19
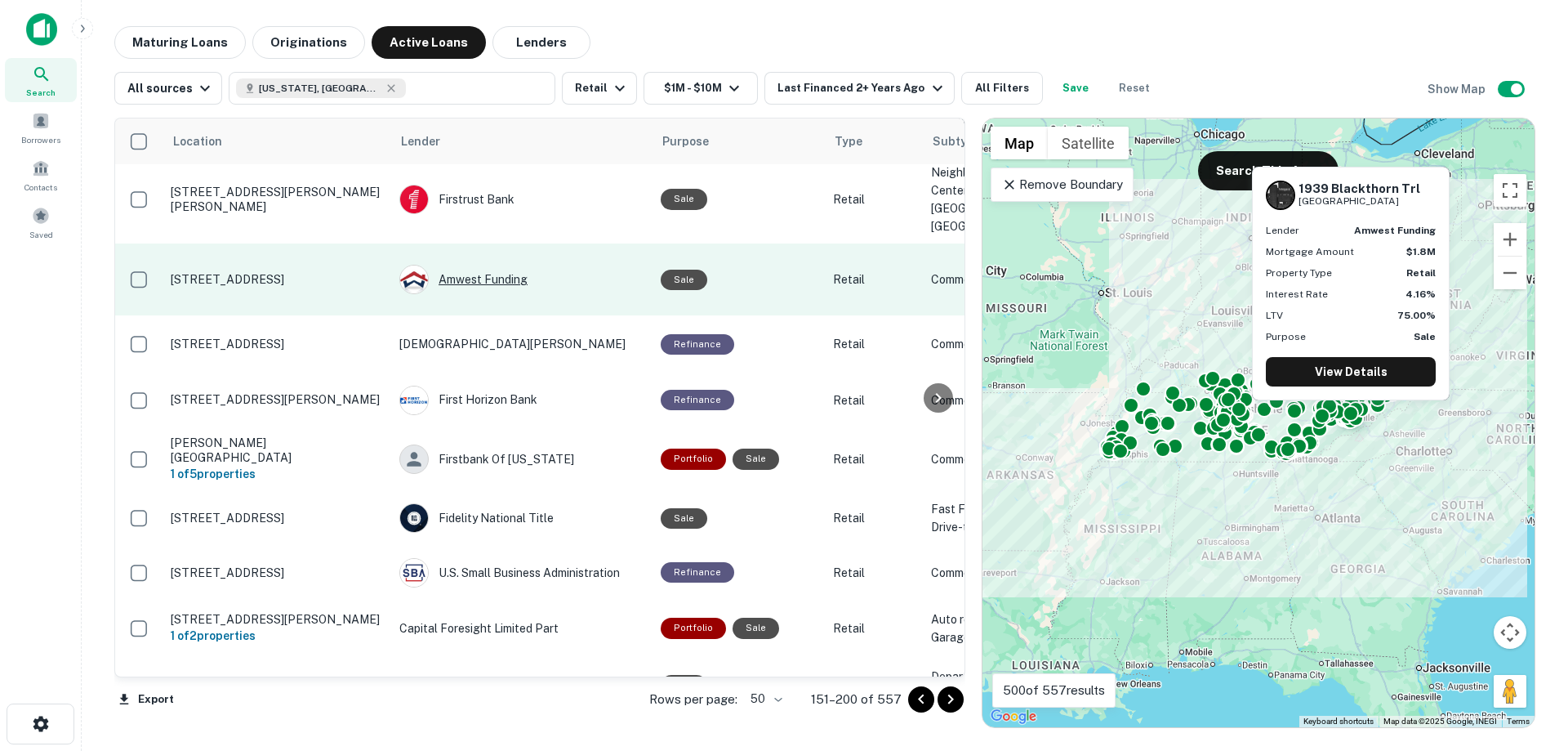
scroll to position [2835, 0]
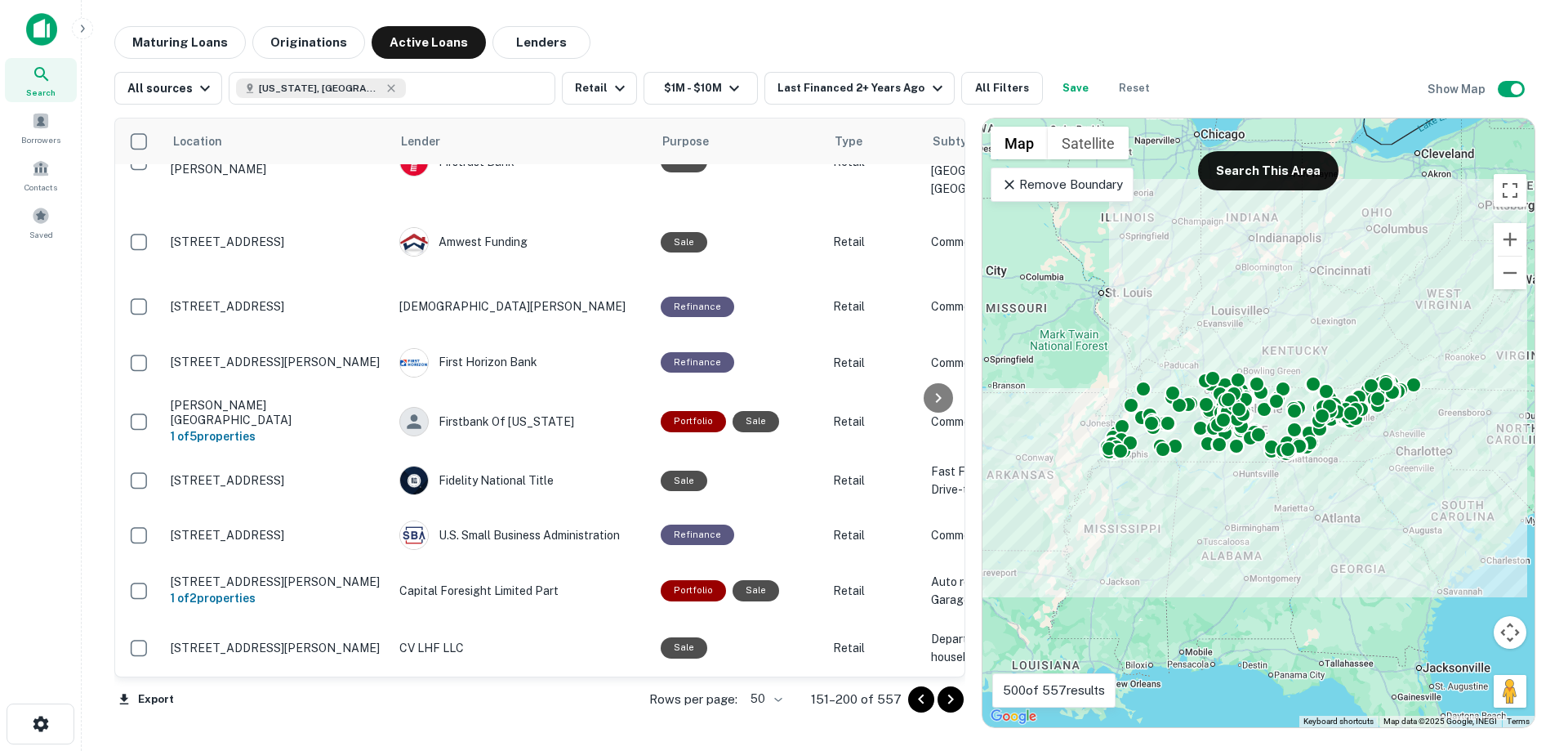
click at [948, 698] on icon "Go to next page" at bounding box center [950, 699] width 19 height 19
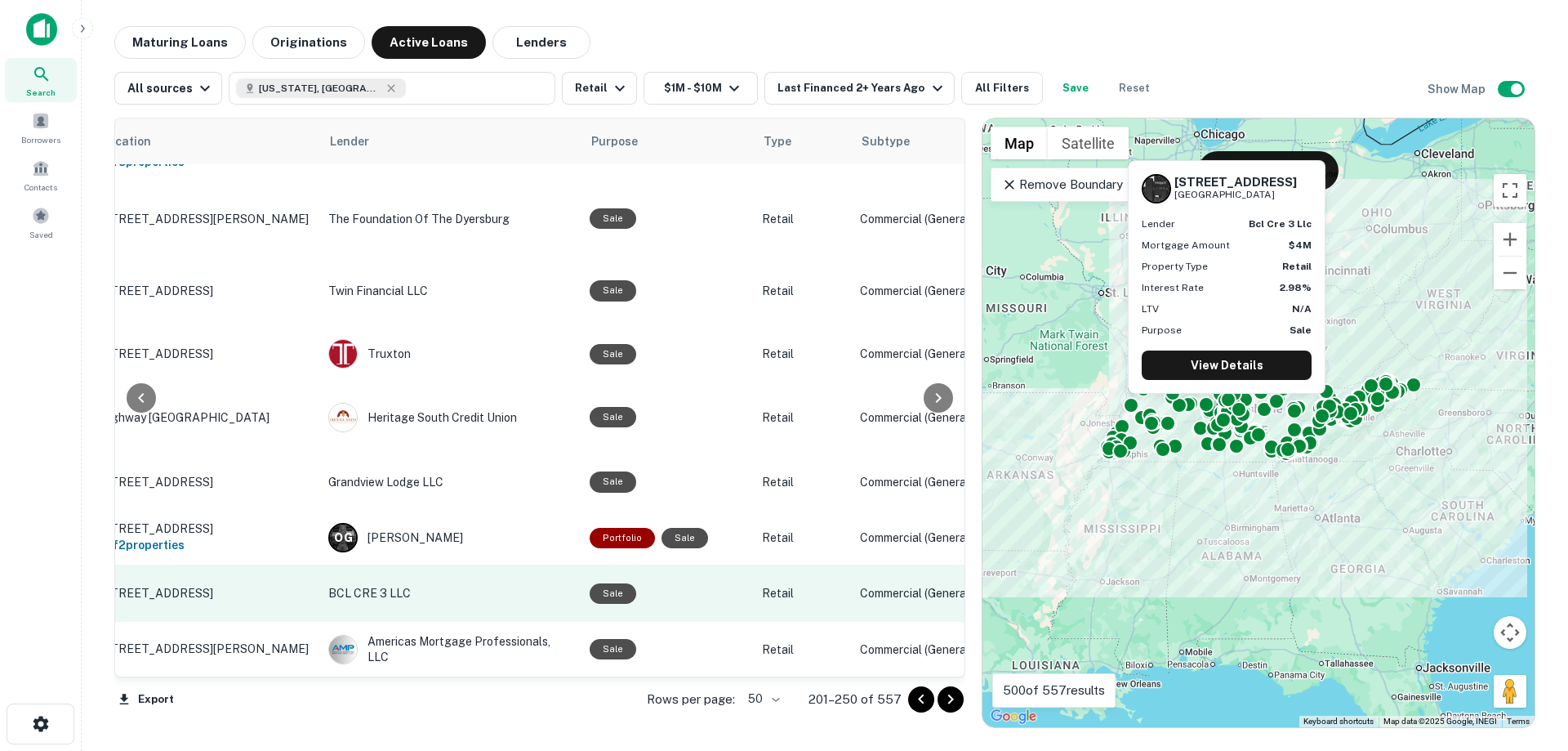
scroll to position [2865, 490]
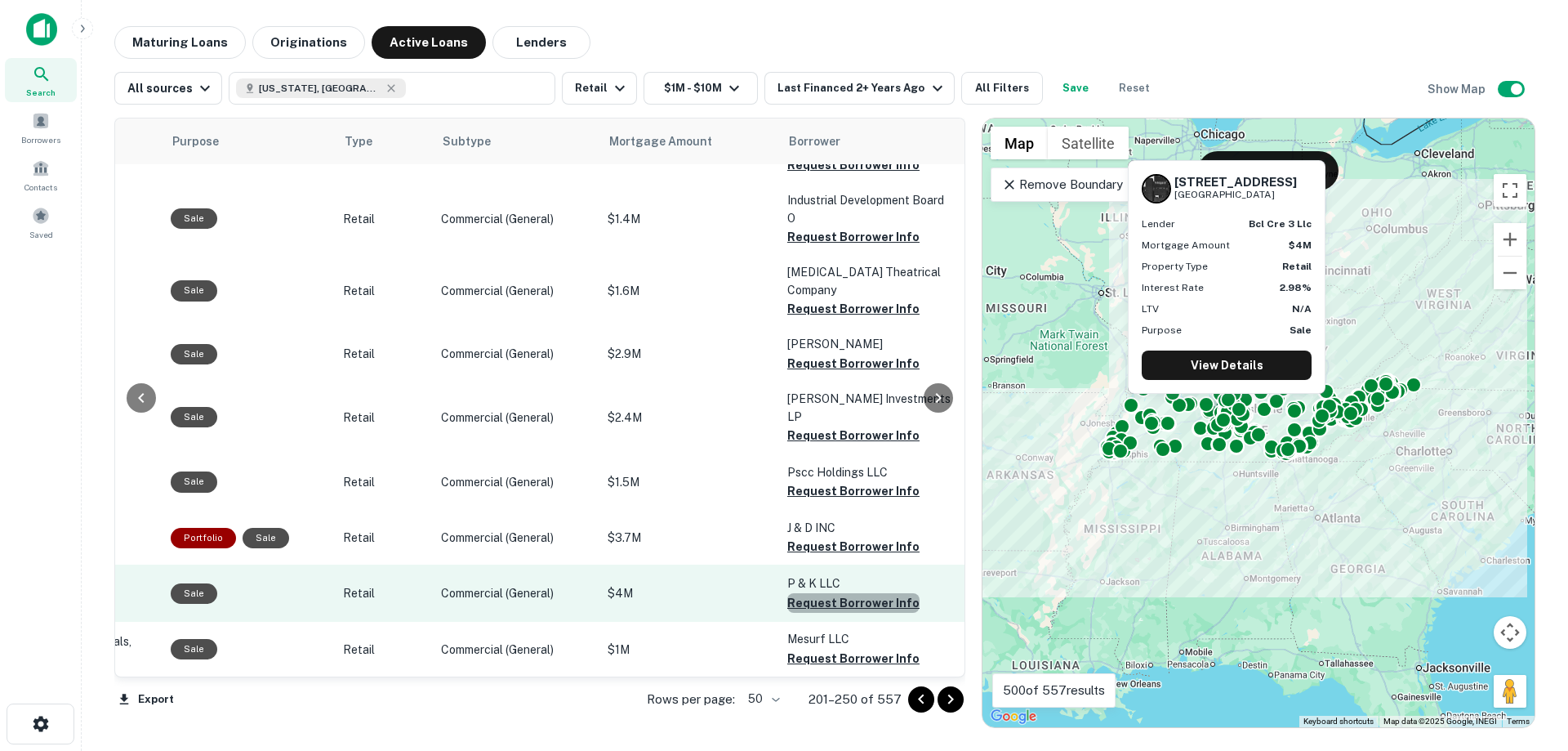
click at [793, 593] on button "Request Borrower Info" at bounding box center [853, 603] width 132 height 19
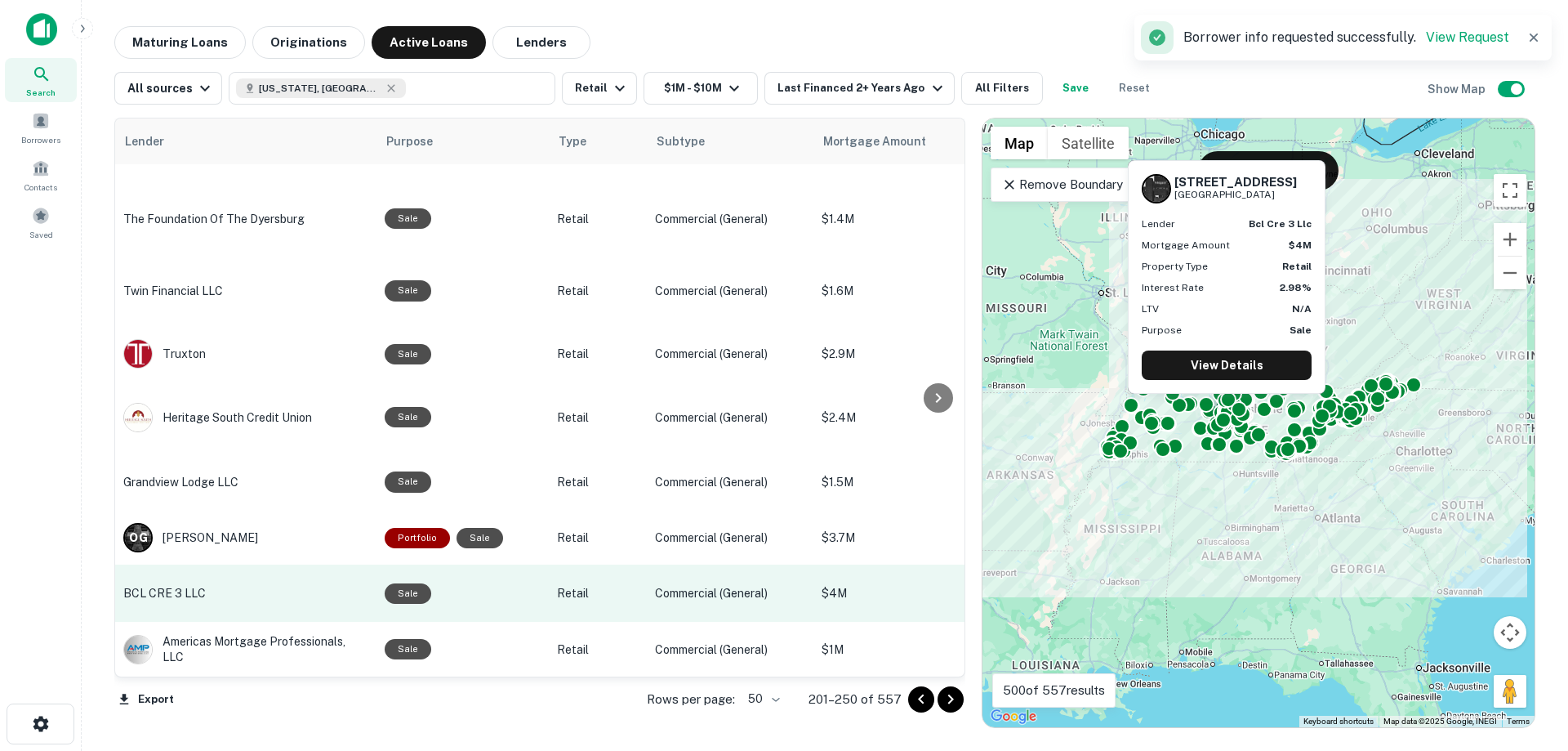
scroll to position [2865, 0]
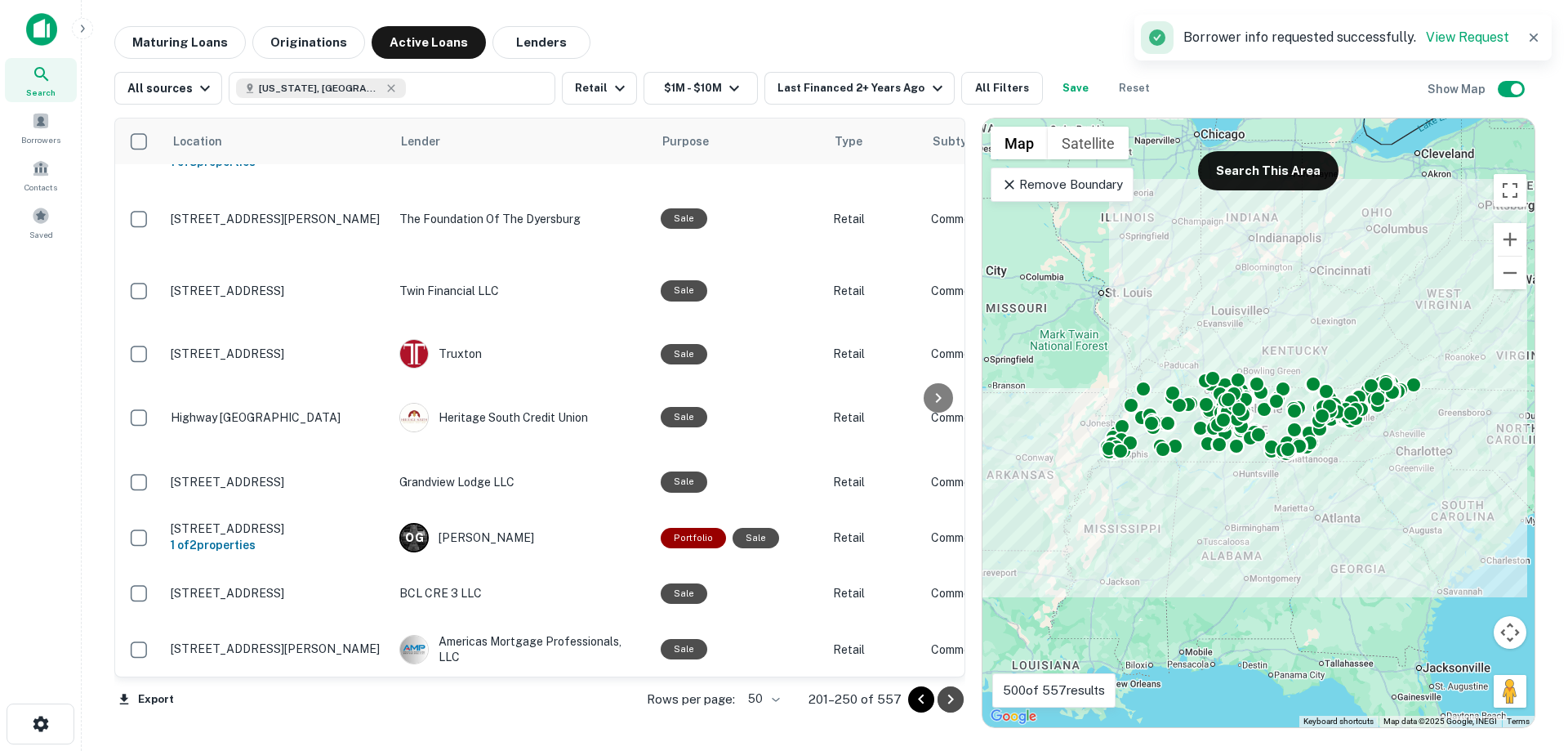
click at [948, 700] on icon "Go to next page" at bounding box center [950, 699] width 19 height 19
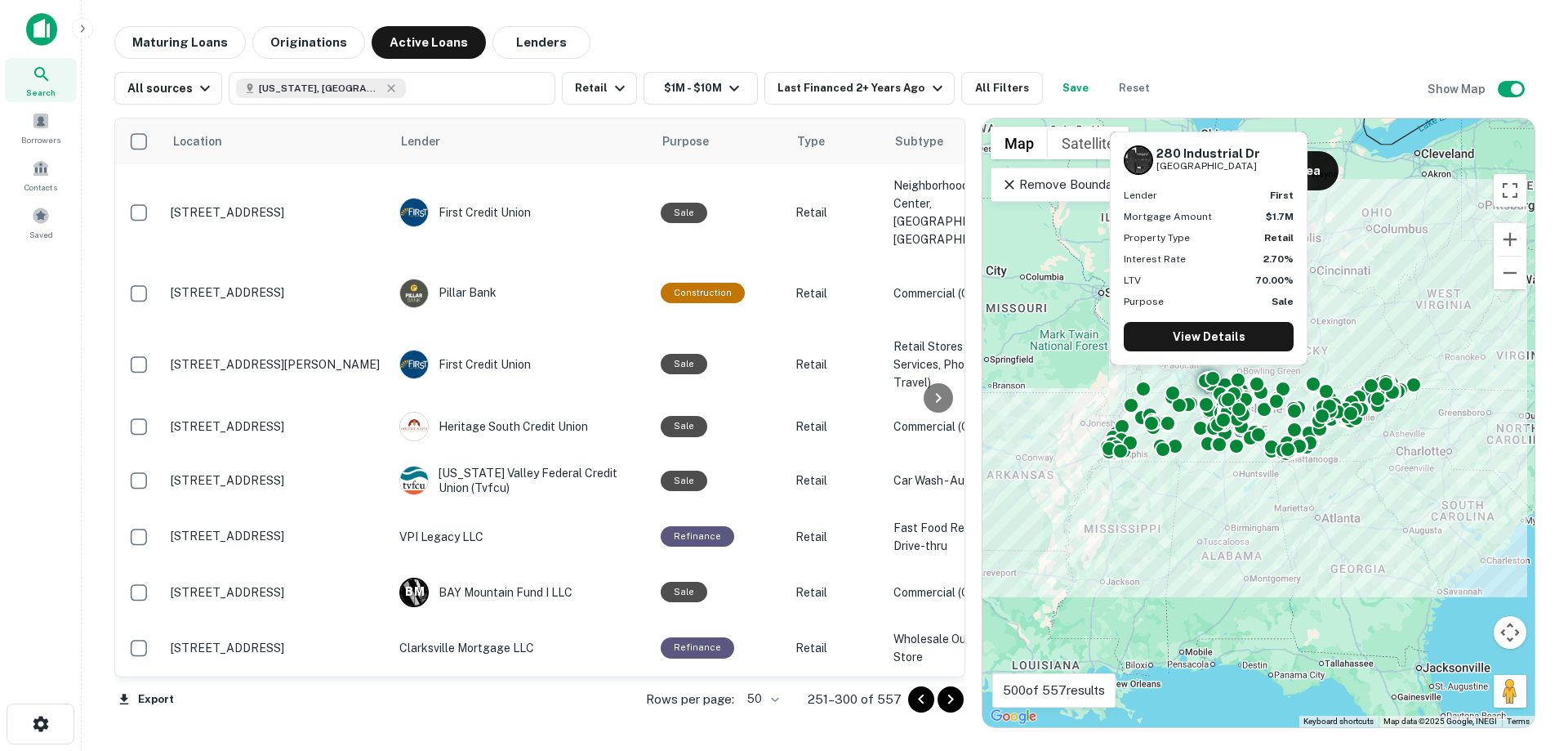
scroll to position [2597, 0]
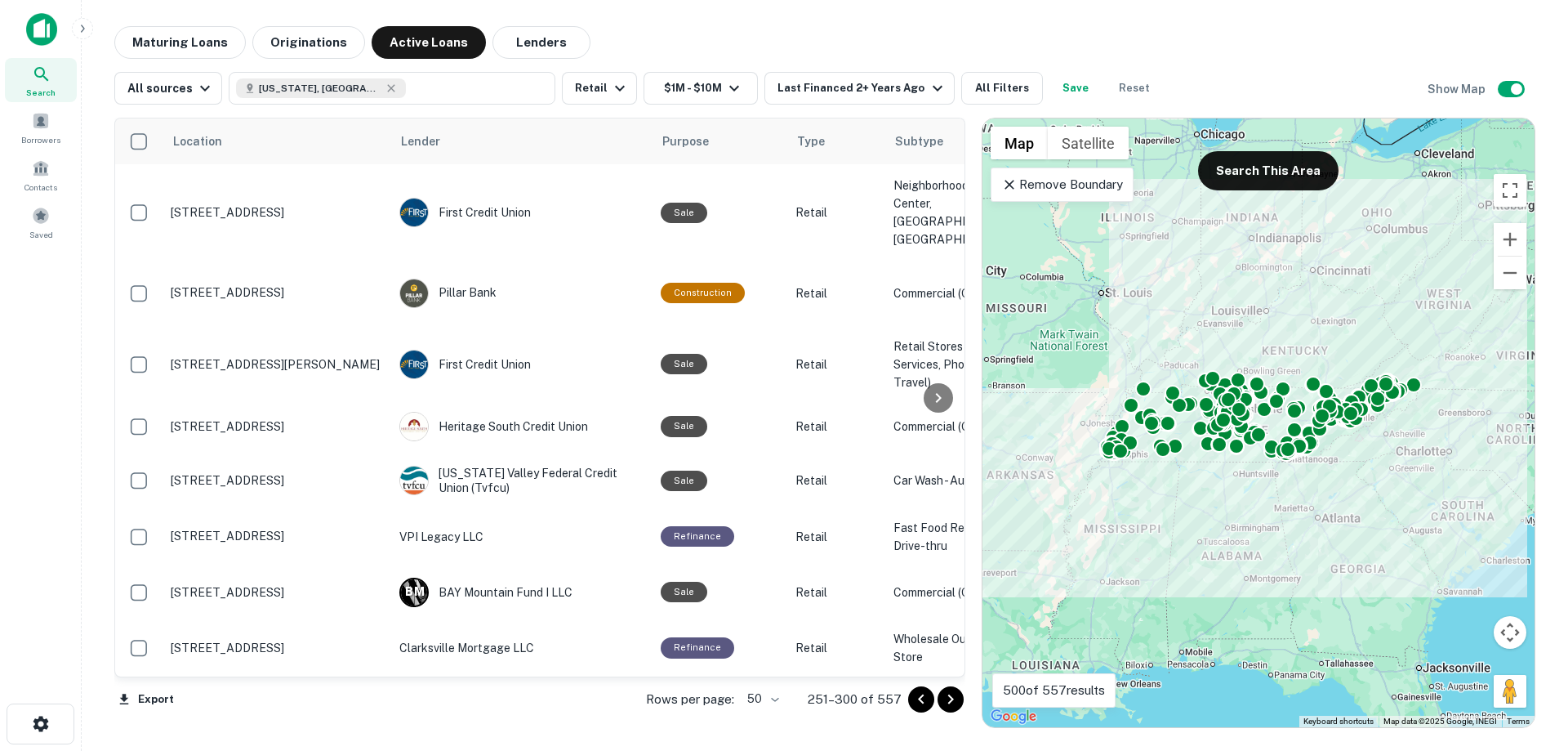
click at [955, 699] on icon "Go to next page" at bounding box center [950, 699] width 19 height 19
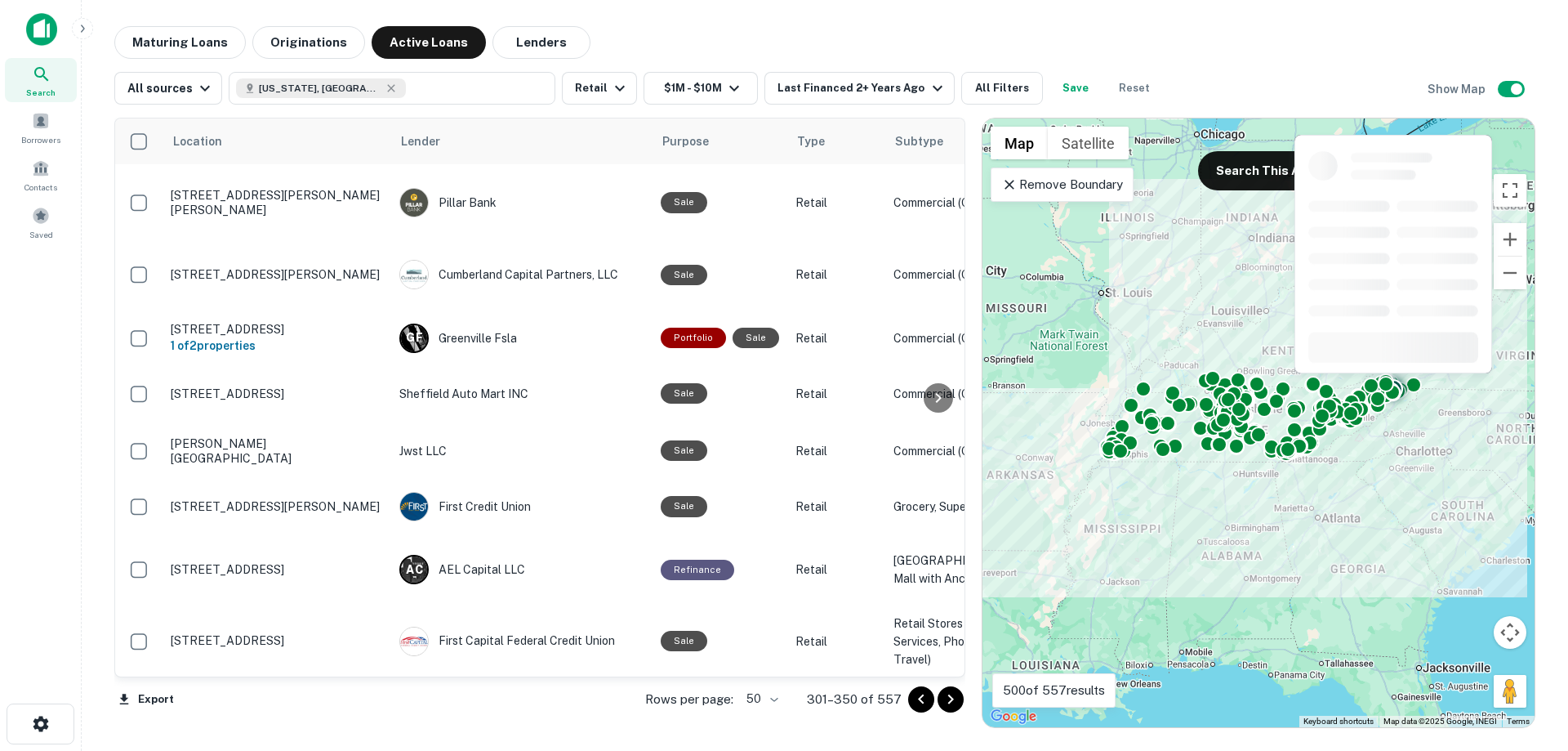
scroll to position [2684, 0]
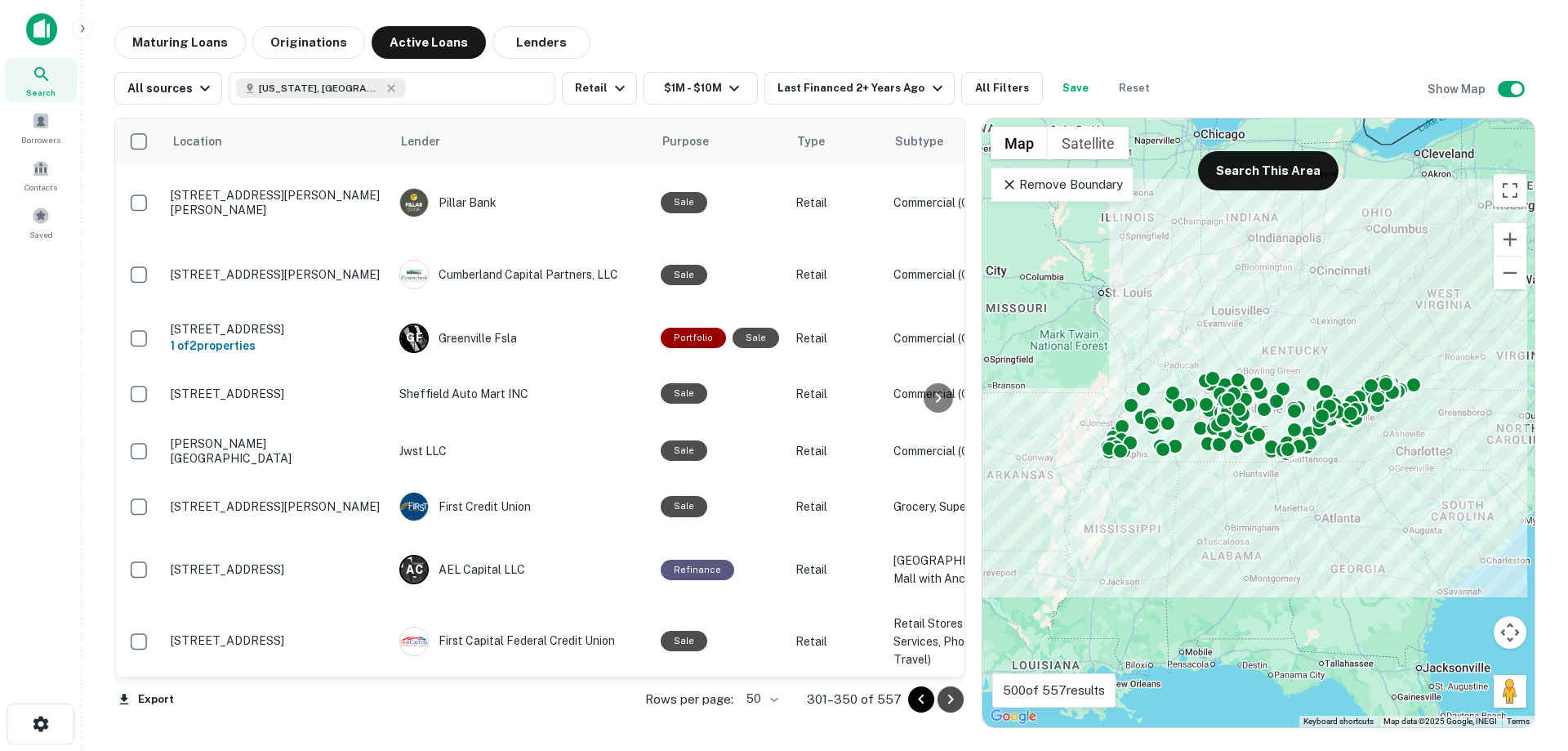
click at [951, 700] on icon "Go to next page" at bounding box center [950, 699] width 19 height 19
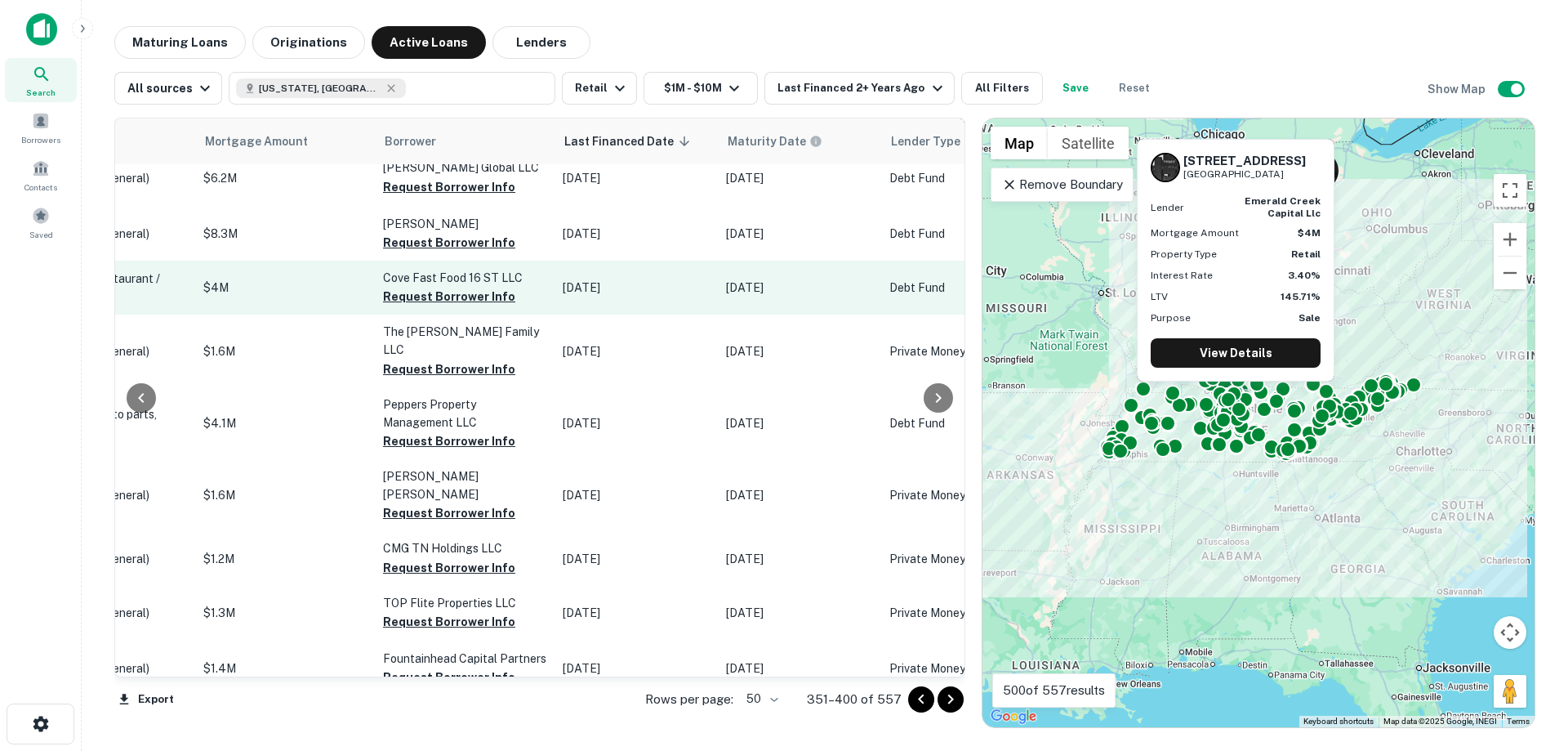
scroll to position [1471, 980]
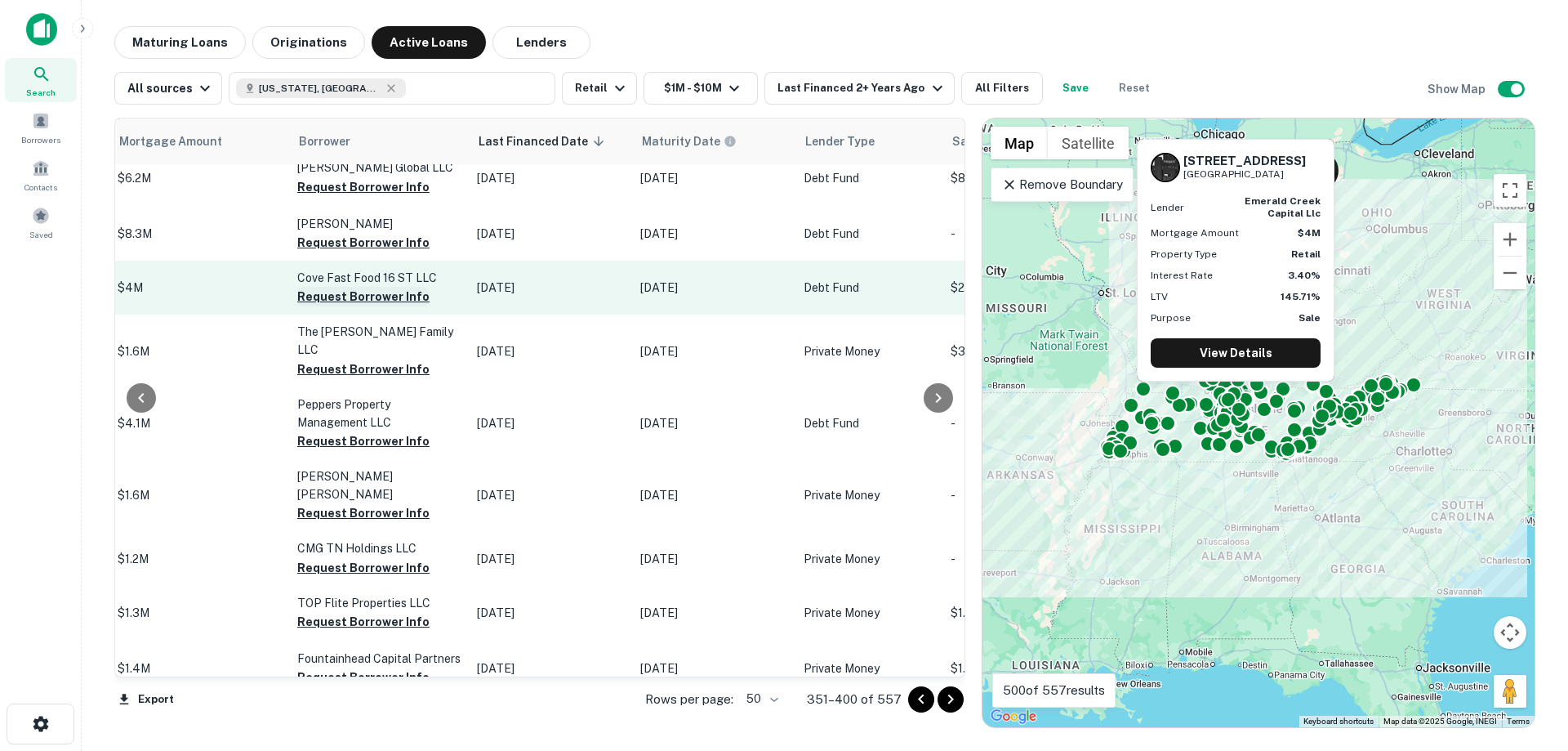
click at [321, 306] on button "Request Borrower Info" at bounding box center [363, 296] width 132 height 19
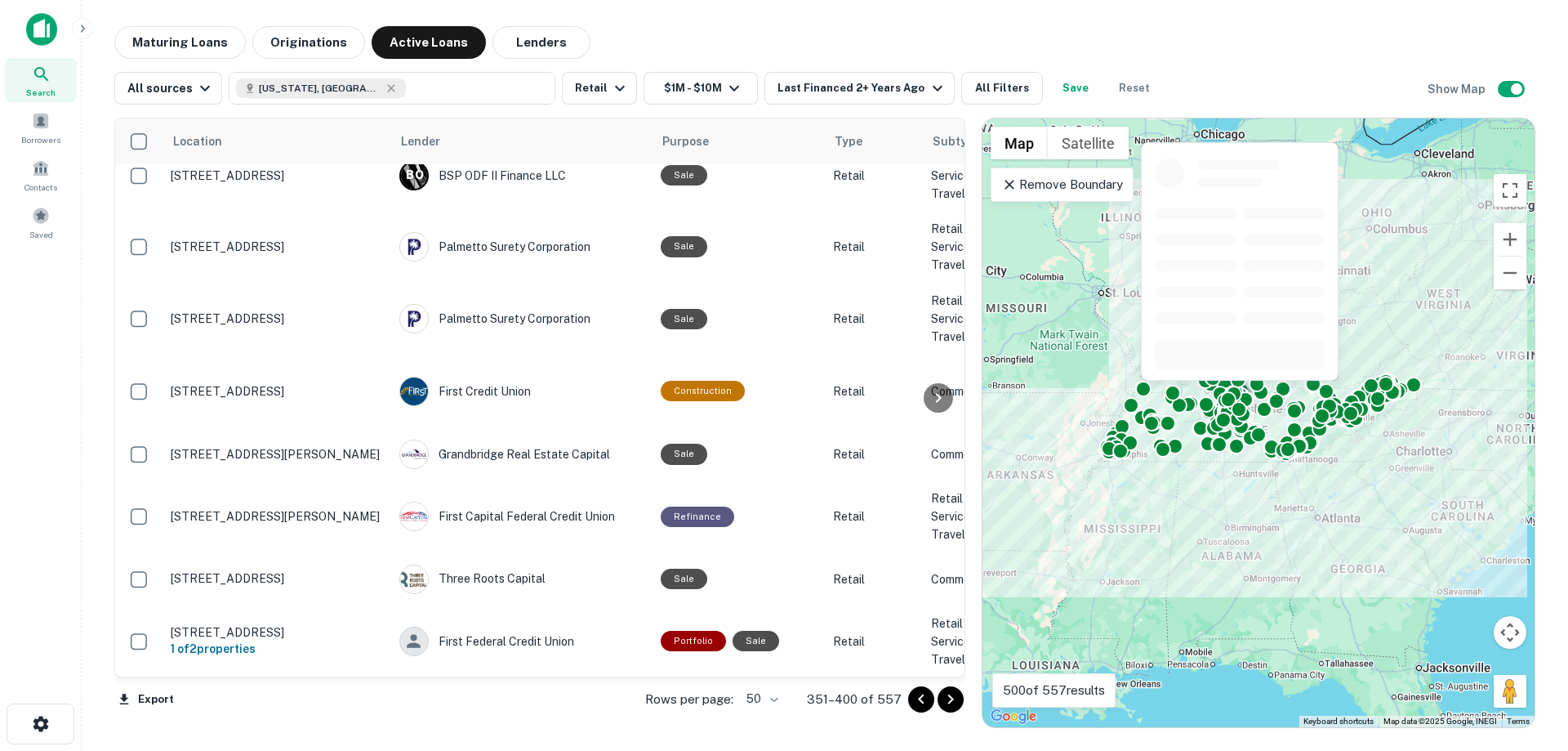
scroll to position [2860, 0]
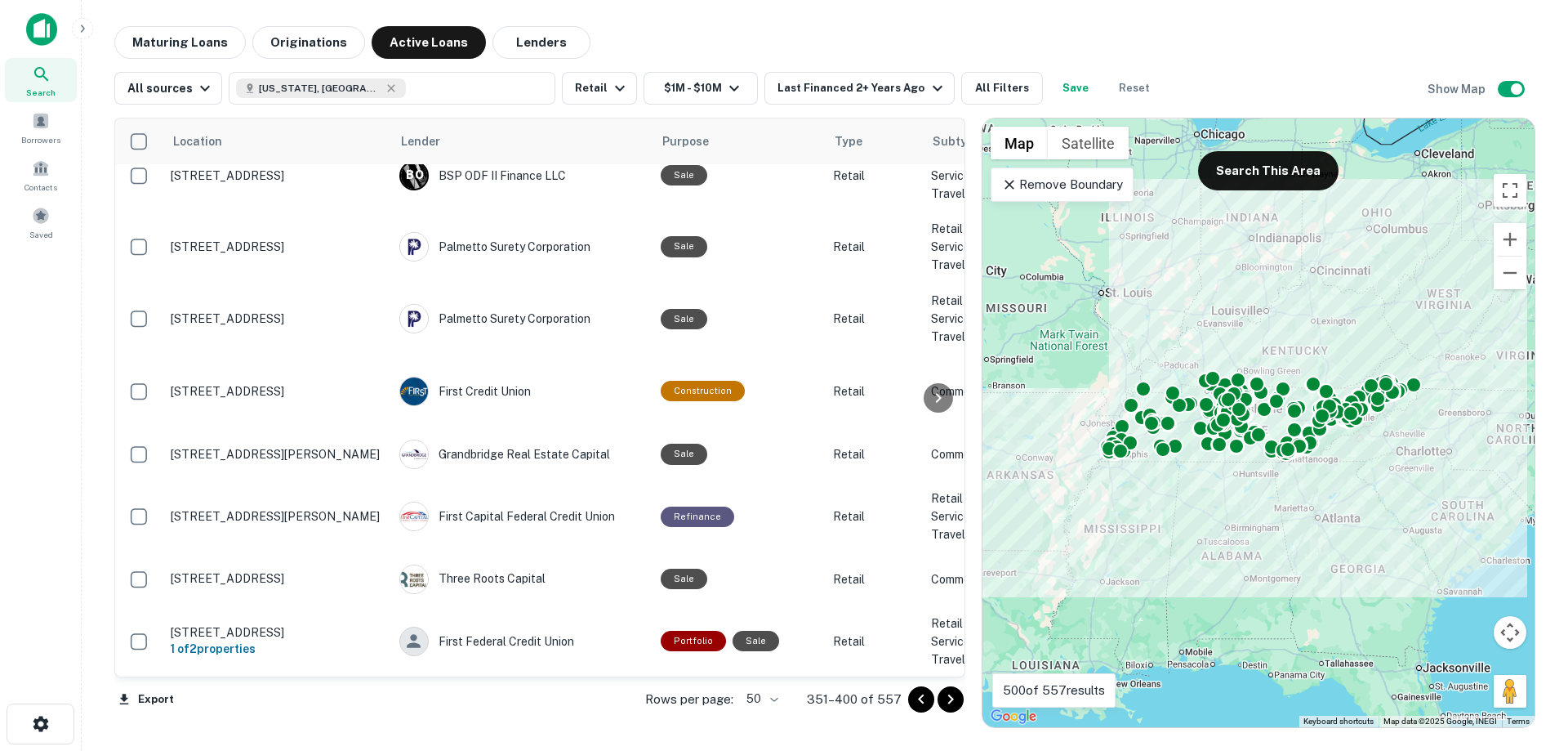
click at [945, 702] on icon "Go to next page" at bounding box center [950, 699] width 19 height 19
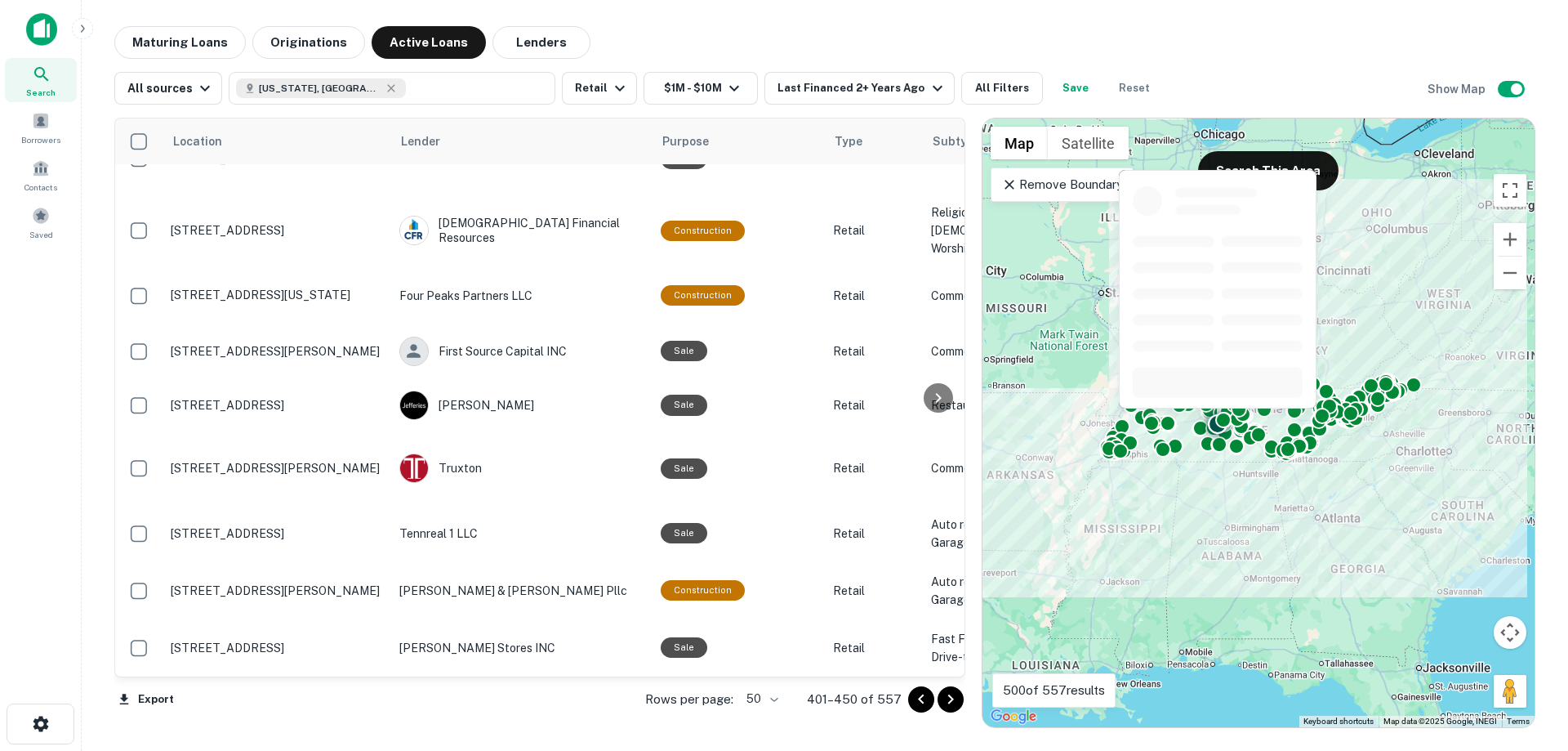
scroll to position [2866, 0]
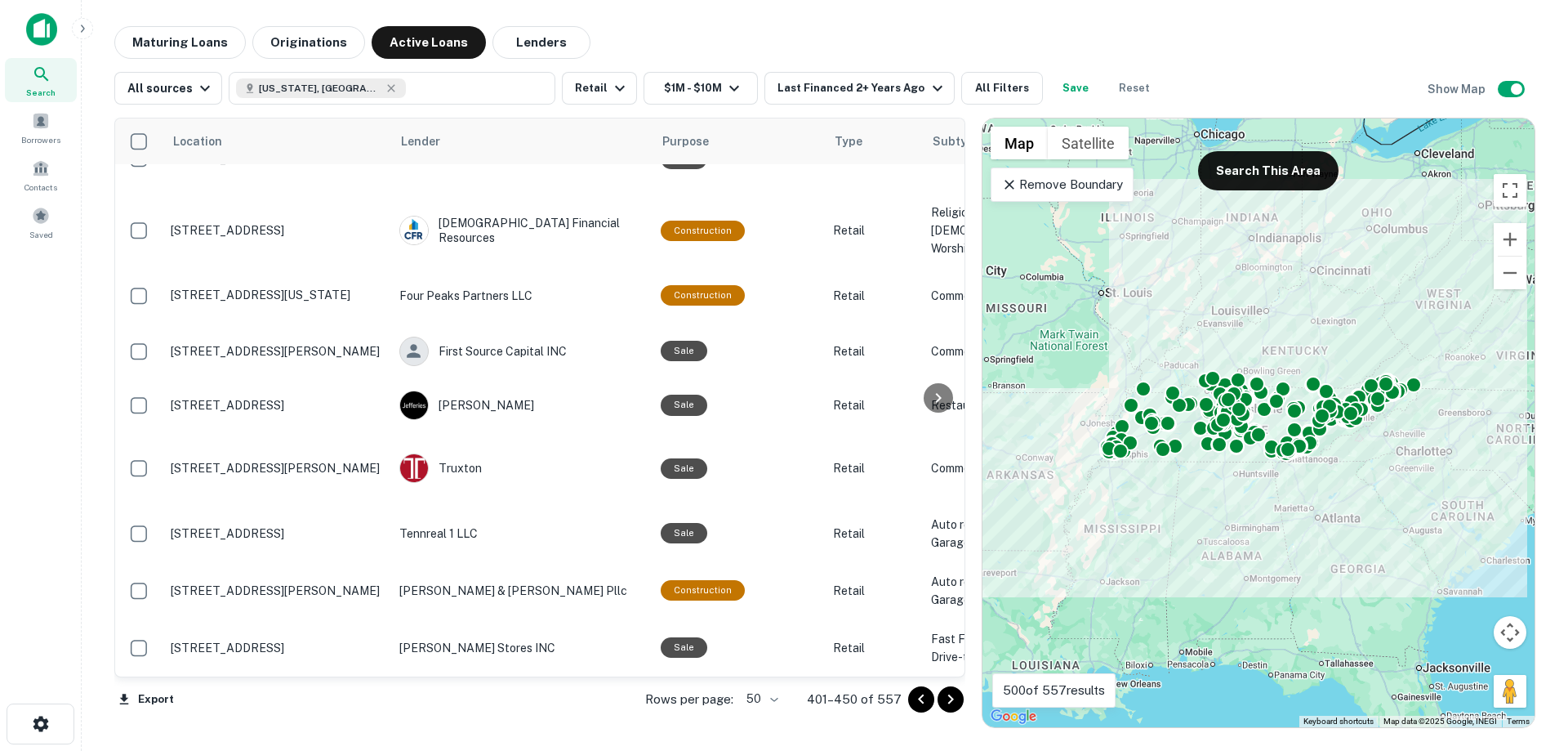
click at [964, 695] on div at bounding box center [936, 699] width 56 height 26
click at [959, 699] on icon "Go to next page" at bounding box center [950, 699] width 19 height 19
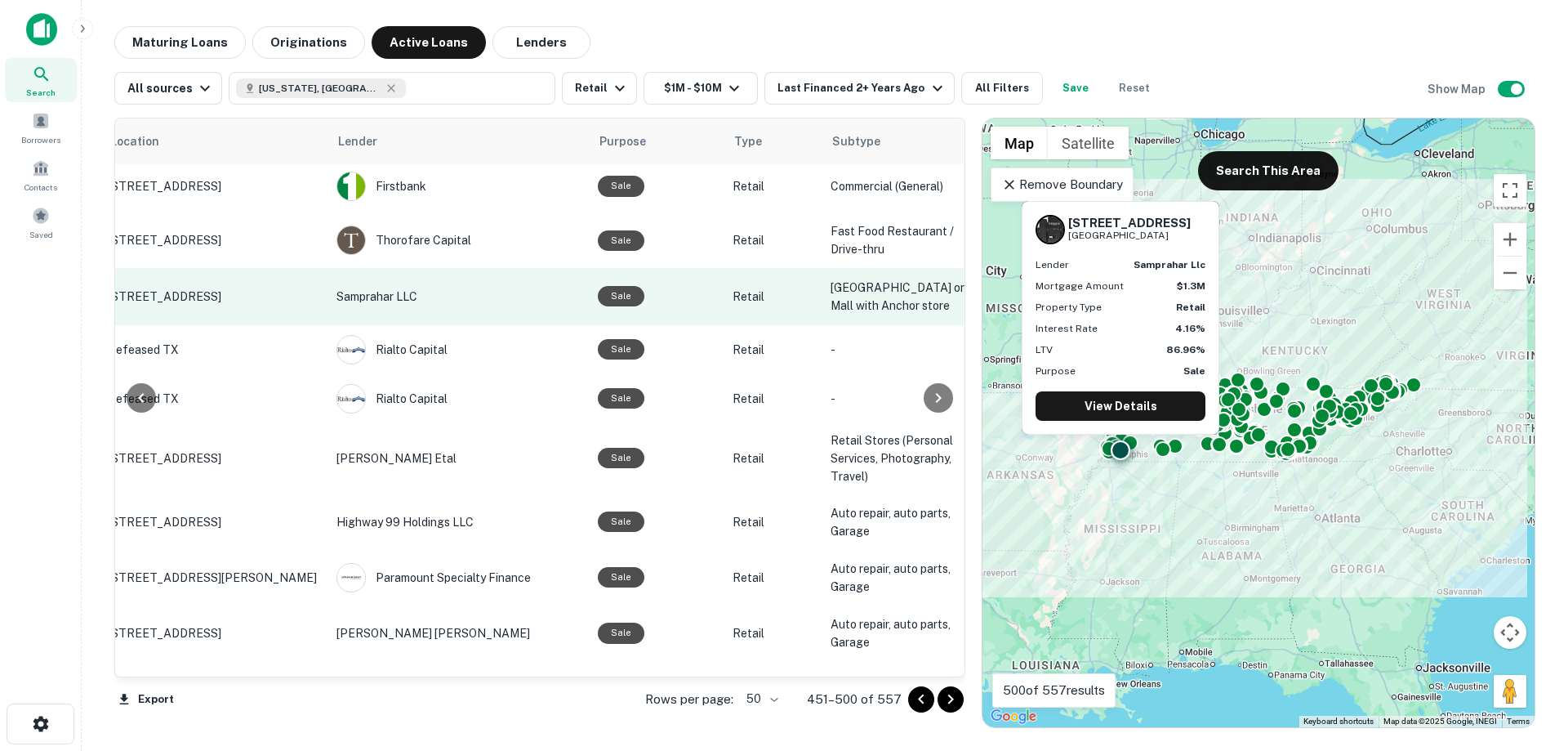
scroll to position [1715, 409]
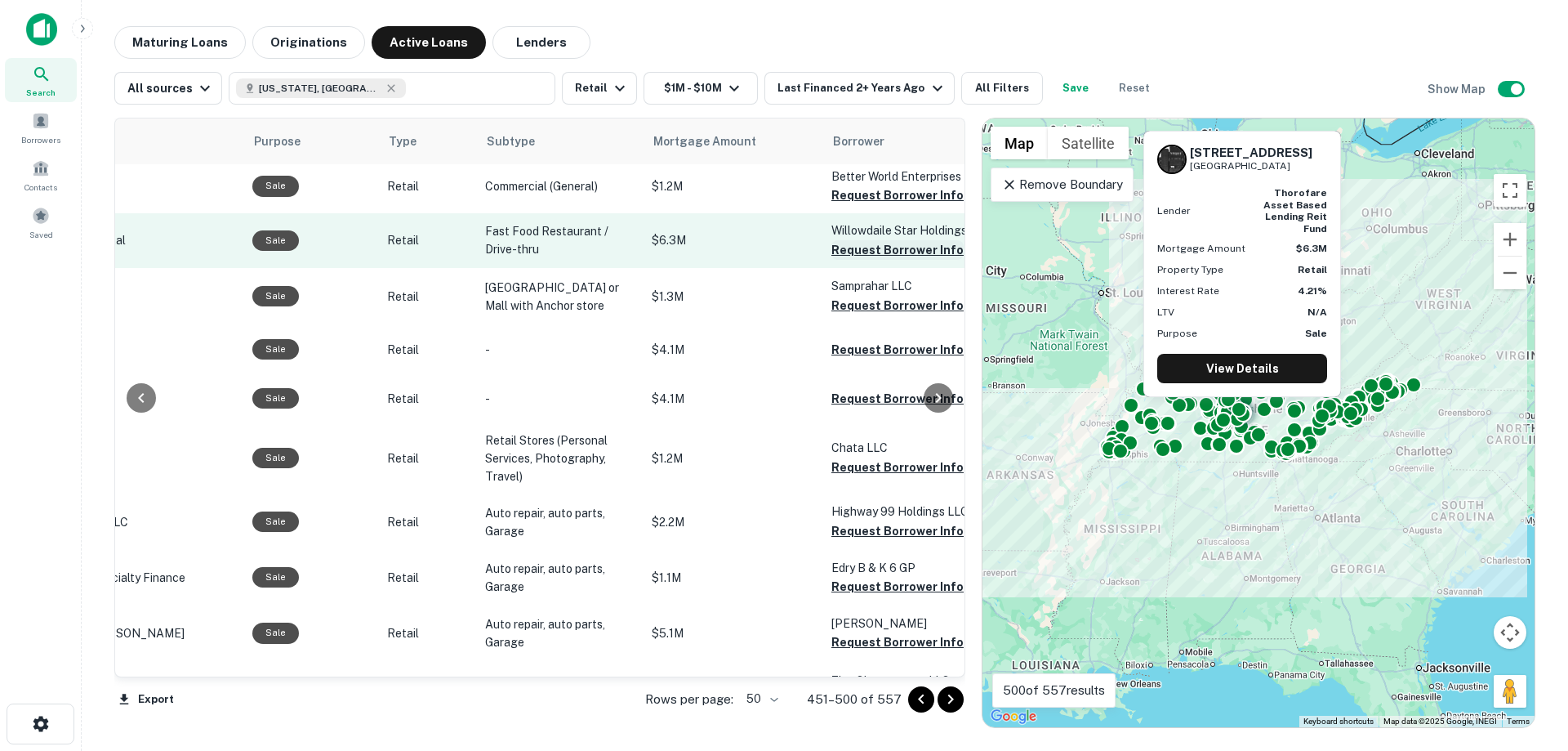
click at [832, 260] on button "Request Borrower Info" at bounding box center [897, 249] width 132 height 19
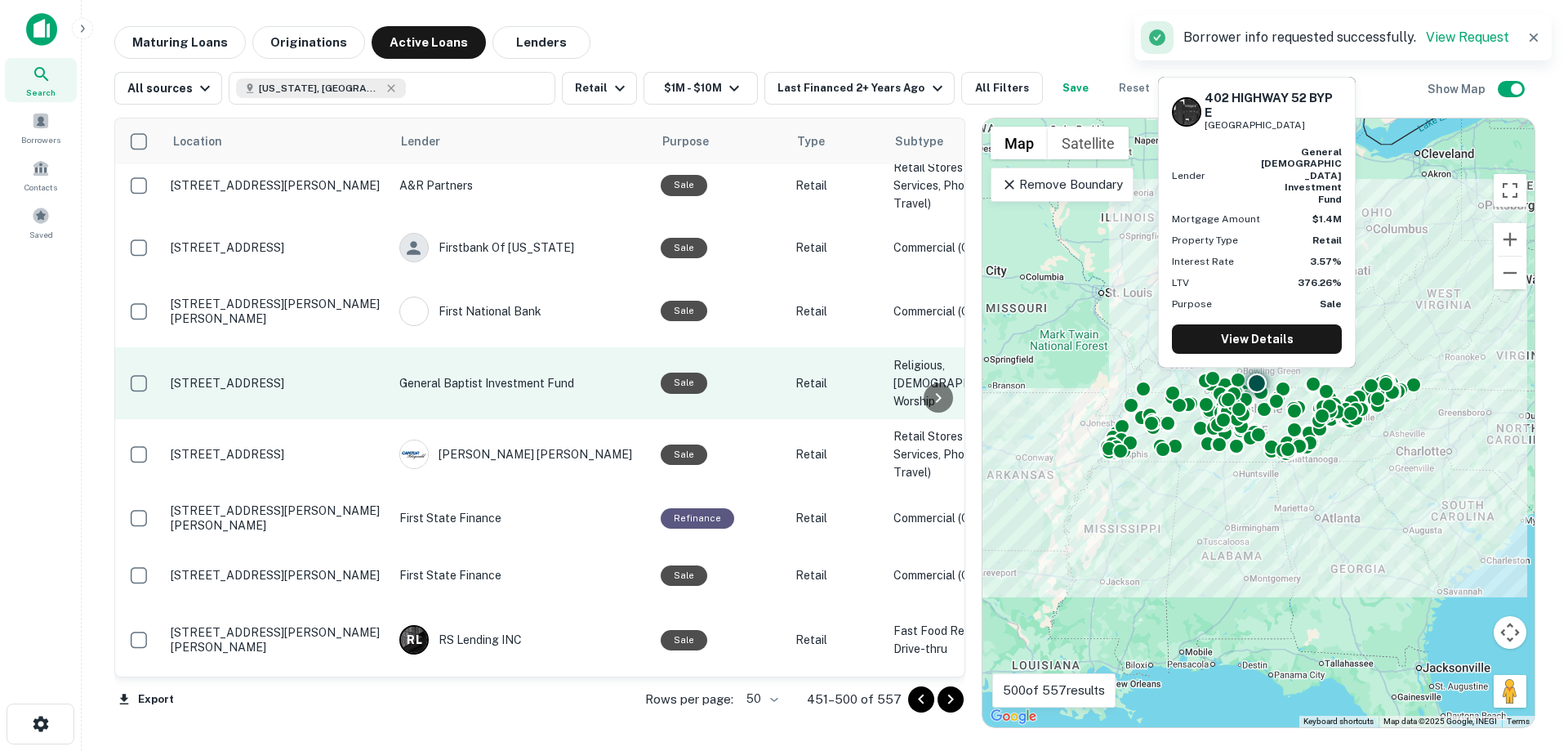
scroll to position [2739, 0]
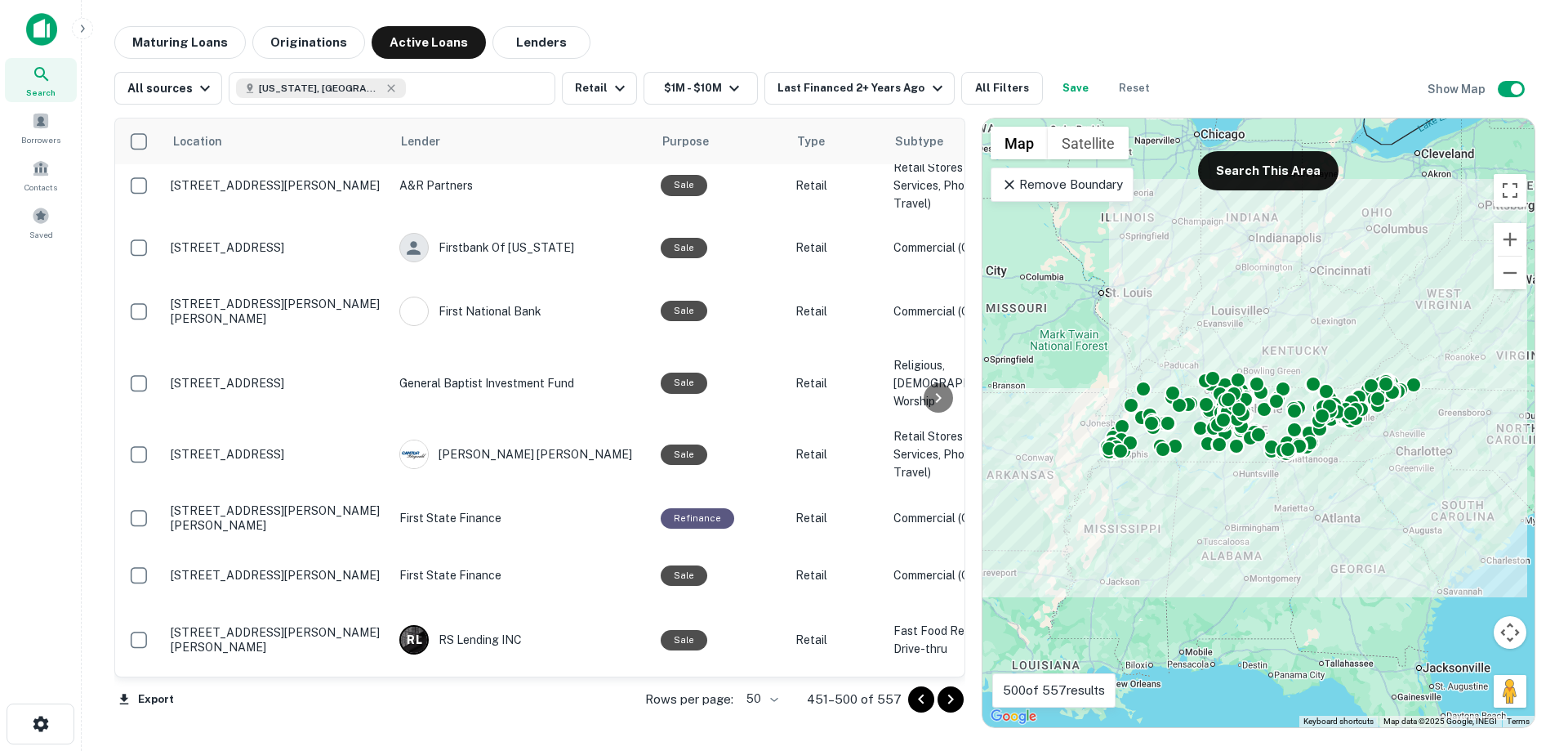
click at [950, 695] on icon "Go to next page" at bounding box center [950, 699] width 19 height 19
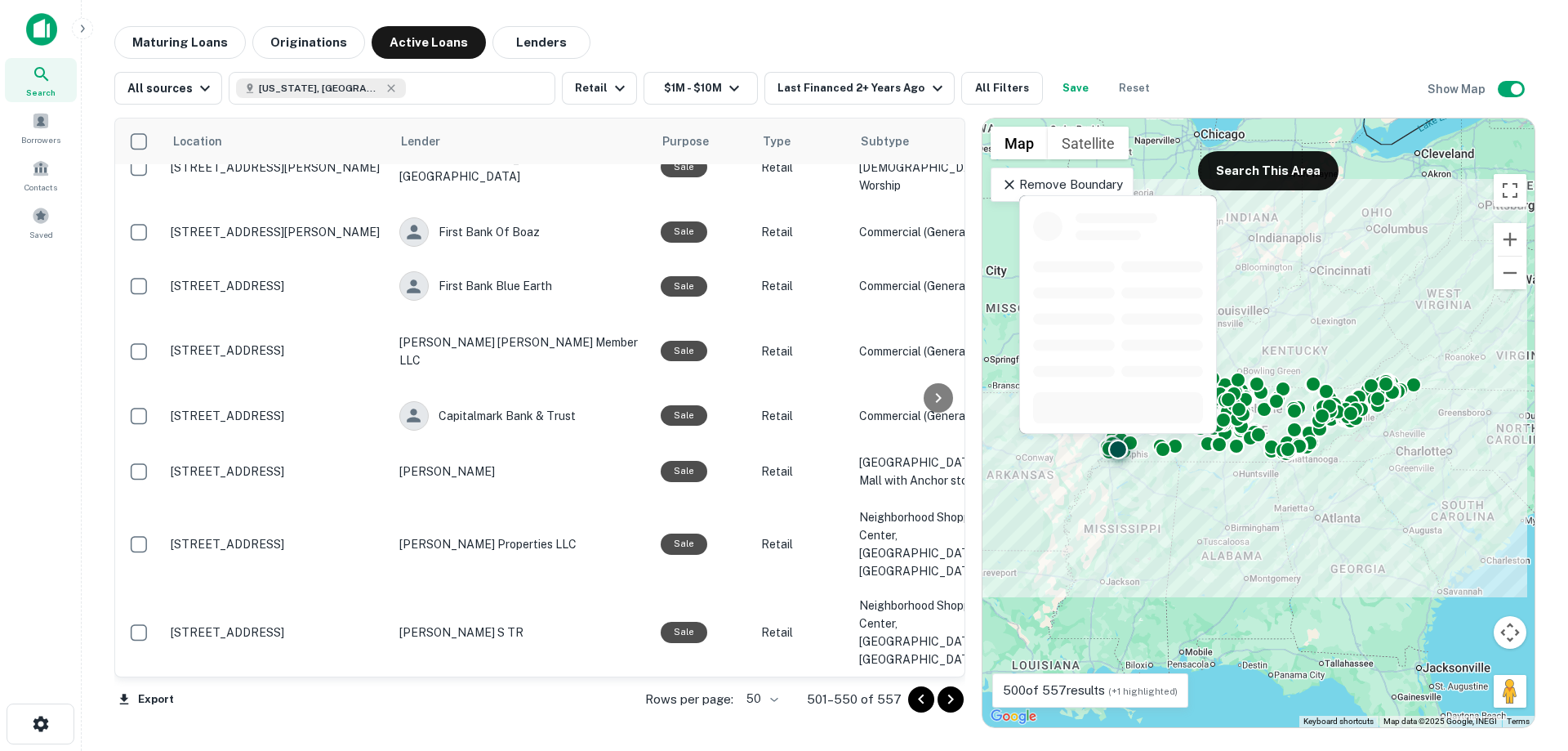
scroll to position [3017, 0]
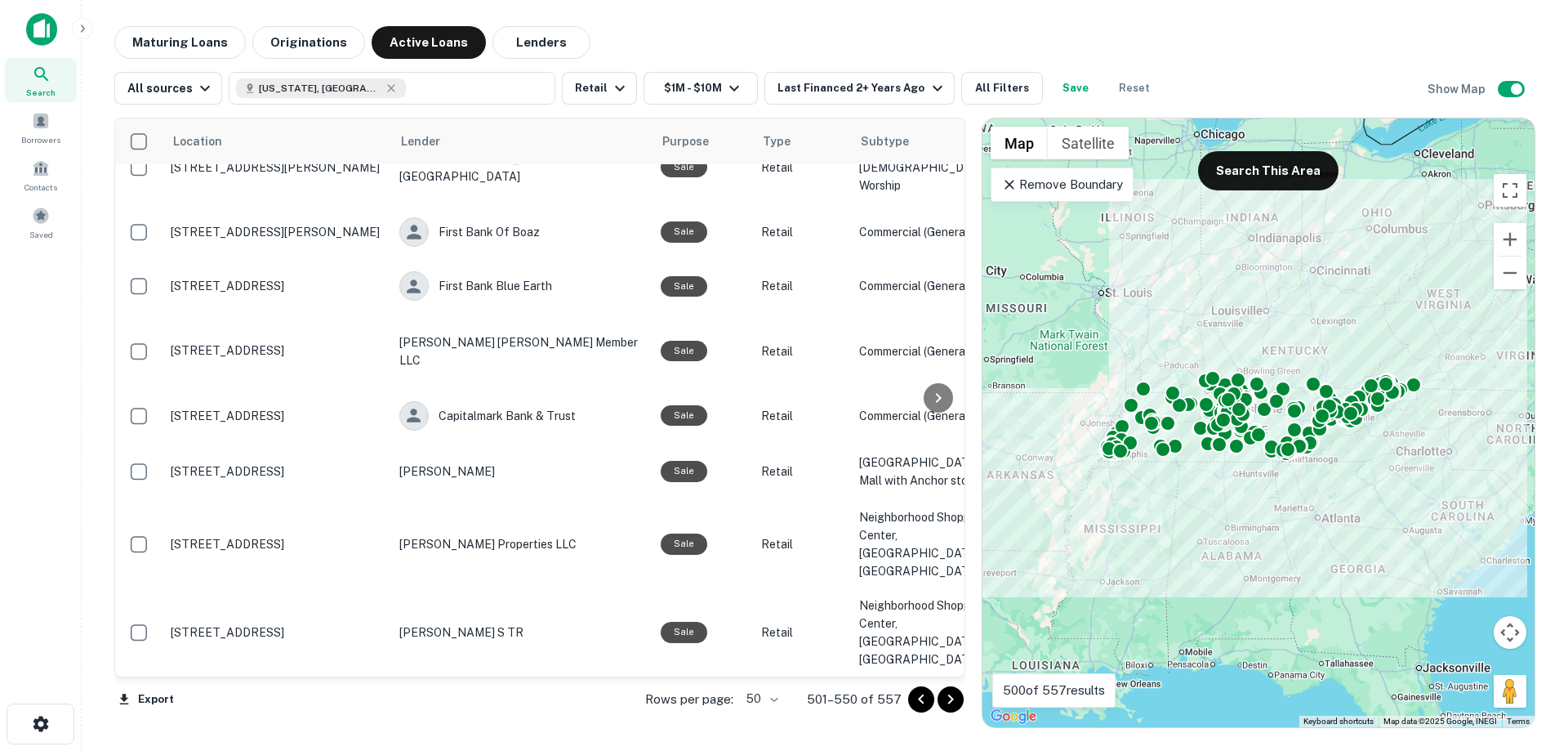
click at [944, 691] on icon "Go to next page" at bounding box center [950, 699] width 19 height 19
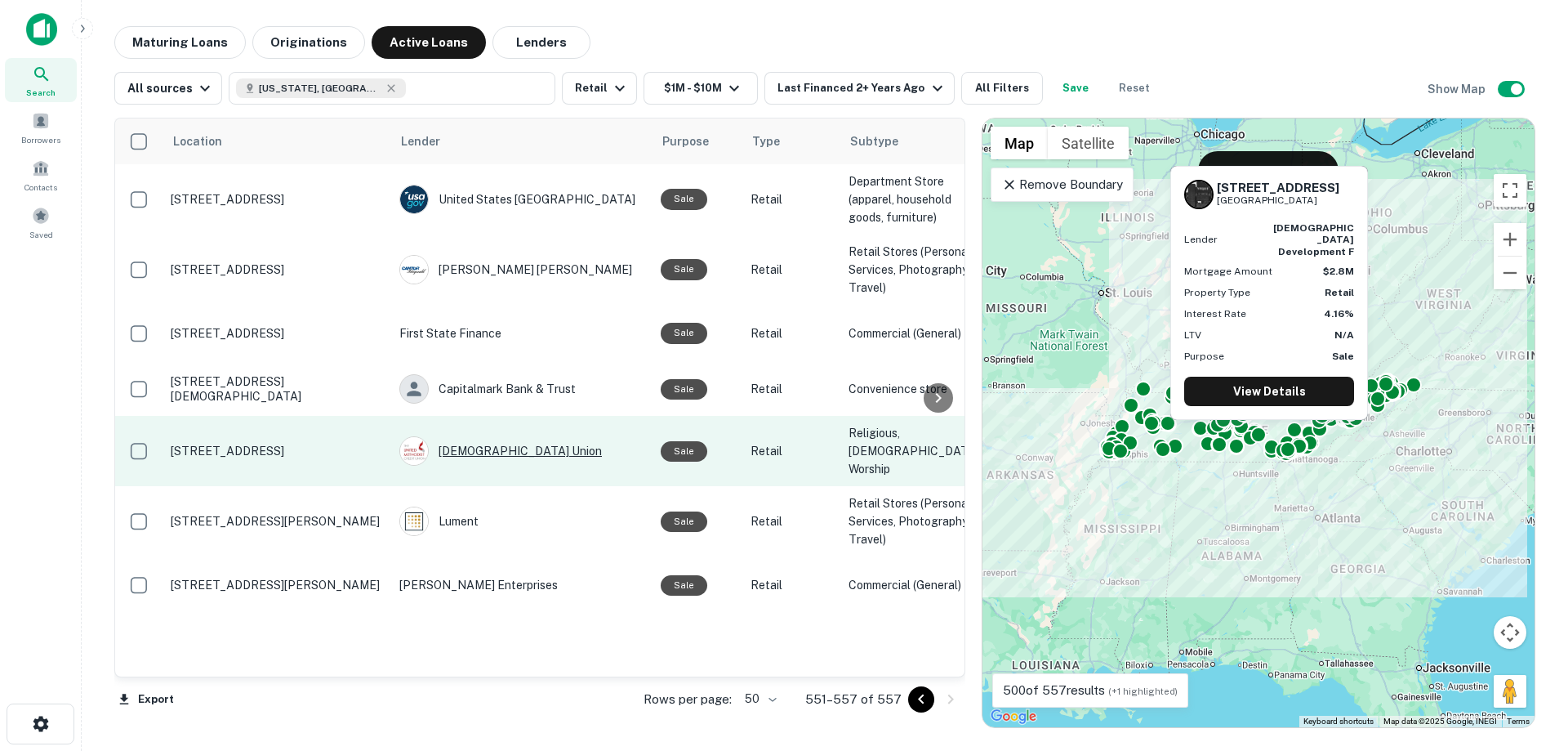
scroll to position [24, 0]
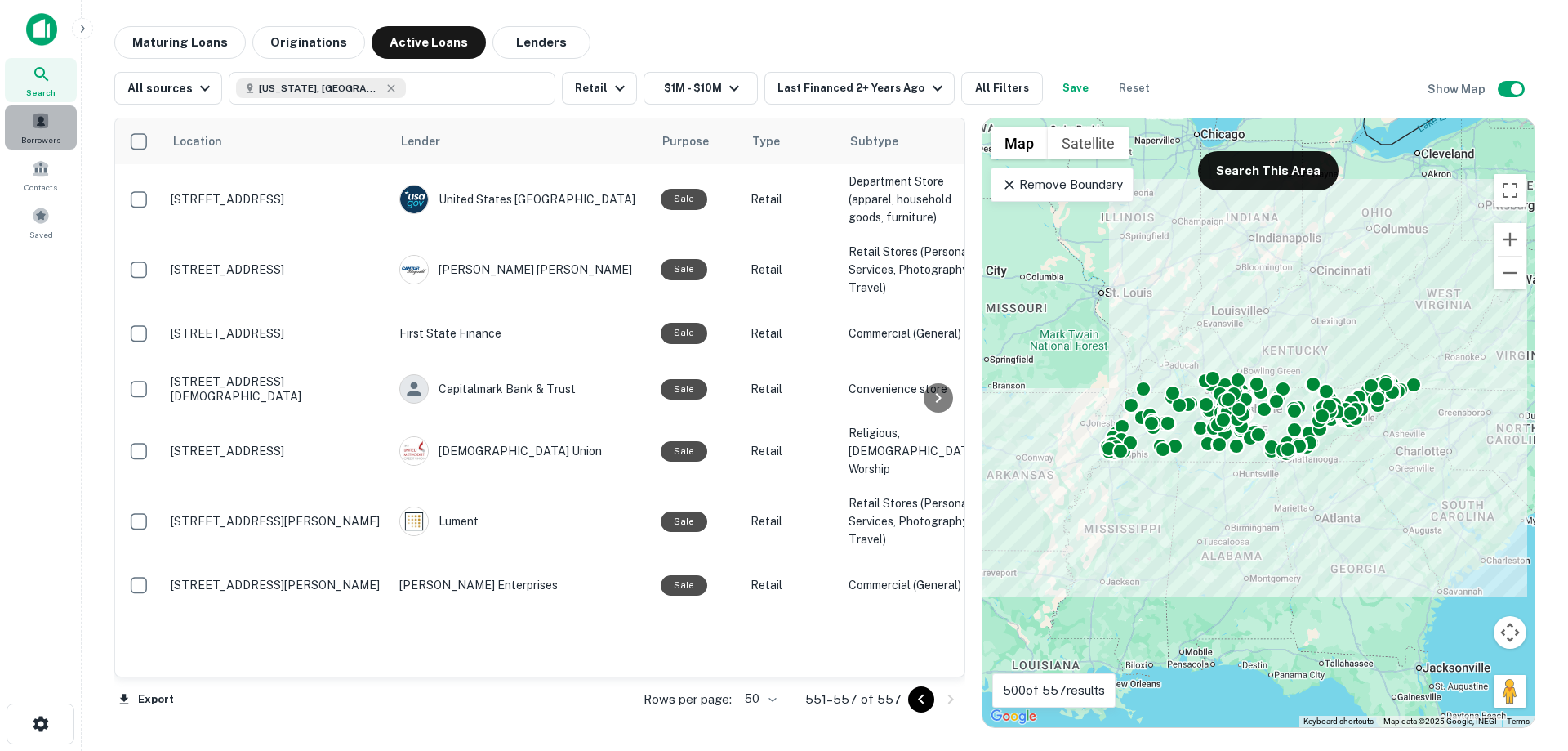
click at [48, 128] on span at bounding box center [40, 121] width 18 height 18
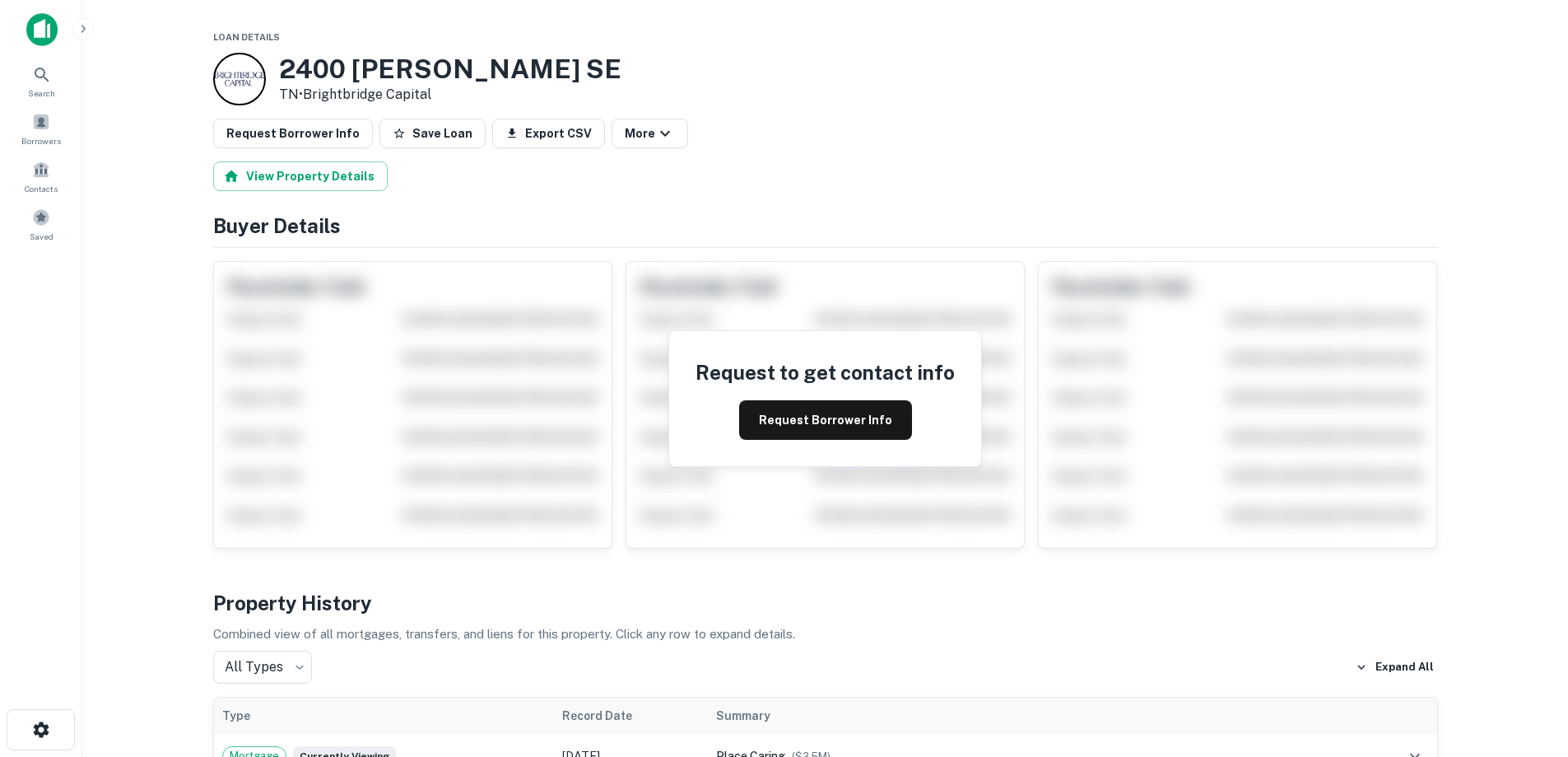
click at [244, 71] on div at bounding box center [240, 79] width 53 height 53
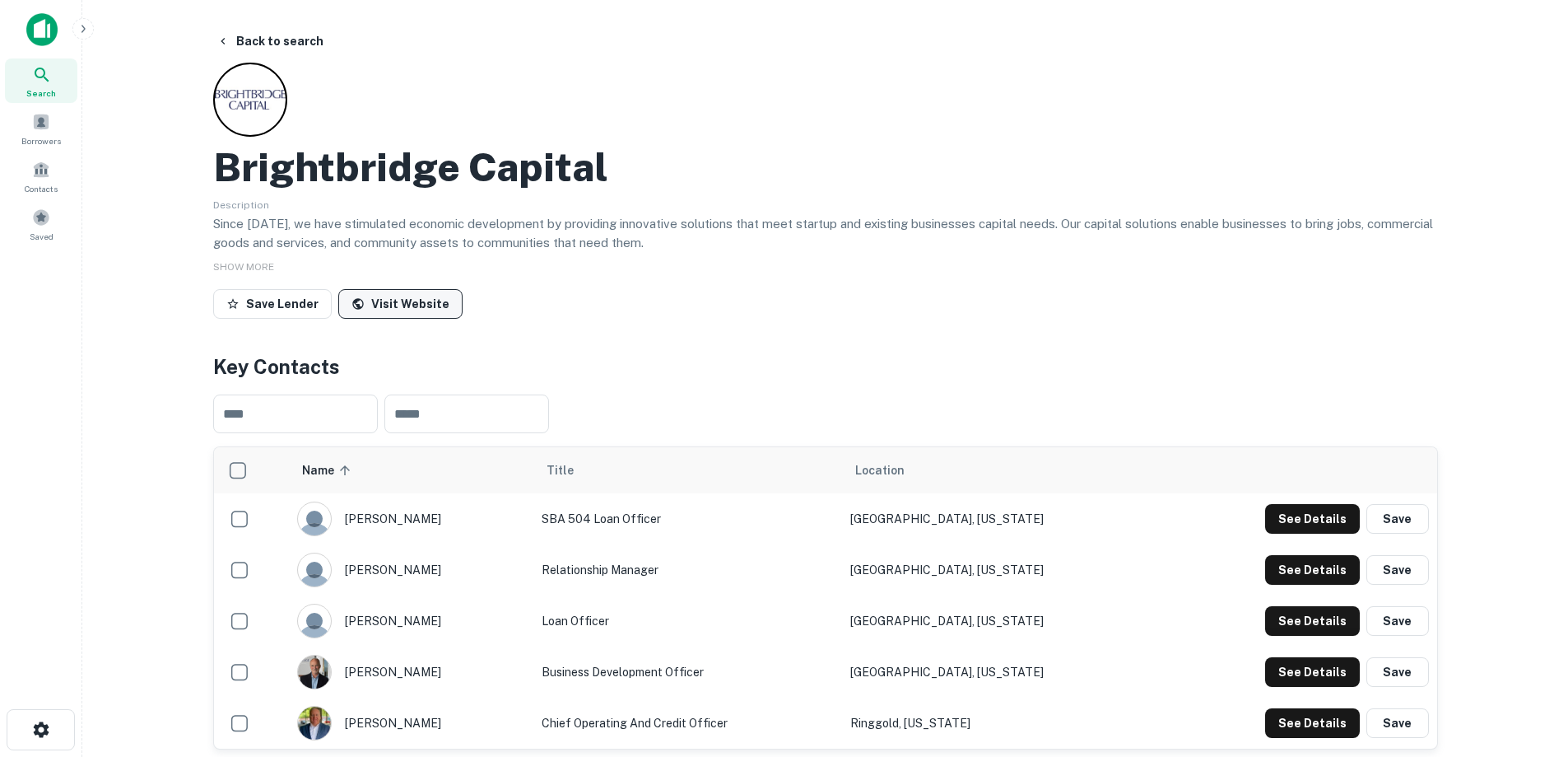
click at [420, 304] on link "Visit Website" at bounding box center [400, 303] width 124 height 30
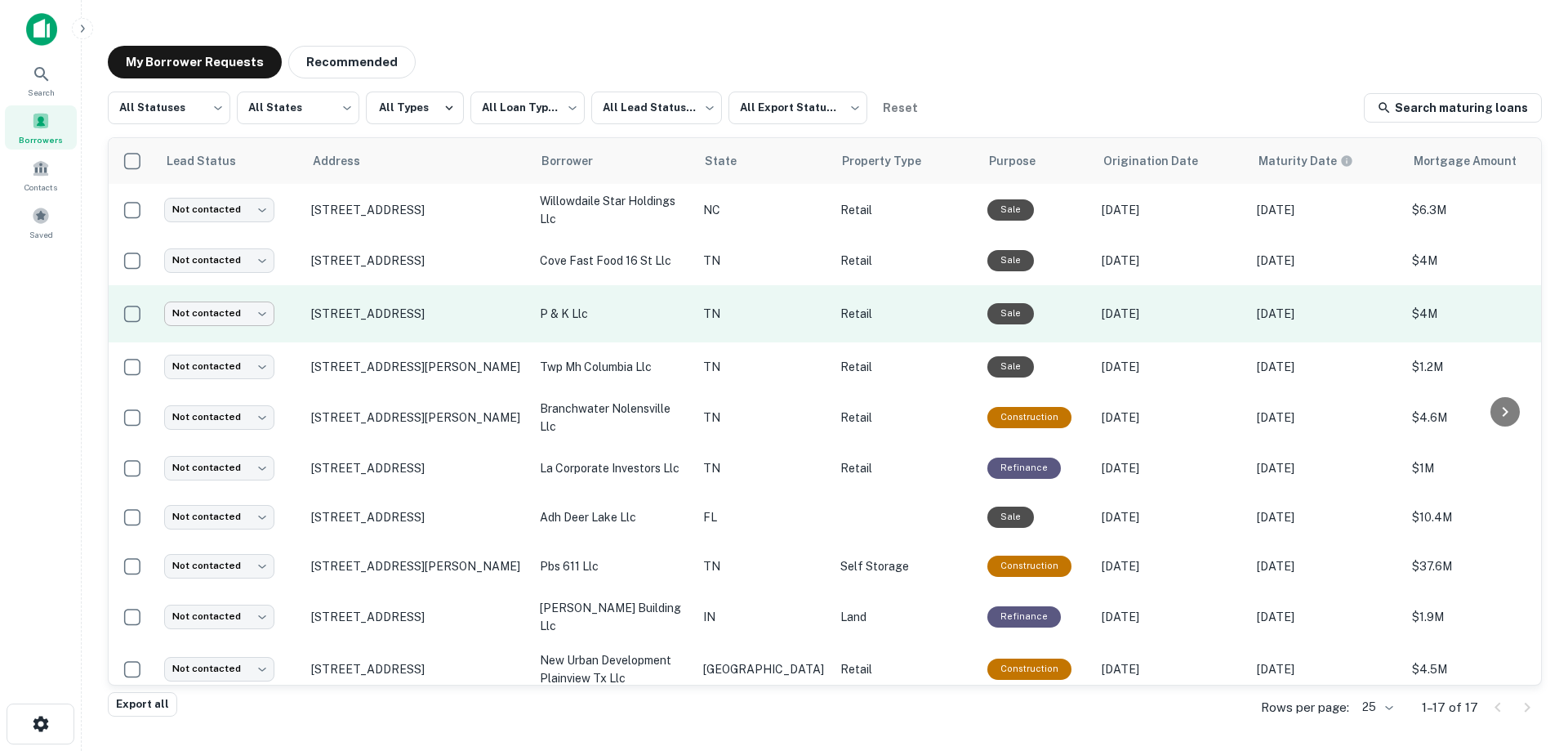
click at [197, 314] on body "**********" at bounding box center [784, 375] width 1568 height 751
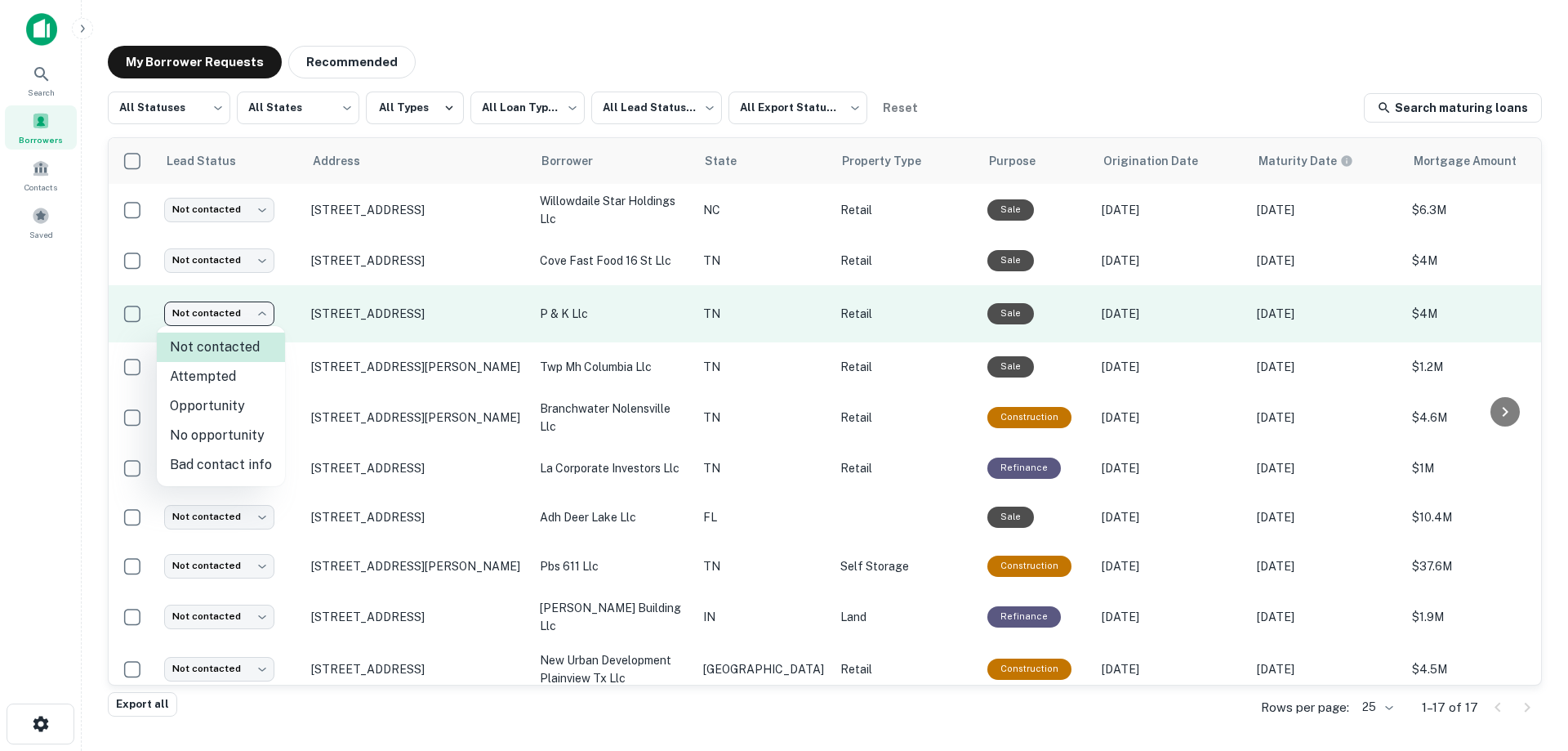
click at [197, 314] on div at bounding box center [784, 375] width 1568 height 751
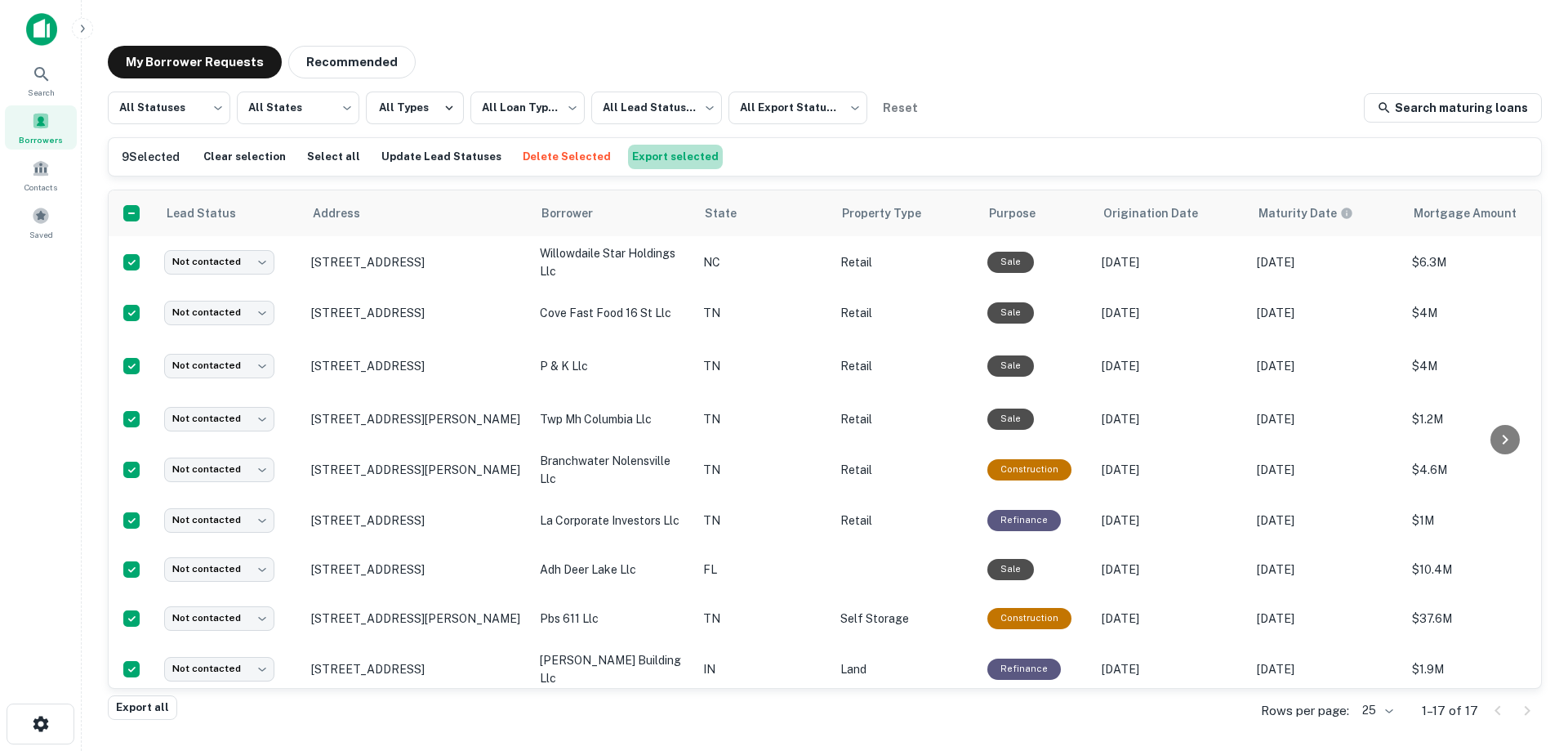
click at [666, 151] on button "Export selected" at bounding box center [675, 157] width 94 height 24
